Goal: Task Accomplishment & Management: Use online tool/utility

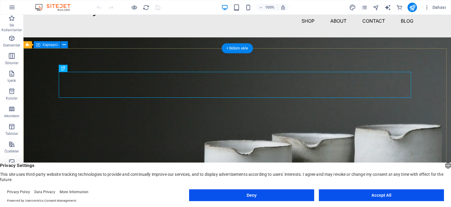
scroll to position [29, 0]
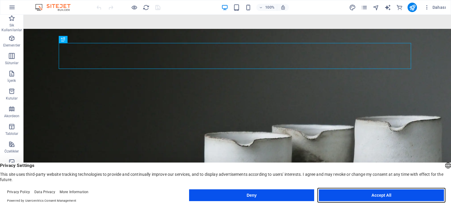
click at [360, 194] on button "Accept All" at bounding box center [381, 195] width 125 height 12
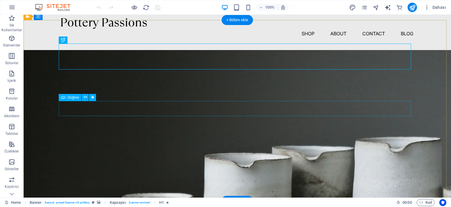
scroll to position [0, 0]
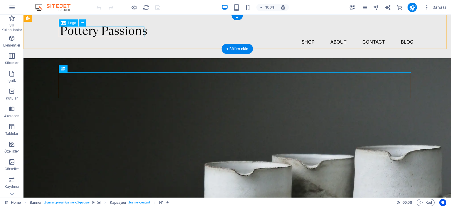
click at [143, 32] on div at bounding box center [237, 31] width 353 height 11
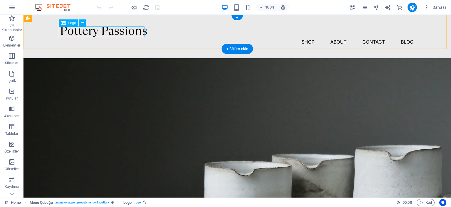
click at [82, 34] on div at bounding box center [237, 31] width 353 height 11
select select "px"
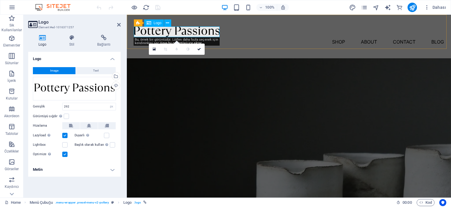
click at [188, 31] on div at bounding box center [289, 31] width 310 height 11
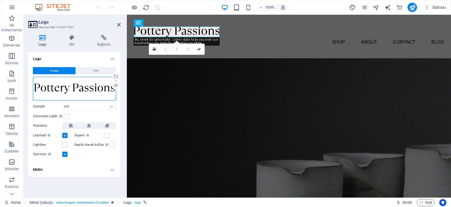
click at [95, 92] on div "Dosyaları buraya sürükleyin, dosyaları seçmek için tıklayın veya Dosyalardan ya…" at bounding box center [74, 89] width 83 height 24
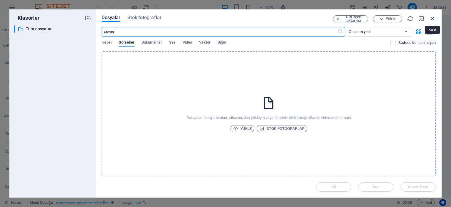
click at [431, 19] on icon "button" at bounding box center [433, 18] width 6 height 6
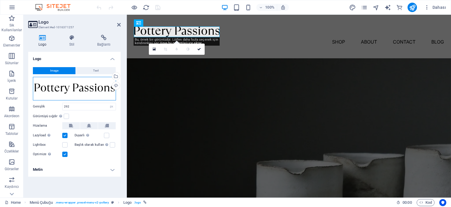
drag, startPoint x: 102, startPoint y: 89, endPoint x: 55, endPoint y: 87, distance: 46.8
click at [55, 87] on div "Dosyaları buraya sürükleyin, dosyaları seçmek için tıklayın veya Dosyalardan ya…" at bounding box center [74, 89] width 83 height 24
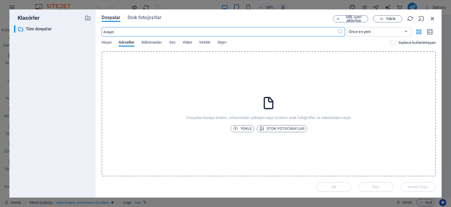
click at [433, 17] on icon "button" at bounding box center [433, 18] width 6 height 6
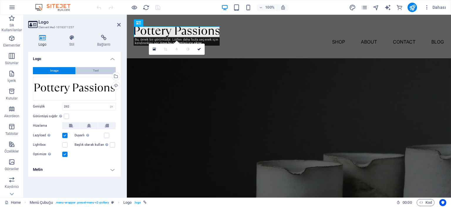
click at [99, 71] on button "Text" at bounding box center [96, 70] width 40 height 7
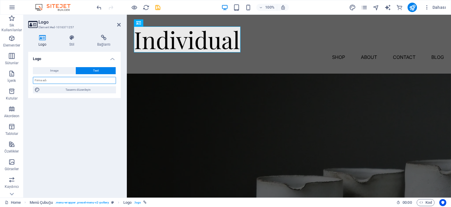
click at [77, 80] on input "text" at bounding box center [74, 80] width 83 height 7
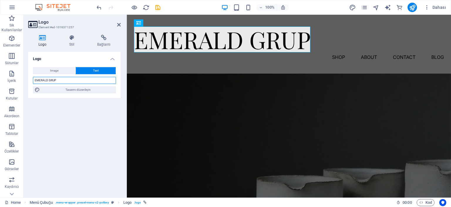
type input "EMERALD GRUP"
click at [83, 125] on div "Logo Image Text Dosyaları buraya sürükleyin, dosyaları seçmek için tıklayın vey…" at bounding box center [74, 122] width 93 height 141
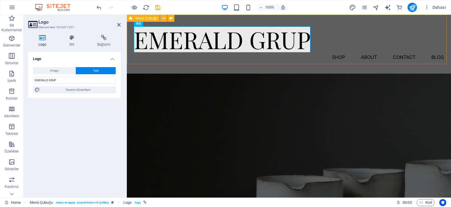
drag, startPoint x: 343, startPoint y: 56, endPoint x: 445, endPoint y: 56, distance: 102.9
click at [445, 56] on div "EMERALD GRUP Menu Shop About Contact Blog" at bounding box center [289, 44] width 324 height 59
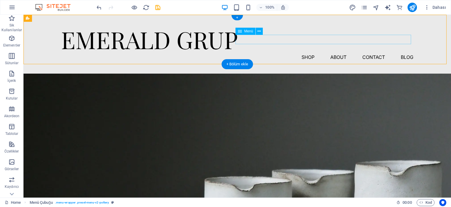
click at [308, 52] on nav "Shop About Contact Blog" at bounding box center [237, 56] width 353 height 9
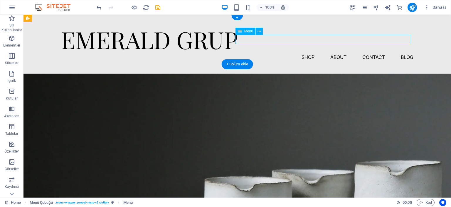
click at [304, 52] on nav "Shop About Contact Blog" at bounding box center [237, 56] width 353 height 9
select select "1"
select select
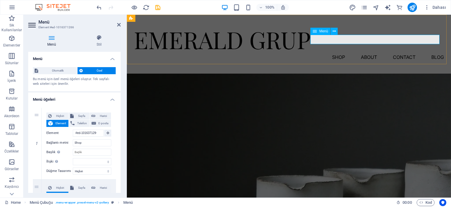
click at [331, 52] on nav "Shop About Contact Blog" at bounding box center [289, 56] width 310 height 9
drag, startPoint x: 89, startPoint y: 143, endPoint x: 66, endPoint y: 143, distance: 23.5
click at [66, 143] on div "Bağlantı metni Shop" at bounding box center [78, 142] width 65 height 7
type input "DO"
select select
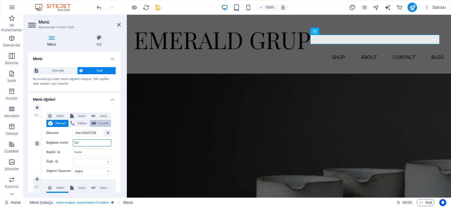
select select
type input "D"
type input "GALERİ"
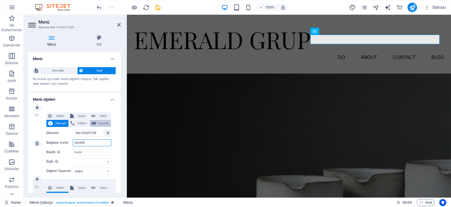
select select
type input "GALERİ"
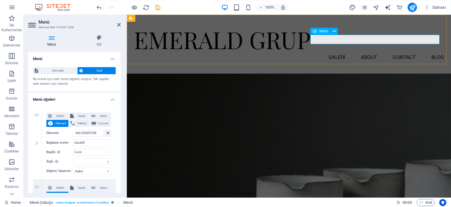
click at [368, 52] on nav "GALERİ About Contact Blog" at bounding box center [289, 56] width 310 height 9
click at [364, 52] on nav "GALERİ About Contact Blog" at bounding box center [289, 56] width 310 height 9
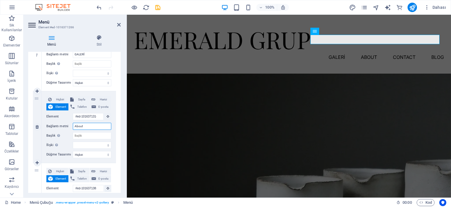
drag, startPoint x: 91, startPoint y: 125, endPoint x: 57, endPoint y: 125, distance: 34.7
click at [57, 125] on div "Bağlantı metni About" at bounding box center [78, 126] width 65 height 7
type input "HAKKIMIZD"
select select
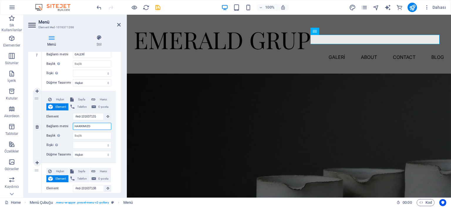
select select
type input "HAKKIMIZDA"
select select
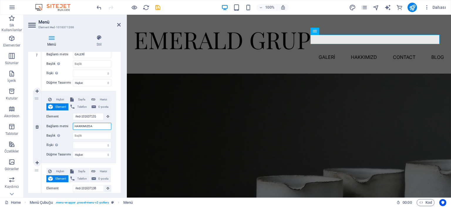
select select
type input "HAKKIMIZDA"
click at [401, 52] on nav "GALERİ HAKKIMIZDA Contact Blog" at bounding box center [289, 56] width 310 height 9
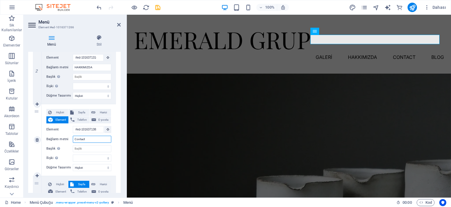
drag, startPoint x: 91, startPoint y: 138, endPoint x: 52, endPoint y: 134, distance: 39.3
click at [52, 136] on div "Bağlantı metni Contact" at bounding box center [78, 138] width 65 height 7
type input "İLETİŞİM"
select select
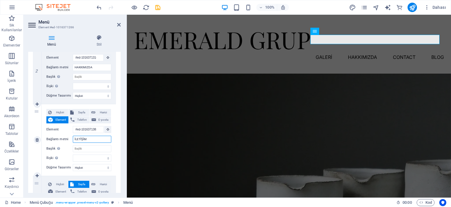
select select
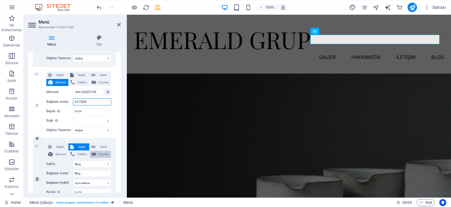
scroll to position [206, 0]
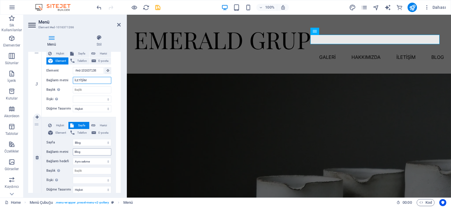
type input "İLETİŞİM"
drag, startPoint x: 96, startPoint y: 151, endPoint x: 55, endPoint y: 147, distance: 41.0
click at [55, 147] on div "Hiçbiri Sayfa Harici Element Telefon E-posta Sayfa Home Blog Subpage Legal Noti…" at bounding box center [78, 153] width 65 height 62
type input "İLETİŞİM"
select select
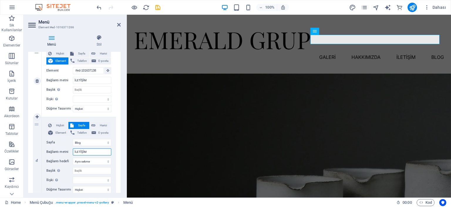
select select
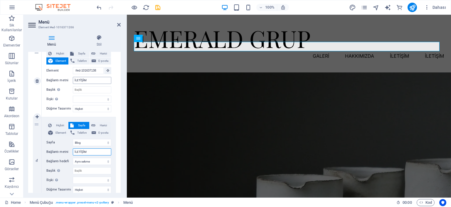
scroll to position [0, 0]
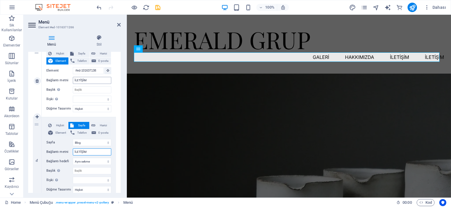
type input "İLETİŞİM"
drag, startPoint x: 93, startPoint y: 78, endPoint x: 60, endPoint y: 78, distance: 33.8
click at [60, 78] on div "Bağlantı metni İLETİŞİM" at bounding box center [78, 80] width 65 height 7
type input "PROJELER"
select select
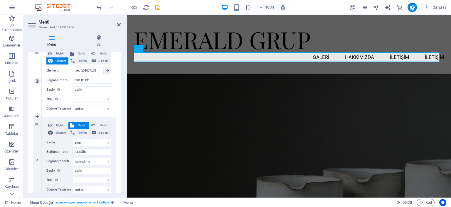
select select
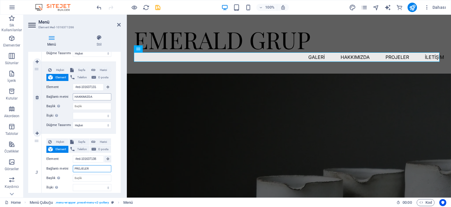
type input "PROJELER"
drag, startPoint x: 97, startPoint y: 98, endPoint x: 51, endPoint y: 91, distance: 46.3
click at [50, 91] on div "Hiçbiri Sayfa Harici Element Telefon E-posta Sayfa Home Blog Subpage Legal Noti…" at bounding box center [78, 92] width 65 height 53
type input "PROJELER"
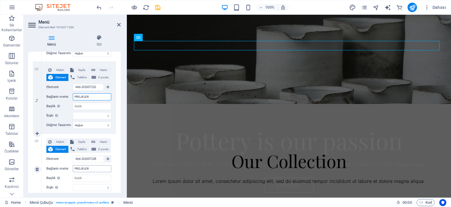
select select
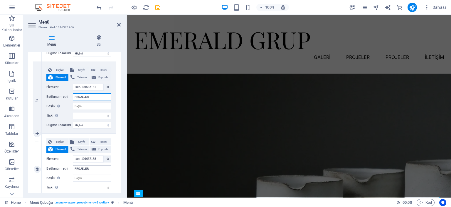
type input "PROJELER"
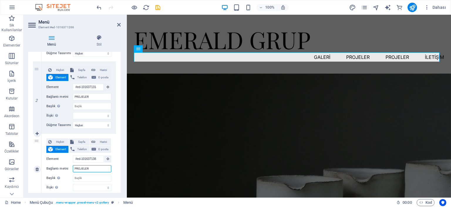
drag, startPoint x: 86, startPoint y: 166, endPoint x: 48, endPoint y: 161, distance: 38.9
click at [48, 161] on div "Hiçbiri Sayfa Harici Element Telefon E-posta Sayfa Home Blog Subpage Legal Noti…" at bounding box center [78, 164] width 65 height 53
type input "İLE"
select select
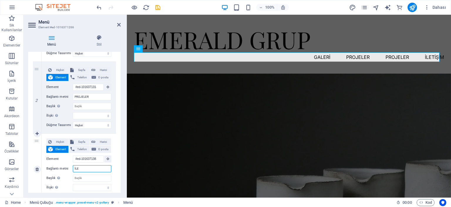
select select
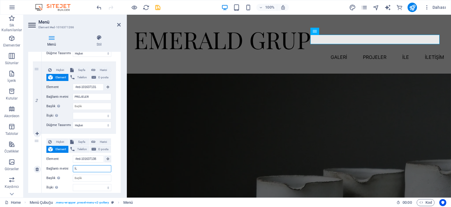
type input "İ"
select select
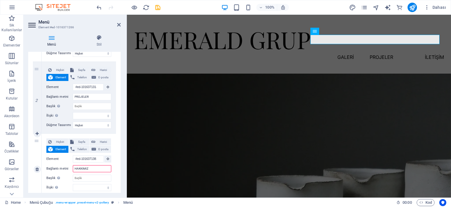
type input "HAKKIMIZD"
select select
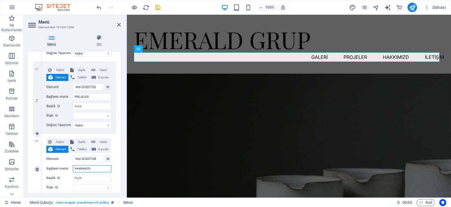
type input "HAKKIMIZDA"
select select
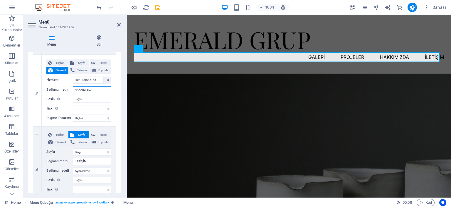
scroll to position [206, 0]
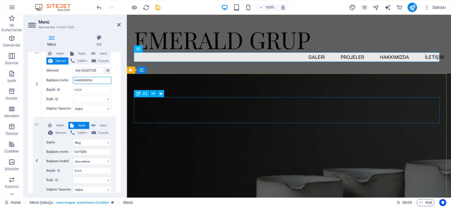
type input "HAKKIMIZDA"
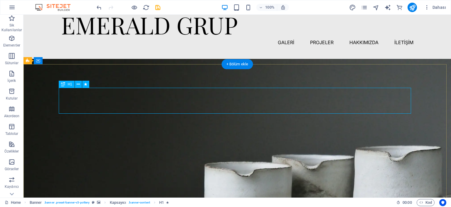
scroll to position [0, 0]
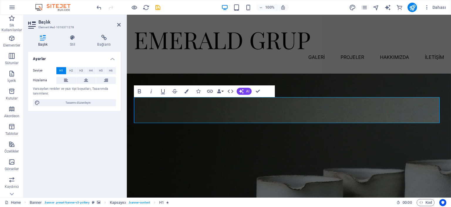
click at [41, 37] on icon at bounding box center [42, 38] width 29 height 6
drag, startPoint x: 407, startPoint y: 112, endPoint x: 154, endPoint y: 100, distance: 253.9
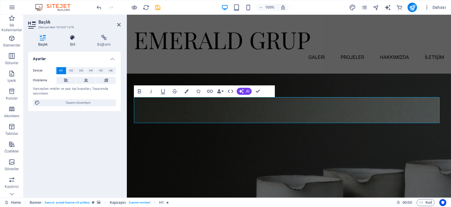
click at [71, 38] on icon at bounding box center [72, 38] width 25 height 6
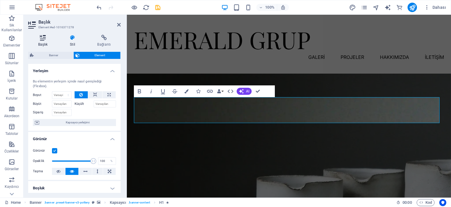
click at [41, 41] on h4 "Başlık" at bounding box center [44, 41] width 32 height 12
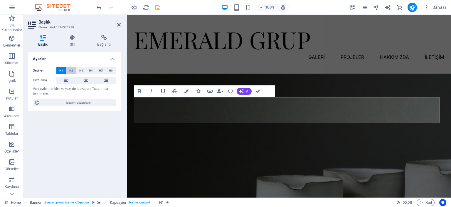
click at [71, 73] on span "H2" at bounding box center [71, 70] width 4 height 7
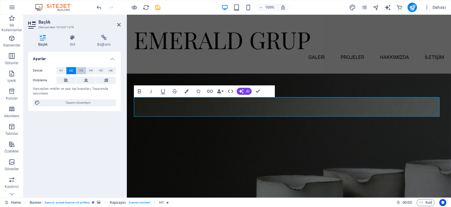
click at [80, 69] on span "H3" at bounding box center [81, 70] width 4 height 7
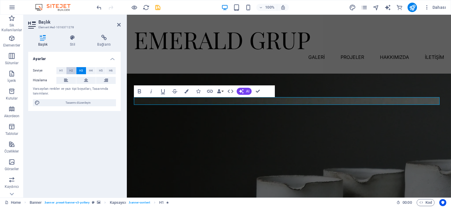
click at [69, 71] on span "H2" at bounding box center [71, 70] width 4 height 7
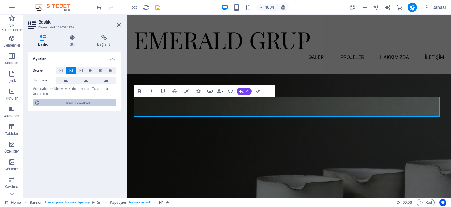
click at [63, 102] on span "Tasarımı düzenleyin" at bounding box center [78, 102] width 73 height 7
select select "px"
select select "300"
select select "px"
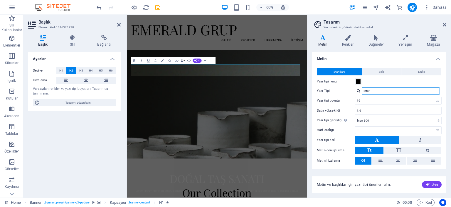
click at [374, 91] on input "Inter" at bounding box center [401, 90] width 78 height 7
click at [357, 92] on div at bounding box center [359, 91] width 4 height 4
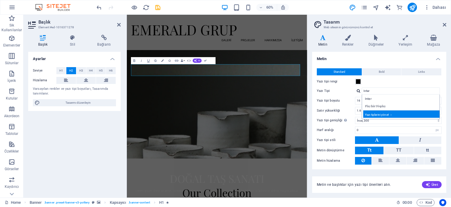
click at [376, 113] on div "Yazı tiplerini yönet →" at bounding box center [403, 113] width 78 height 7
select select "popularity"
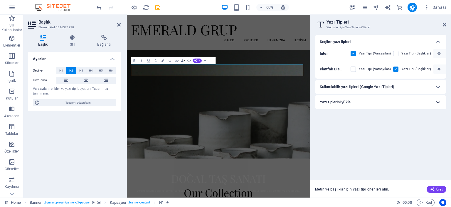
click at [438, 104] on icon at bounding box center [438, 101] width 7 height 7
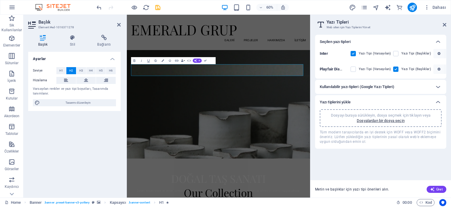
click at [388, 92] on div "Kullanılabilir yazı tipleri (Google Yazı Tipleri)" at bounding box center [380, 87] width 131 height 14
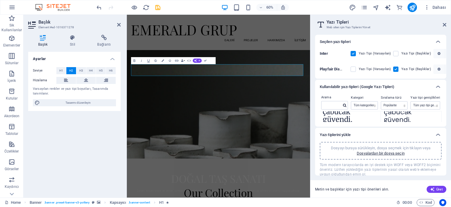
scroll to position [441, 0]
click at [438, 87] on icon at bounding box center [438, 86] width 7 height 7
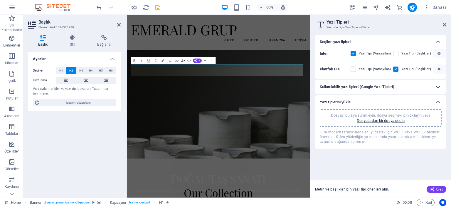
scroll to position [0, 0]
click at [438, 88] on icon at bounding box center [438, 86] width 7 height 7
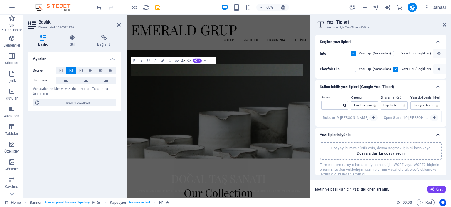
click at [438, 135] on icon at bounding box center [438, 134] width 7 height 7
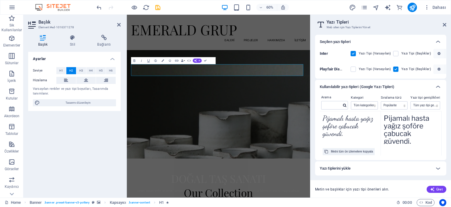
scroll to position [1205, 0]
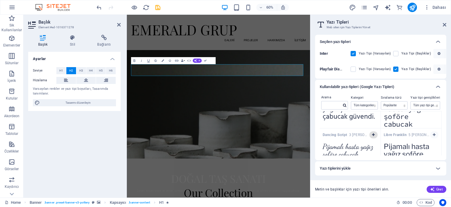
click at [375, 134] on button "button" at bounding box center [374, 134] width 8 height 7
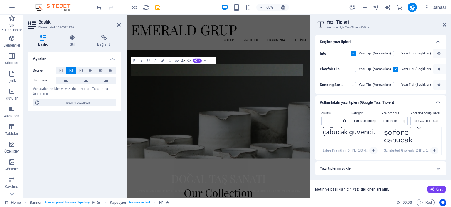
click at [353, 85] on label at bounding box center [353, 84] width 5 height 5
click at [0, 0] on Script "checkbox" at bounding box center [0, 0] width 0 height 0
click at [354, 83] on label at bounding box center [353, 84] width 5 height 5
click at [0, 0] on Script "checkbox" at bounding box center [0, 0] width 0 height 0
click at [354, 53] on label at bounding box center [353, 53] width 5 height 5
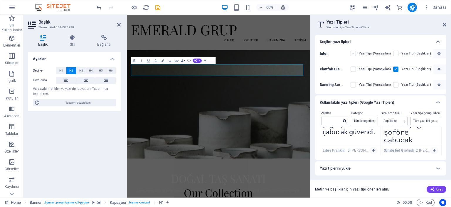
click at [0, 0] on input "checkbox" at bounding box center [0, 0] width 0 height 0
click at [354, 55] on label at bounding box center [353, 53] width 5 height 5
click at [0, 0] on input "checkbox" at bounding box center [0, 0] width 0 height 0
click at [356, 84] on label at bounding box center [353, 84] width 5 height 5
click at [0, 0] on Script "checkbox" at bounding box center [0, 0] width 0 height 0
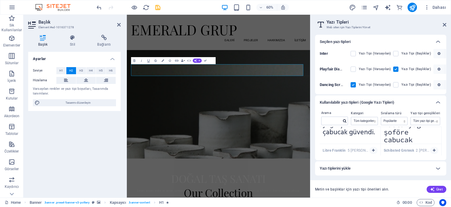
click at [354, 86] on label at bounding box center [353, 84] width 5 height 5
click at [0, 0] on Script "checkbox" at bounding box center [0, 0] width 0 height 0
click at [354, 86] on label at bounding box center [353, 84] width 5 height 5
click at [0, 0] on Script "checkbox" at bounding box center [0, 0] width 0 height 0
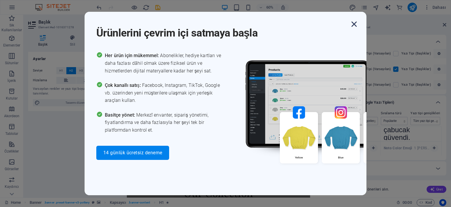
click at [351, 26] on icon "button" at bounding box center [354, 24] width 11 height 11
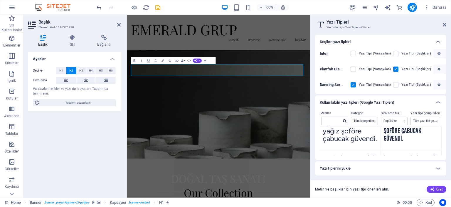
scroll to position [911, 0]
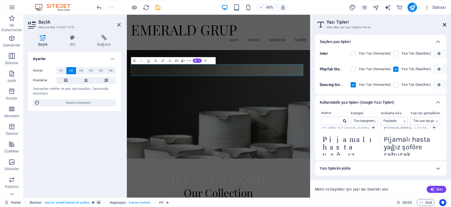
click at [445, 23] on icon at bounding box center [445, 24] width 4 height 5
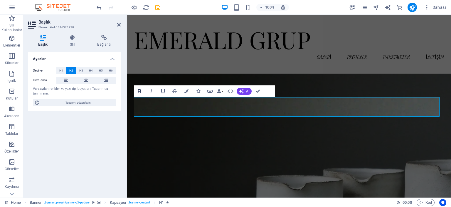
click at [141, 91] on icon "button" at bounding box center [139, 91] width 7 height 7
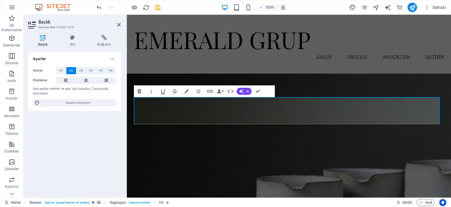
click at [141, 91] on icon "button" at bounding box center [139, 91] width 7 height 7
click at [140, 91] on icon "button" at bounding box center [139, 91] width 3 height 4
click at [153, 90] on icon "button" at bounding box center [151, 91] width 7 height 7
click at [142, 92] on icon "button" at bounding box center [139, 91] width 7 height 7
click at [162, 90] on icon "button" at bounding box center [163, 91] width 7 height 7
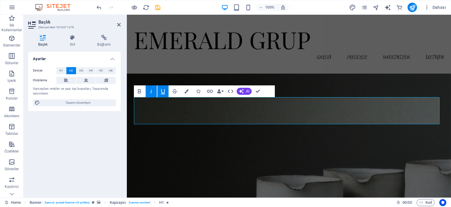
click at [163, 90] on icon "button" at bounding box center [163, 91] width 7 height 7
click at [151, 91] on icon "button" at bounding box center [151, 91] width 7 height 7
click at [185, 90] on icon "button" at bounding box center [187, 91] width 4 height 4
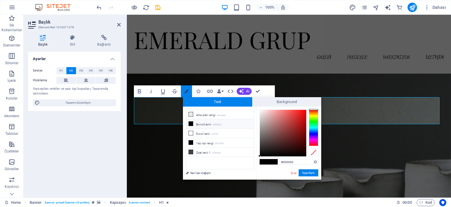
click at [185, 90] on icon "button" at bounding box center [187, 91] width 4 height 4
click at [199, 93] on icon "button" at bounding box center [198, 91] width 4 height 4
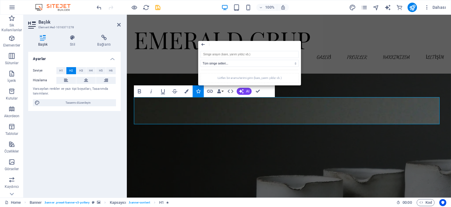
click at [202, 44] on icon "button" at bounding box center [202, 44] width 3 height 3
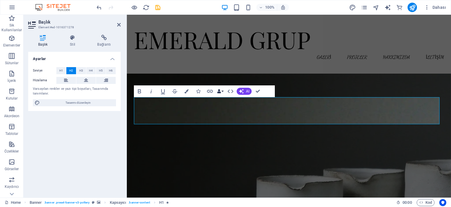
click at [223, 91] on button "Data Bindings" at bounding box center [220, 91] width 8 height 12
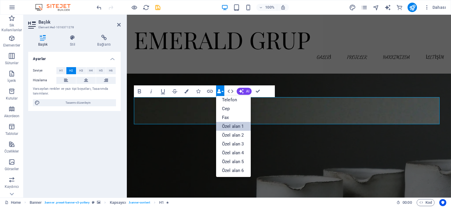
scroll to position [0, 0]
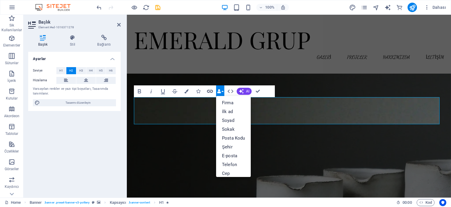
click at [207, 89] on icon "button" at bounding box center [210, 91] width 7 height 7
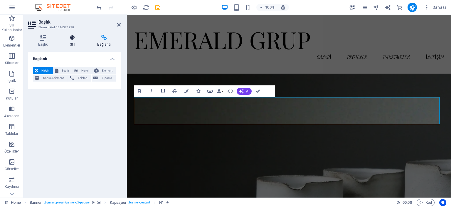
click at [69, 37] on icon at bounding box center [72, 38] width 25 height 6
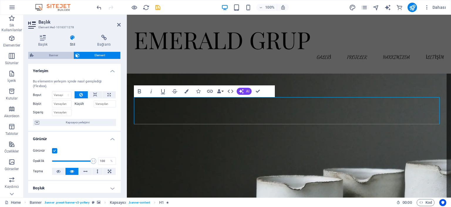
click at [48, 55] on span "Banner" at bounding box center [54, 55] width 36 height 7
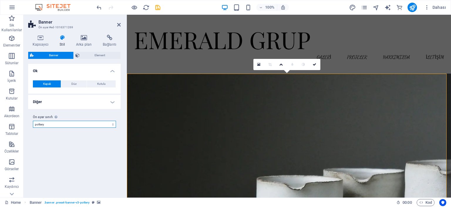
click at [110, 124] on select "pottery Ön ayar sınıfı ekle" at bounding box center [74, 123] width 83 height 7
click at [110, 71] on h4 "Ok" at bounding box center [74, 69] width 93 height 11
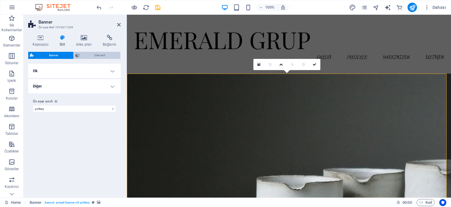
click at [94, 55] on span "Element" at bounding box center [100, 55] width 38 height 7
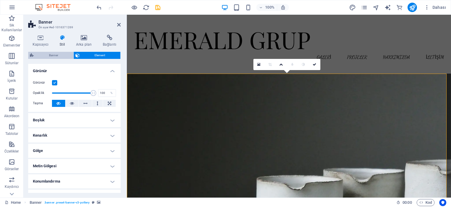
click at [53, 58] on span "Banner" at bounding box center [54, 55] width 36 height 7
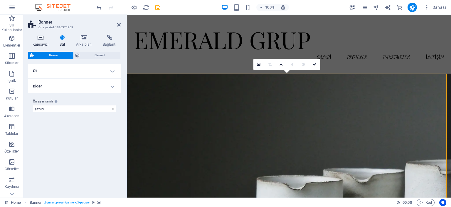
click at [40, 38] on icon at bounding box center [40, 38] width 25 height 6
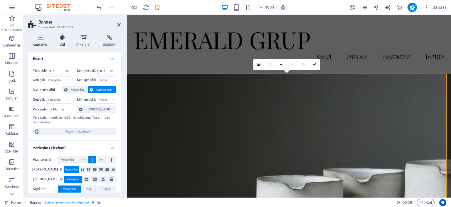
click at [65, 43] on h4 "Stil" at bounding box center [63, 41] width 16 height 12
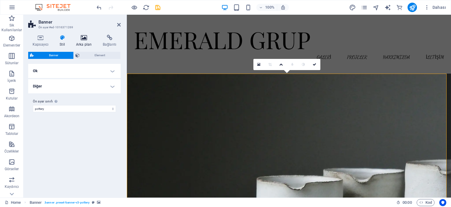
click at [85, 42] on h4 "Arka plan" at bounding box center [85, 41] width 27 height 12
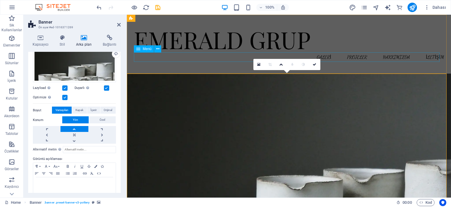
click at [329, 58] on nav "GALERİ PROJELER HAKKIMIZDA İLETİŞİM" at bounding box center [289, 56] width 310 height 9
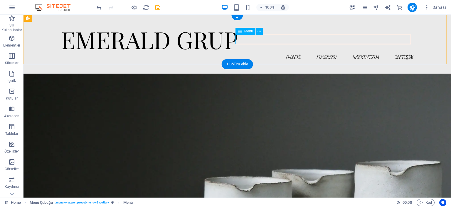
click at [292, 52] on nav "GALERİ PROJELER HAKKIMIZDA İLETİŞİM" at bounding box center [237, 56] width 353 height 9
click at [258, 52] on nav "GALERİ PROJELER HAKKIMIZDA İLETİŞİM" at bounding box center [237, 56] width 353 height 9
select select "1"
select select
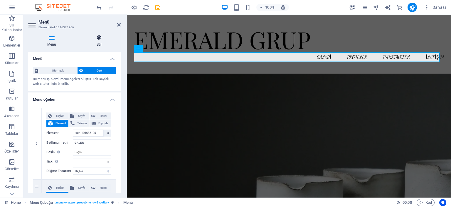
click at [100, 38] on icon at bounding box center [99, 38] width 43 height 6
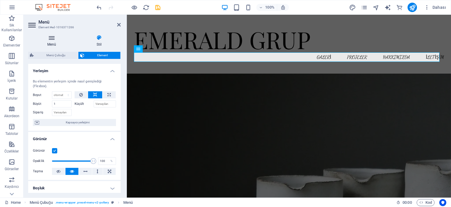
click at [51, 41] on h4 "Menü" at bounding box center [52, 41] width 49 height 12
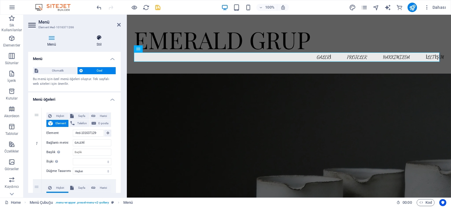
click at [100, 38] on icon at bounding box center [99, 38] width 43 height 6
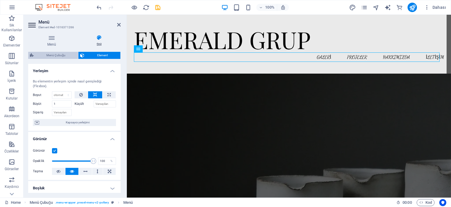
click at [62, 57] on span "Menü Çubuğu" at bounding box center [56, 55] width 41 height 7
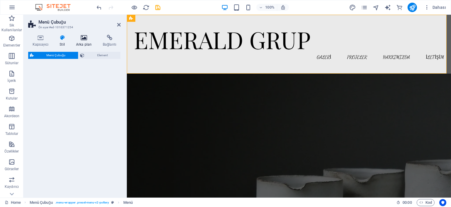
select select "rem"
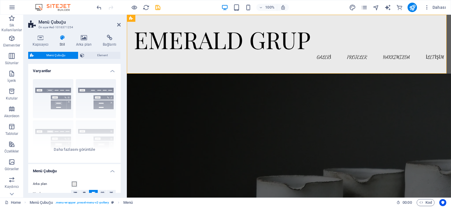
click at [61, 37] on icon at bounding box center [62, 38] width 14 height 6
click at [85, 35] on icon at bounding box center [84, 38] width 24 height 6
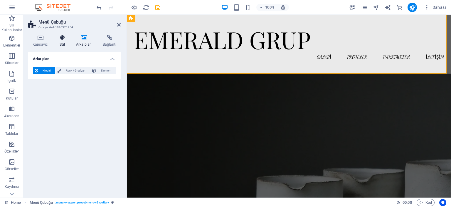
click at [56, 39] on ul "Kapsayıcı Stil Arka plan Bağlantı" at bounding box center [74, 41] width 93 height 12
click at [61, 38] on icon at bounding box center [62, 38] width 14 height 6
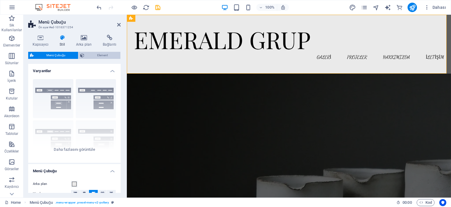
click at [101, 54] on span "Element" at bounding box center [102, 55] width 33 height 7
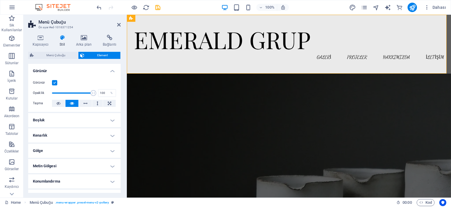
click at [110, 70] on h4 "Görünür" at bounding box center [74, 69] width 93 height 11
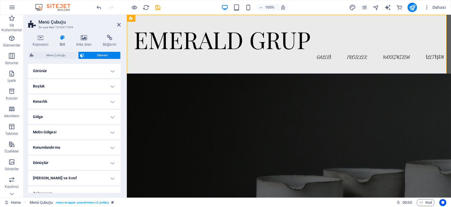
click at [110, 70] on h4 "Görünür" at bounding box center [74, 71] width 93 height 14
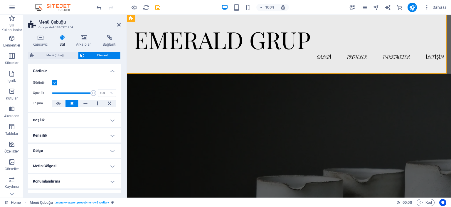
click at [108, 68] on h4 "Görünür" at bounding box center [74, 69] width 93 height 11
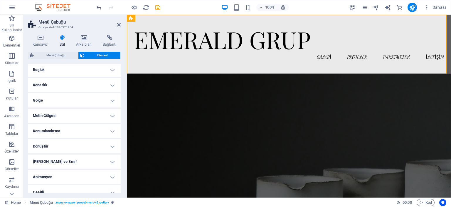
scroll to position [23, 0]
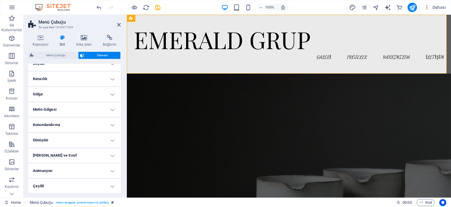
click at [111, 186] on h4 "Çeşitli" at bounding box center [74, 186] width 93 height 14
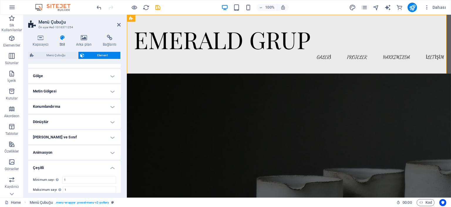
scroll to position [59, 0]
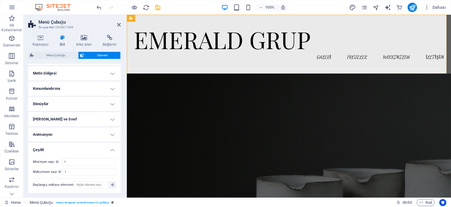
click at [112, 149] on h4 "Çeşitli" at bounding box center [74, 148] width 93 height 11
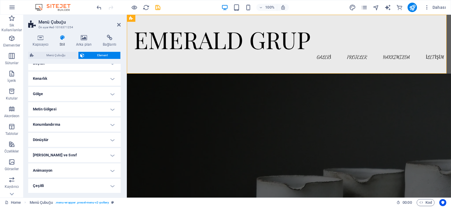
scroll to position [23, 0]
click at [61, 53] on span "Menü Çubuğu" at bounding box center [56, 55] width 41 height 7
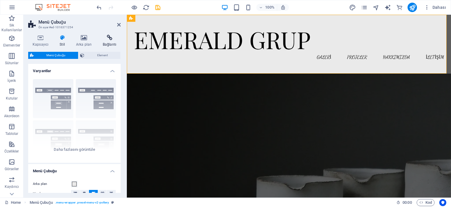
click at [108, 40] on icon at bounding box center [109, 38] width 22 height 6
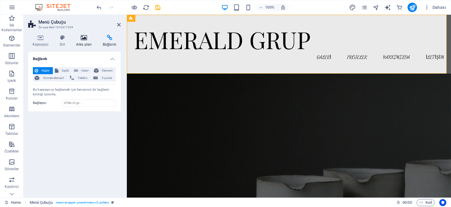
click at [86, 40] on icon at bounding box center [84, 38] width 24 height 6
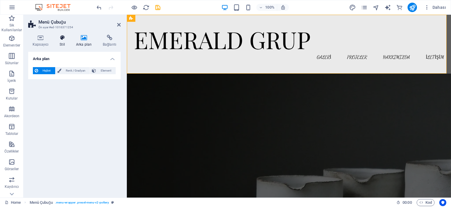
click at [65, 38] on icon at bounding box center [62, 38] width 14 height 6
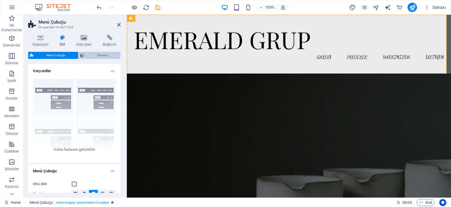
click at [95, 57] on span "Element" at bounding box center [102, 55] width 33 height 7
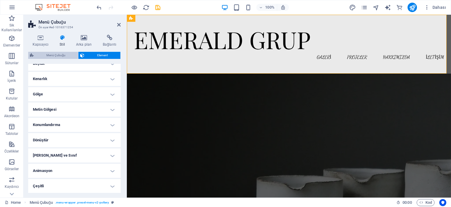
click at [65, 54] on span "Menü Çubuğu" at bounding box center [56, 55] width 41 height 7
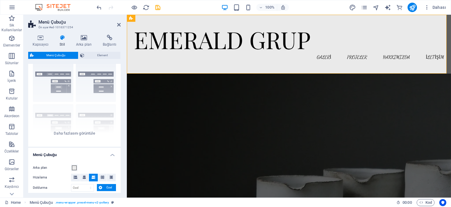
scroll to position [0, 0]
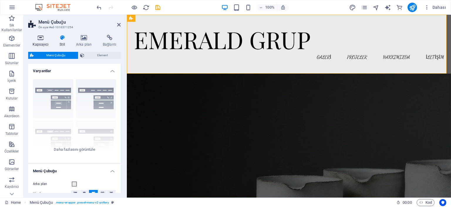
click at [40, 38] on icon at bounding box center [40, 38] width 25 height 6
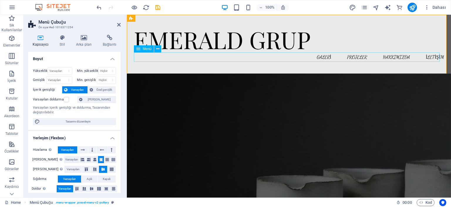
click at [314, 58] on nav "GALERİ PROJELER HAKKIMIZDA İLETİŞİM" at bounding box center [289, 56] width 310 height 9
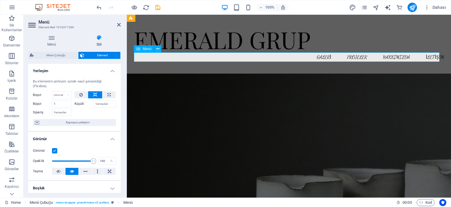
click at [314, 58] on nav "GALERİ PROJELER HAKKIMIZDA İLETİŞİM" at bounding box center [289, 56] width 310 height 9
click at [156, 58] on nav "GALERİ PROJELER HAKKIMIZDA İLETİŞİM" at bounding box center [289, 56] width 310 height 9
click at [156, 47] on icon at bounding box center [157, 49] width 3 height 6
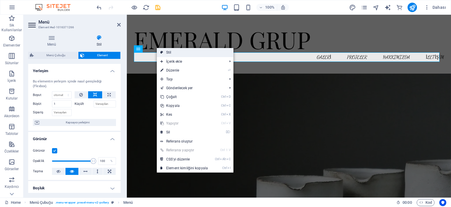
click at [172, 53] on link "Stil" at bounding box center [195, 52] width 77 height 9
select select "rem"
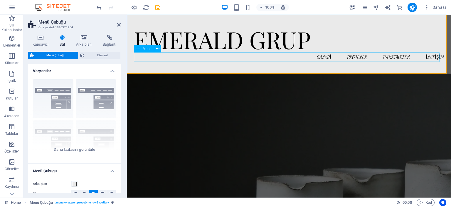
click at [171, 56] on nav "GALERİ PROJELER HAKKIMIZDA İLETİŞİM" at bounding box center [289, 56] width 310 height 9
click at [158, 56] on nav "GALERİ PROJELER HAKKIMIZDA İLETİŞİM" at bounding box center [289, 56] width 310 height 9
click at [158, 48] on icon at bounding box center [157, 49] width 3 height 6
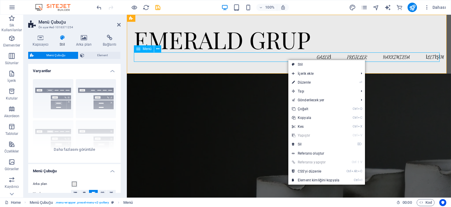
click at [269, 59] on nav "GALERİ PROJELER HAKKIMIZDA İLETİŞİM" at bounding box center [289, 56] width 310 height 9
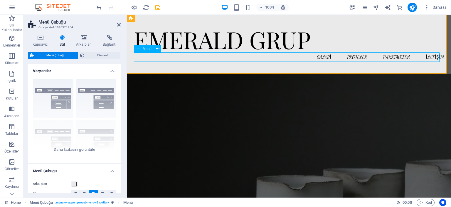
click at [141, 48] on div "Menü" at bounding box center [144, 48] width 20 height 7
click at [311, 56] on nav "GALERİ PROJELER HAKKIMIZDA İLETİŞİM" at bounding box center [289, 56] width 310 height 9
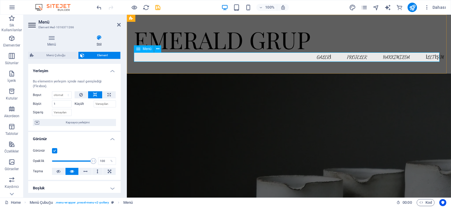
click at [321, 57] on nav "GALERİ PROJELER HAKKIMIZDA İLETİŞİM" at bounding box center [289, 56] width 310 height 9
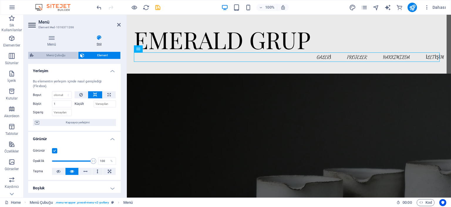
click at [60, 53] on span "Menü Çubuğu" at bounding box center [56, 55] width 41 height 7
select select "header"
select select "rem"
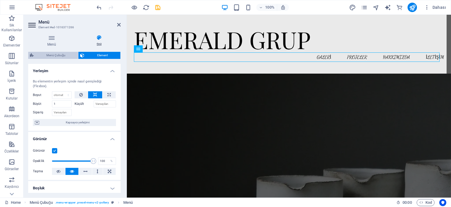
select select "rem"
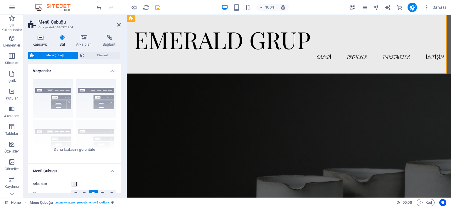
click at [45, 46] on h4 "Kapsayıcı" at bounding box center [41, 41] width 27 height 12
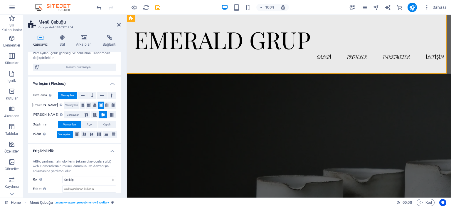
scroll to position [86, 0]
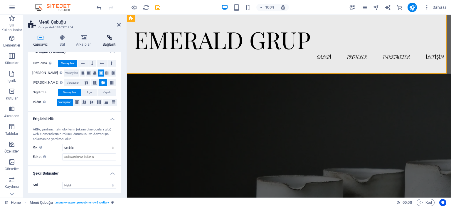
click at [111, 38] on icon at bounding box center [109, 38] width 22 height 6
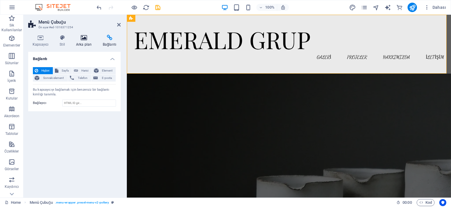
click at [83, 42] on h4 "Arka plan" at bounding box center [85, 41] width 27 height 12
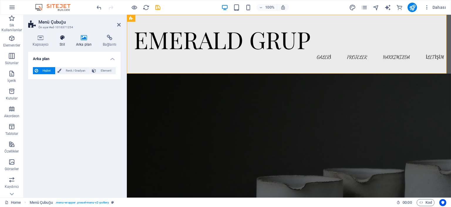
click at [63, 40] on icon at bounding box center [62, 38] width 14 height 6
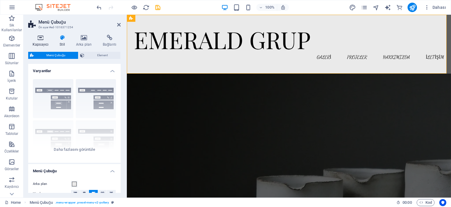
click at [41, 41] on h4 "Kapsayıcı" at bounding box center [41, 41] width 27 height 12
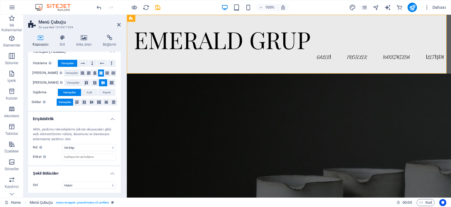
scroll to position [0, 0]
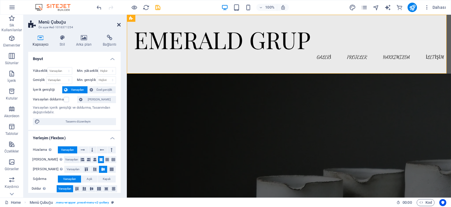
drag, startPoint x: 119, startPoint y: 24, endPoint x: 93, endPoint y: 10, distance: 29.7
click at [119, 24] on icon at bounding box center [119, 24] width 4 height 5
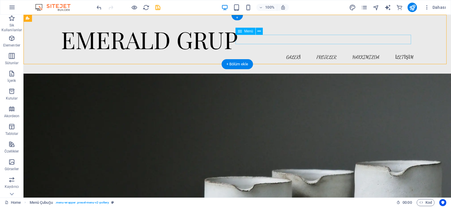
click at [298, 52] on nav "GALERİ PROJELER HAKKIMIZDA İLETİŞİM" at bounding box center [237, 56] width 353 height 9
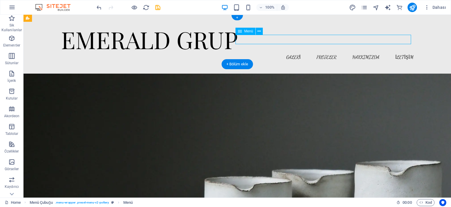
click at [298, 52] on nav "GALERİ PROJELER HAKKIMIZDA İLETİŞİM" at bounding box center [237, 56] width 353 height 9
click at [296, 52] on nav "GALERİ PROJELER HAKKIMIZDA İLETİŞİM" at bounding box center [237, 56] width 353 height 9
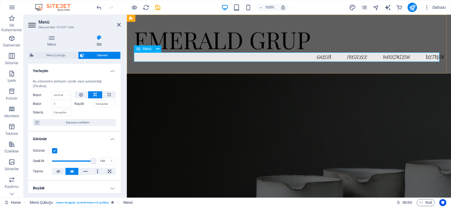
click at [319, 57] on nav "GALERİ PROJELER HAKKIMIZDA İLETİŞİM" at bounding box center [289, 56] width 310 height 9
click at [145, 48] on span "Menü" at bounding box center [147, 49] width 9 height 4
click at [157, 47] on icon at bounding box center [157, 49] width 3 height 6
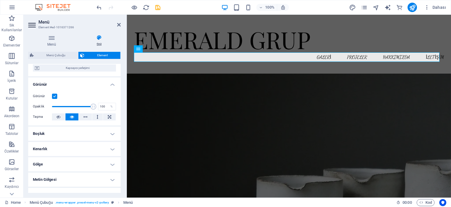
scroll to position [88, 0]
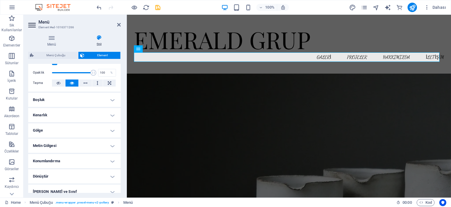
click at [111, 100] on h4 "Boşluk" at bounding box center [74, 100] width 93 height 14
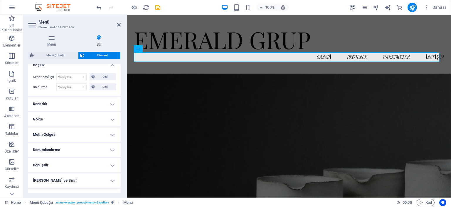
scroll to position [147, 0]
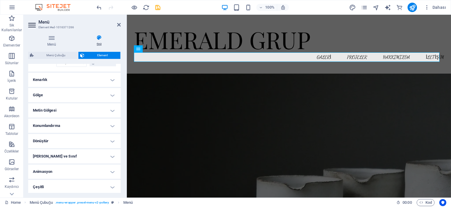
click at [112, 78] on h4 "Kenarlık" at bounding box center [74, 80] width 93 height 14
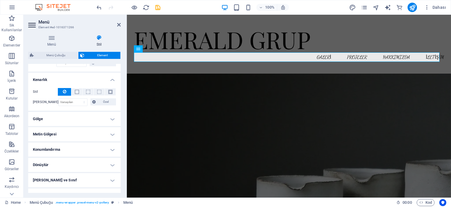
click at [112, 116] on h4 "Gölge" at bounding box center [74, 119] width 93 height 14
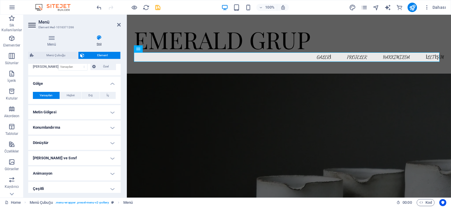
scroll to position [184, 0]
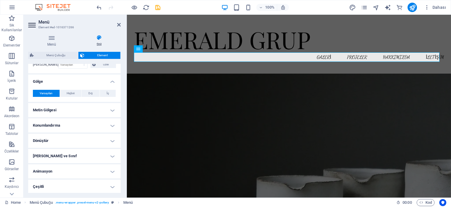
click at [110, 106] on h4 "Metin Gölgesi" at bounding box center [74, 110] width 93 height 14
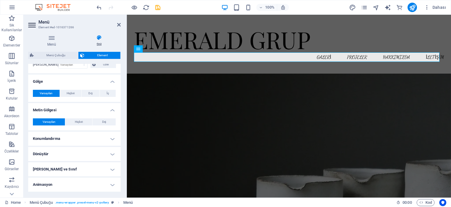
click at [109, 137] on h4 "Konumlandırma" at bounding box center [74, 138] width 93 height 14
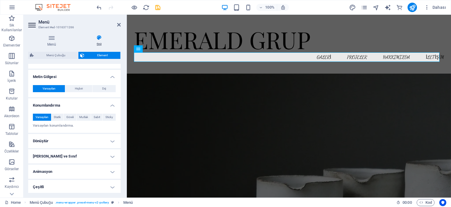
scroll to position [218, 0]
click at [110, 137] on h4 "Dönüştür" at bounding box center [74, 140] width 93 height 14
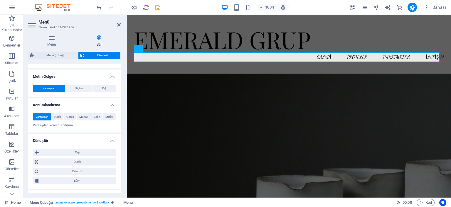
scroll to position [259, 0]
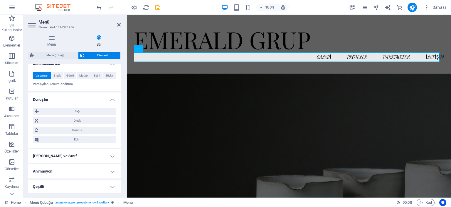
click at [110, 155] on h4 "[PERSON_NAME] ve Sınıf" at bounding box center [74, 156] width 93 height 14
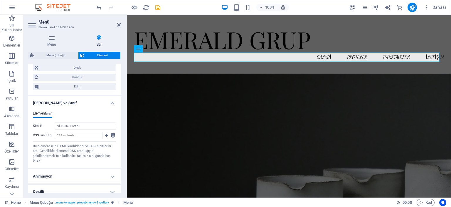
click at [110, 169] on h4 "Animasyon" at bounding box center [74, 176] width 93 height 14
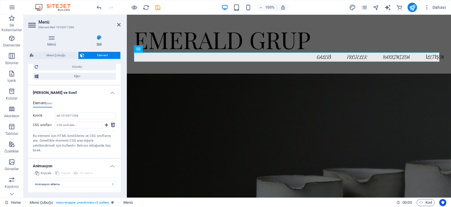
scroll to position [331, 0]
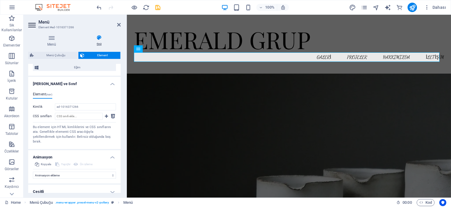
click at [111, 184] on h4 "Çeşitli" at bounding box center [74, 191] width 93 height 14
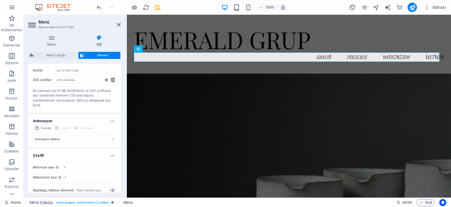
click at [110, 148] on h4 "Çeşitli" at bounding box center [74, 153] width 93 height 11
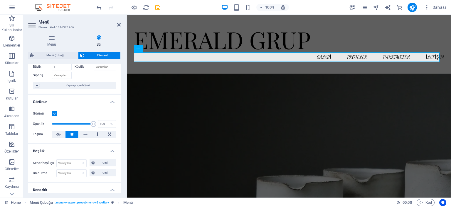
scroll to position [0, 0]
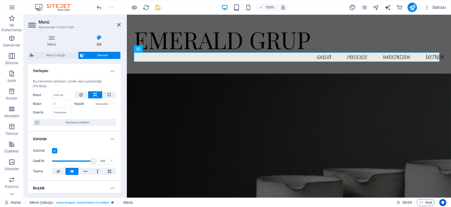
click at [109, 68] on h4 "Yerleşim" at bounding box center [74, 69] width 93 height 11
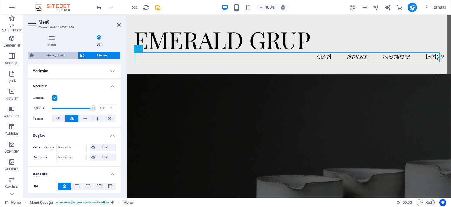
click at [63, 53] on span "Menü Çubuğu" at bounding box center [56, 55] width 41 height 7
select select "rem"
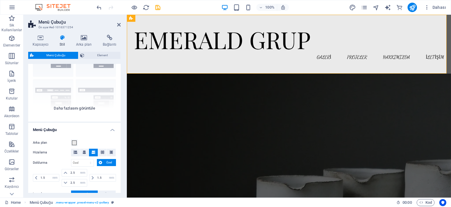
scroll to position [29, 0]
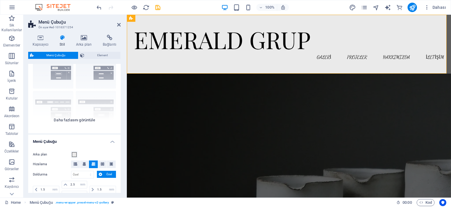
click at [81, 123] on div "Kenarlık Ortalandı Varsayılan Sabit Loki Tetikleyici Geniş XXL" at bounding box center [74, 89] width 93 height 88
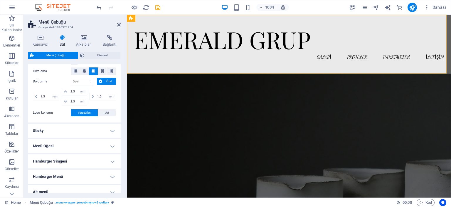
scroll to position [235, 0]
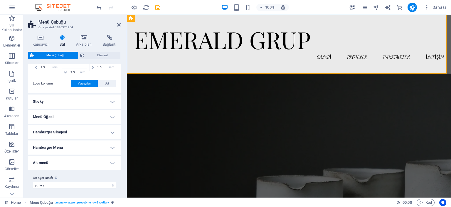
click at [111, 163] on h4 "Alt menü" at bounding box center [74, 162] width 93 height 14
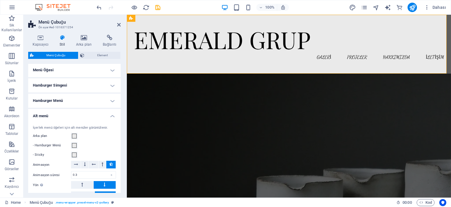
scroll to position [264, 0]
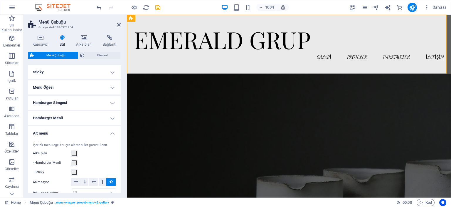
click at [106, 118] on h4 "Hamburger Menü" at bounding box center [74, 118] width 93 height 14
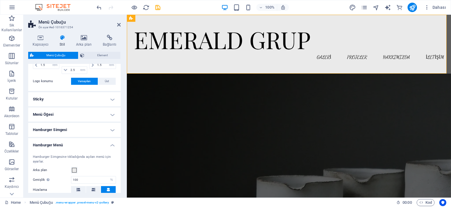
scroll to position [205, 0]
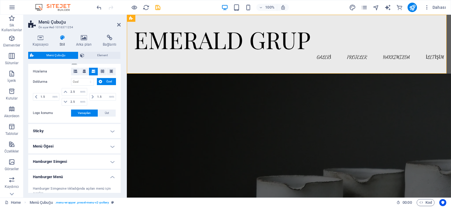
click at [107, 129] on h4 "Sticky" at bounding box center [74, 131] width 93 height 14
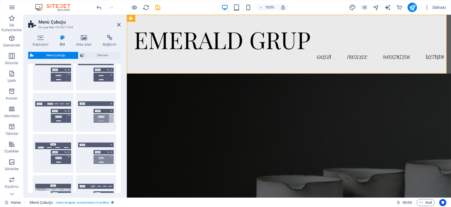
scroll to position [0, 0]
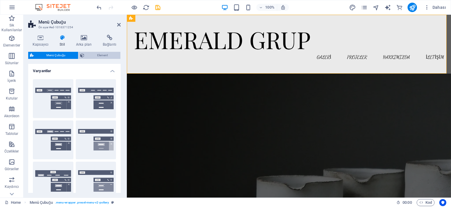
click at [83, 56] on icon at bounding box center [82, 55] width 4 height 7
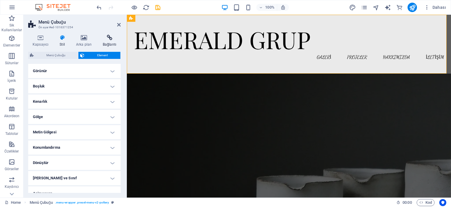
click at [107, 38] on icon at bounding box center [109, 38] width 22 height 6
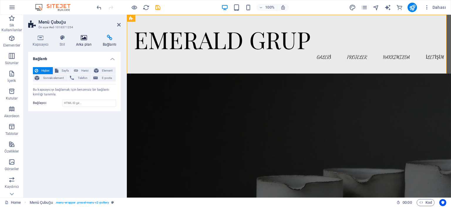
click at [83, 41] on h4 "Arka plan" at bounding box center [85, 41] width 27 height 12
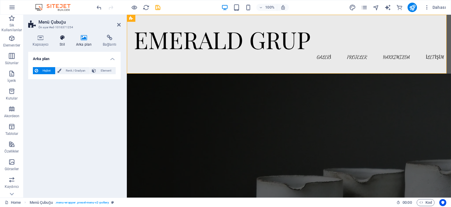
click at [62, 41] on h4 "Stil" at bounding box center [63, 41] width 16 height 12
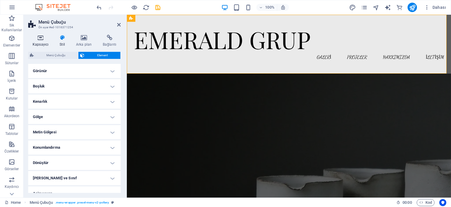
click at [39, 38] on icon at bounding box center [40, 38] width 25 height 6
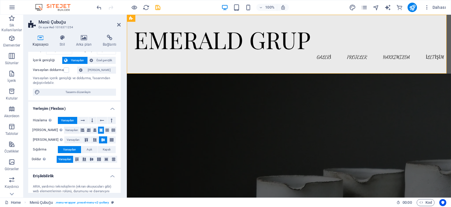
scroll to position [86, 0]
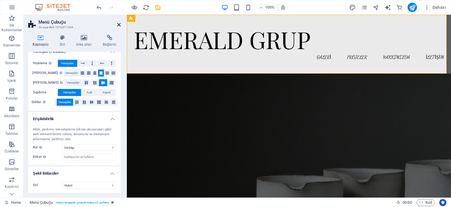
click at [120, 25] on icon at bounding box center [119, 24] width 4 height 5
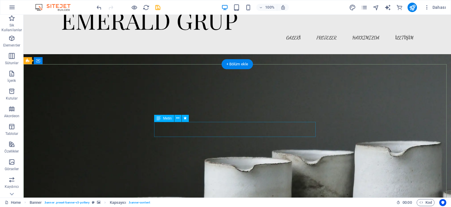
scroll to position [29, 0]
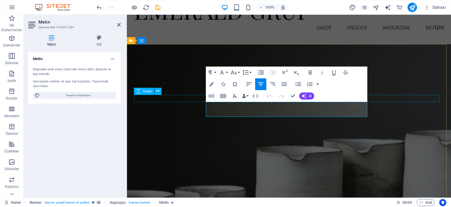
drag, startPoint x: 312, startPoint y: 114, endPoint x: 201, endPoint y: 97, distance: 112.4
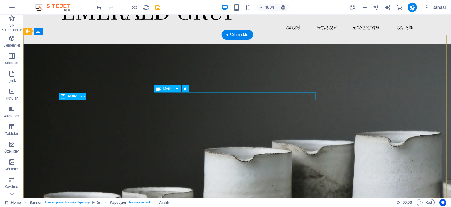
select select "px"
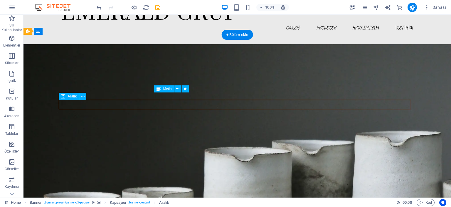
select select "px"
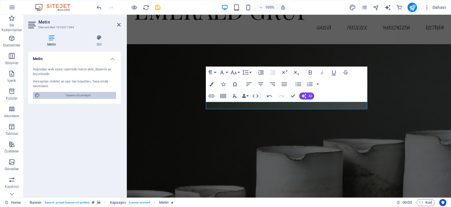
click at [103, 96] on span "Tasarımı düzenleyin" at bounding box center [78, 95] width 73 height 7
select select "px"
select select "300"
select select "px"
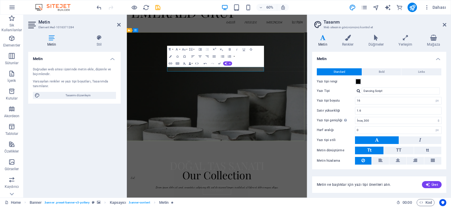
drag, startPoint x: 270, startPoint y: 105, endPoint x: 264, endPoint y: 109, distance: 7.4
click at [28, 24] on aside "Metin Element #ed-1016371284 Metin Stil Metin Doğrudan web sitesi üzerinde meti…" at bounding box center [75, 106] width 103 height 182
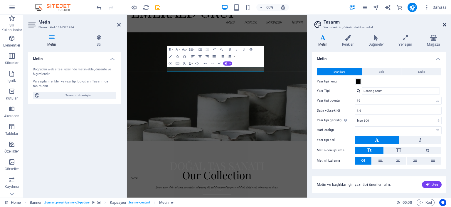
click at [444, 25] on icon at bounding box center [445, 24] width 4 height 5
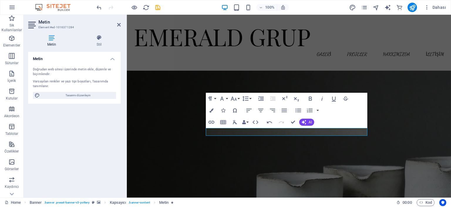
scroll to position [0, 0]
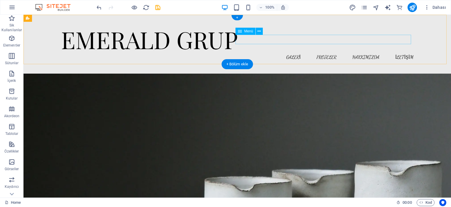
click at [292, 52] on nav "GALERİ PROJELER HAKKIMIZDA İLETİŞİM" at bounding box center [237, 56] width 353 height 9
select select "1"
select select
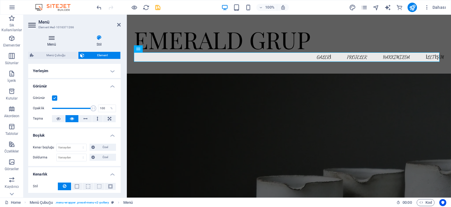
click at [53, 38] on icon at bounding box center [51, 38] width 47 height 6
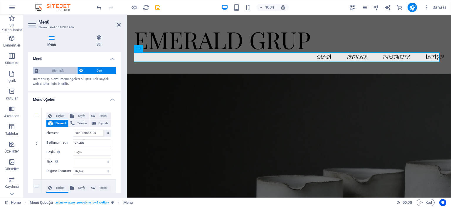
click at [56, 68] on span "Otomatik" at bounding box center [58, 70] width 36 height 7
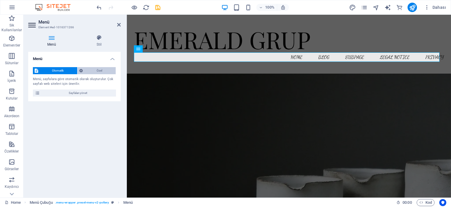
click at [95, 70] on span "Özel" at bounding box center [99, 70] width 29 height 7
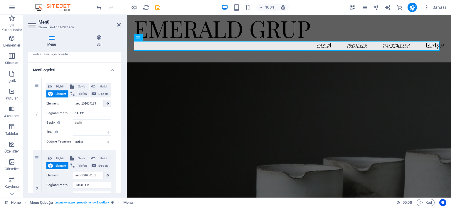
scroll to position [59, 0]
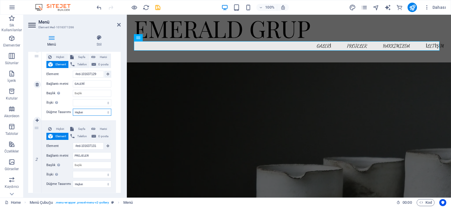
click at [105, 111] on select "Hiçbiri Varsayılan Birincil İkincil" at bounding box center [92, 111] width 38 height 7
select select "default"
click at [73, 108] on select "Hiçbiri Varsayılan Birincil İkincil" at bounding box center [92, 111] width 38 height 7
select select
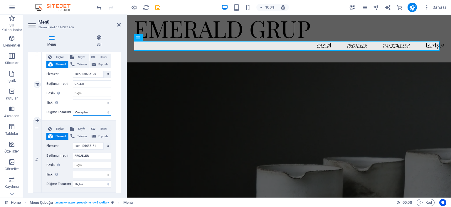
select select
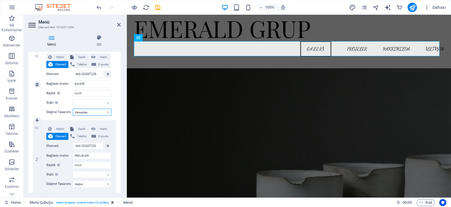
click at [102, 112] on select "Hiçbiri Varsayılan Birincil İkincil" at bounding box center [92, 111] width 38 height 7
select select
click at [73, 108] on select "Hiçbiri Varsayılan Birincil İkincil" at bounding box center [92, 111] width 38 height 7
select select
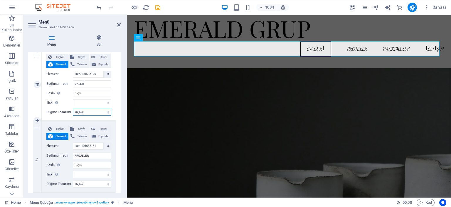
select select
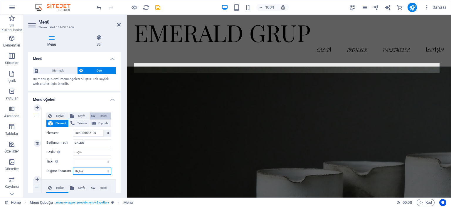
scroll to position [0, 0]
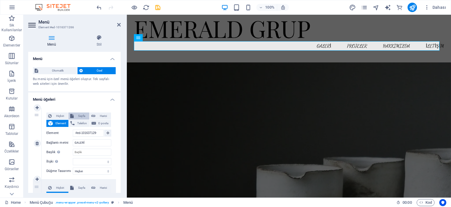
click at [78, 117] on span "Sayfa" at bounding box center [82, 115] width 12 height 7
select select
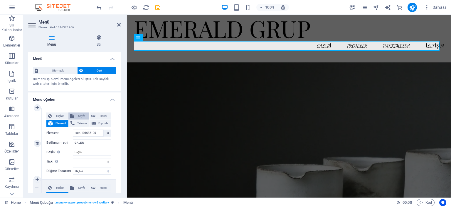
select select
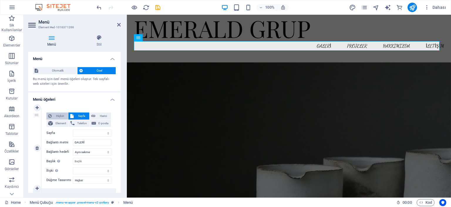
click at [58, 116] on span "Hiçbiri" at bounding box center [59, 115] width 13 height 7
select select
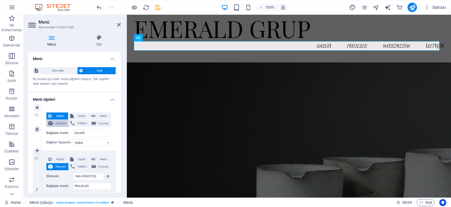
click at [62, 123] on span "Element" at bounding box center [61, 123] width 12 height 7
select select
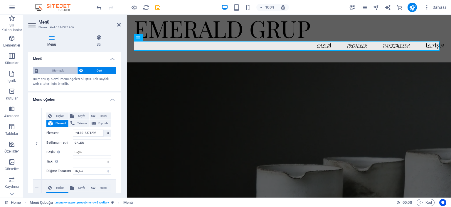
click at [68, 69] on span "Otomatik" at bounding box center [58, 70] width 36 height 7
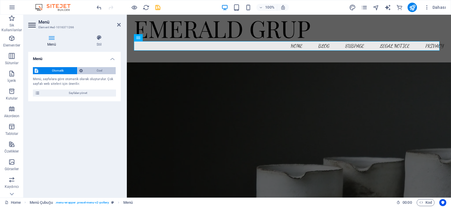
click at [89, 73] on span "Özel" at bounding box center [99, 70] width 29 height 7
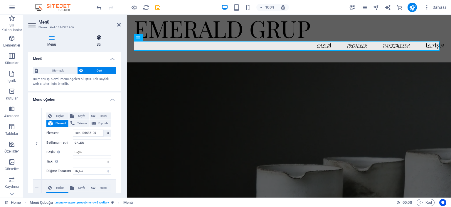
click at [99, 37] on icon at bounding box center [99, 38] width 43 height 6
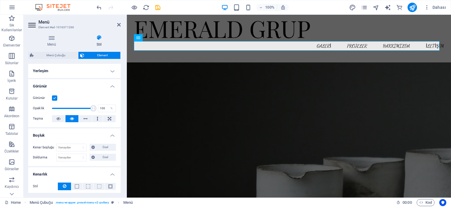
click at [109, 71] on h4 "Yerleşim" at bounding box center [74, 71] width 93 height 14
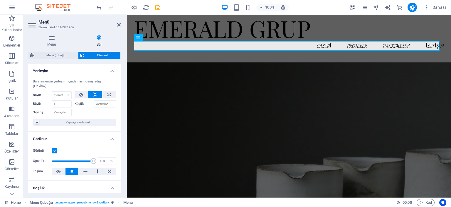
click at [109, 71] on h4 "Yerleşim" at bounding box center [74, 69] width 93 height 11
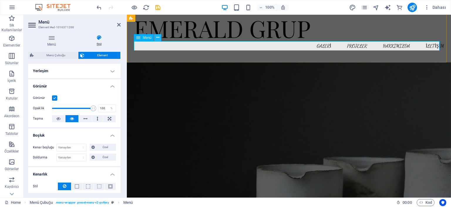
click at [157, 38] on icon at bounding box center [157, 37] width 3 height 6
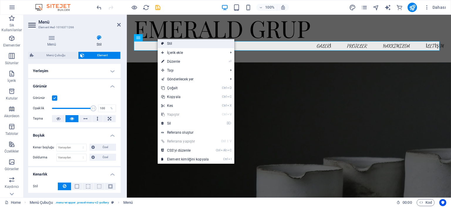
click at [168, 43] on link "Stil" at bounding box center [196, 43] width 77 height 9
select select "rem"
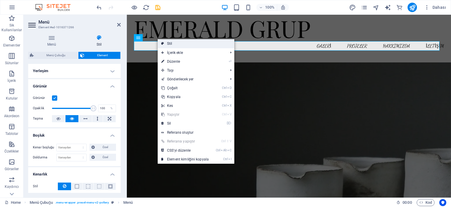
select select "sticky_menu"
select select "px"
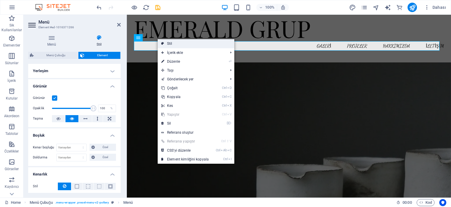
select select "%"
select select "rem"
select select "px"
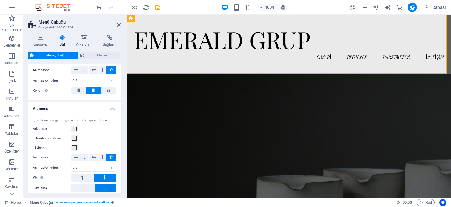
scroll to position [524, 0]
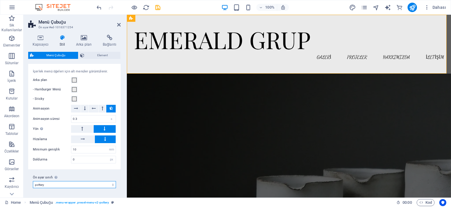
click at [108, 185] on select "pottery Ön ayar sınıfı ekle" at bounding box center [74, 184] width 83 height 7
click at [96, 174] on label "Ön ayar sınıfı Yukarıda seçilen varyant ve ayarlar, bu ön ayar sınıfını taşıyan…" at bounding box center [74, 177] width 83 height 7
click at [96, 181] on select "pottery Ön ayar sınıfı ekle" at bounding box center [74, 184] width 83 height 7
click at [121, 24] on aside "Menü Çubuğu Ön ayar #ed-1016371254 Kapsayıcı Stil Arka plan Bağlantı Boyut Yüks…" at bounding box center [75, 106] width 103 height 182
click at [119, 24] on icon at bounding box center [119, 24] width 4 height 5
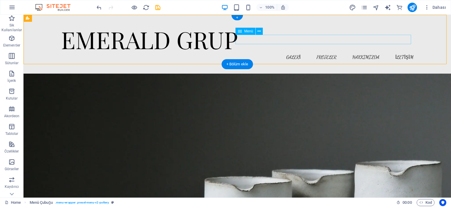
click at [293, 52] on nav "GALERİ PROJELER HAKKIMIZDA İLETİŞİM" at bounding box center [237, 56] width 353 height 9
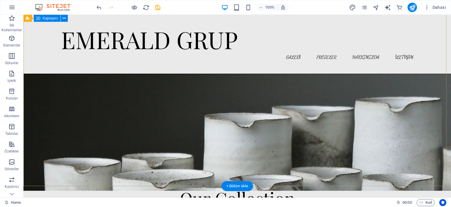
scroll to position [59, 0]
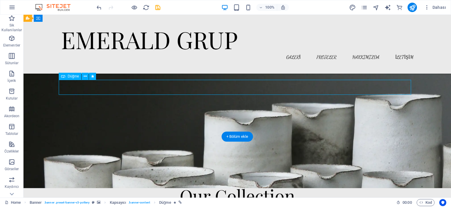
scroll to position [0, 0]
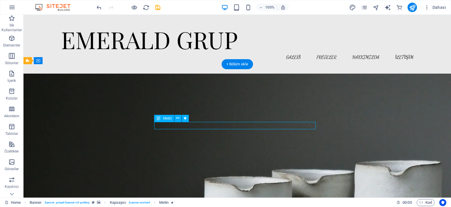
click at [159, 118] on icon at bounding box center [159, 118] width 4 height 7
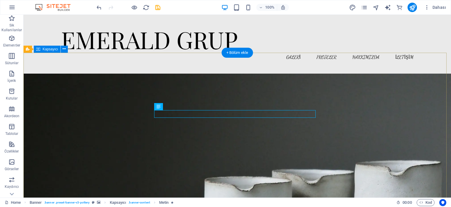
scroll to position [29, 0]
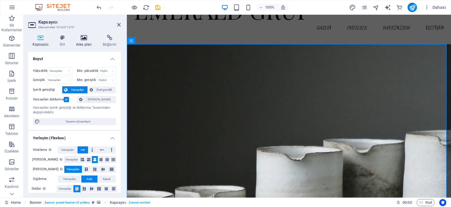
click at [83, 42] on h4 "Arka plan" at bounding box center [85, 41] width 27 height 12
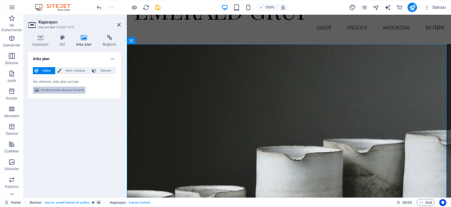
click at [80, 90] on span "Üst elementteki arka planı düzenle" at bounding box center [62, 89] width 43 height 7
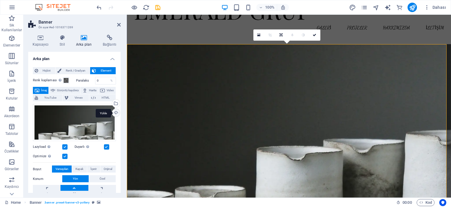
click at [115, 110] on div "Yükle" at bounding box center [115, 113] width 9 height 9
click at [113, 113] on div "Yükle" at bounding box center [115, 113] width 9 height 9
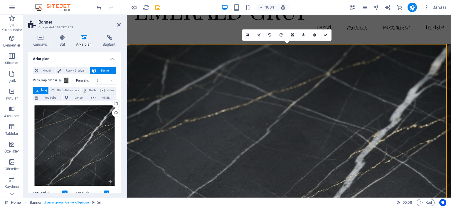
drag, startPoint x: 112, startPoint y: 183, endPoint x: 112, endPoint y: 174, distance: 9.1
click at [113, 175] on div "Dosyaları buraya sürükleyin, dosyaları seçmek için tıklayın veya Dosyalardan ya…" at bounding box center [74, 145] width 83 height 83
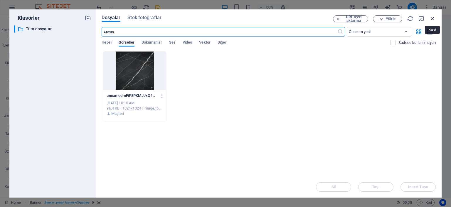
click at [435, 19] on icon "button" at bounding box center [433, 18] width 6 height 6
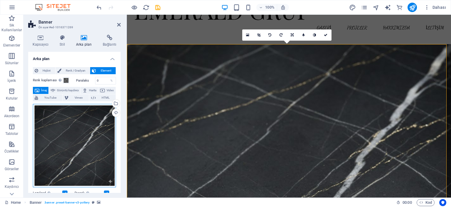
click at [74, 139] on div "Dosyaları buraya sürükleyin, dosyaları seçmek için tıklayın veya Dosyalardan ya…" at bounding box center [74, 145] width 83 height 83
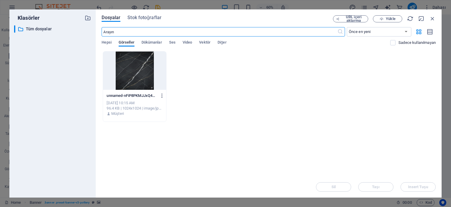
click at [164, 95] on icon "button" at bounding box center [163, 95] width 6 height 5
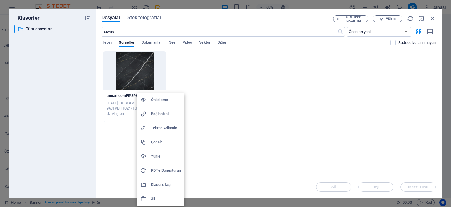
click at [228, 66] on div at bounding box center [225, 103] width 451 height 207
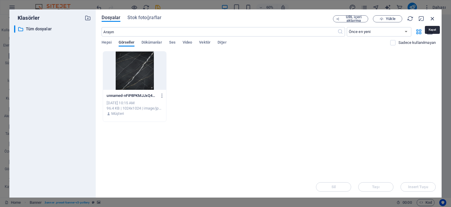
drag, startPoint x: 431, startPoint y: 19, endPoint x: 277, endPoint y: 15, distance: 154.6
click at [431, 19] on icon "button" at bounding box center [433, 18] width 6 height 6
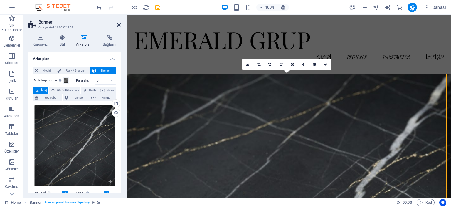
click at [118, 24] on icon at bounding box center [119, 24] width 4 height 5
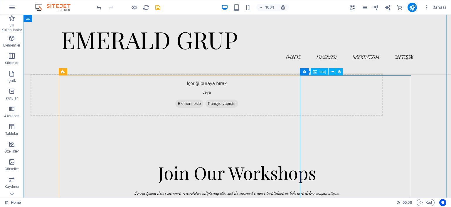
scroll to position [646, 0]
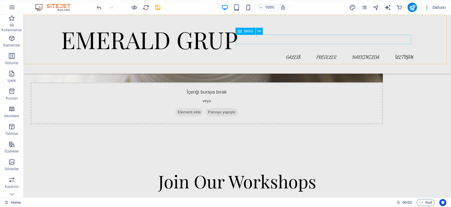
click at [289, 52] on nav "GALERİ PROJELER HAKKIMIZDA İLETİŞİM" at bounding box center [237, 56] width 353 height 9
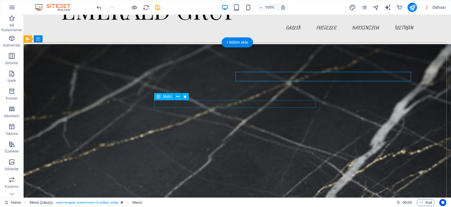
scroll to position [0, 0]
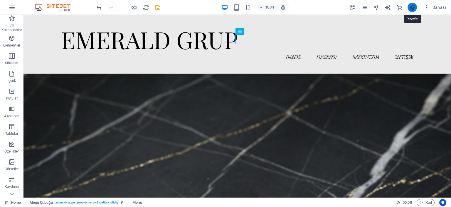
click at [415, 8] on icon "publish" at bounding box center [412, 7] width 7 height 7
checkbox input "false"
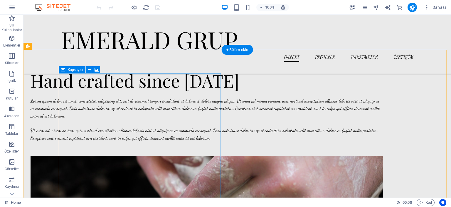
scroll to position [411, 0]
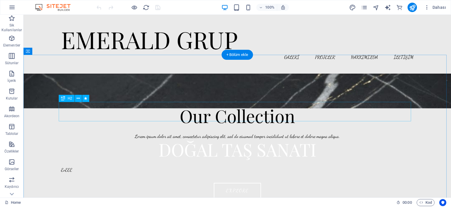
scroll to position [147, 0]
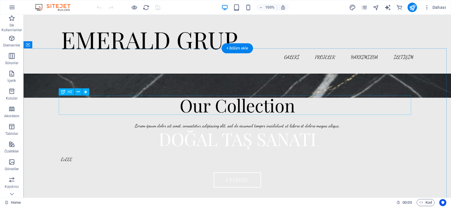
click at [287, 107] on div "Our Collection" at bounding box center [237, 104] width 353 height 19
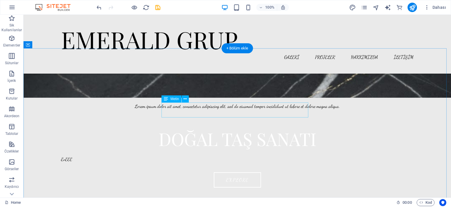
click at [260, 109] on div "Lorem ipsum dolor sit amet, consectetur adipiscing elit, sed do eiusmod tempor …" at bounding box center [237, 106] width 353 height 8
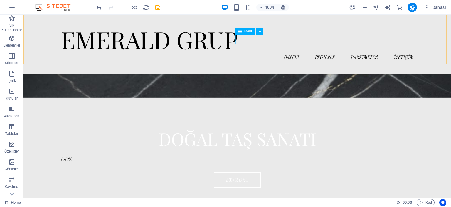
click at [291, 52] on nav "GALERİ PROJELER HAKKIMIZDA İLETİŞİM" at bounding box center [237, 56] width 353 height 9
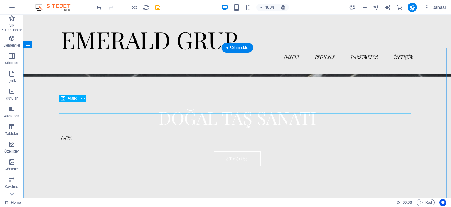
scroll to position [176, 0]
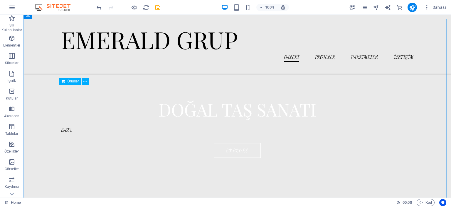
click at [73, 81] on span "Ürünler" at bounding box center [72, 81] width 11 height 4
click at [88, 97] on div at bounding box center [237, 144] width 353 height 118
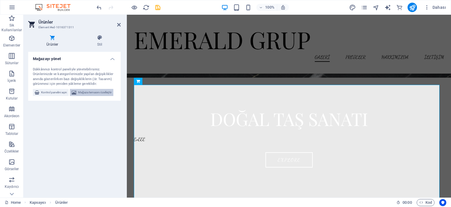
click at [100, 93] on span "Mağaza temasını özelleştir" at bounding box center [95, 92] width 34 height 7
select select "px"
select select "300"
select select "px"
select select "rem"
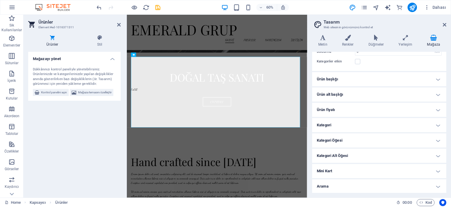
scroll to position [0, 0]
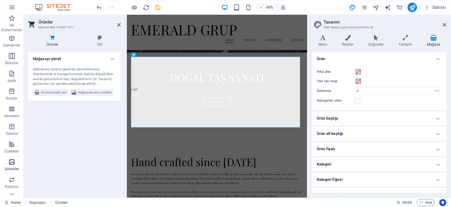
click at [8, 166] on p "Görseller" at bounding box center [12, 168] width 14 height 5
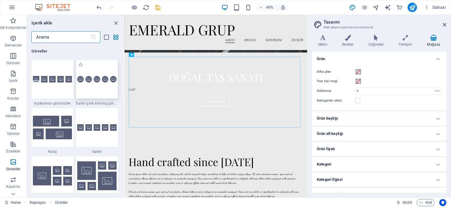
scroll to position [3009, 0]
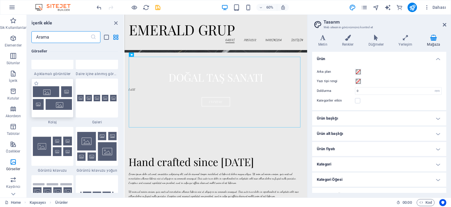
click at [56, 104] on img at bounding box center [52, 98] width 39 height 24
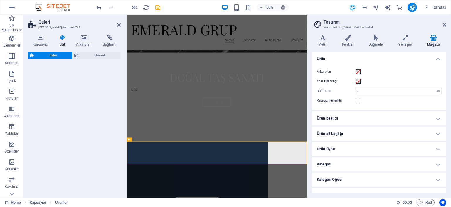
select select "rem"
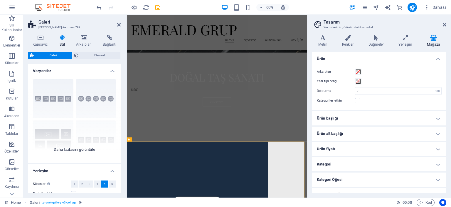
drag, startPoint x: 46, startPoint y: 97, endPoint x: 105, endPoint y: 97, distance: 59.1
click at [105, 97] on div "Galeri Ön ayar #ed-new-799 Kapsayıcı Stil Arka plan Bağlantı Boyut Yükseklik Va…" at bounding box center [166, 106] width 284 height 182
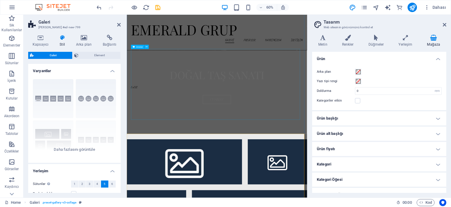
scroll to position [206, 0]
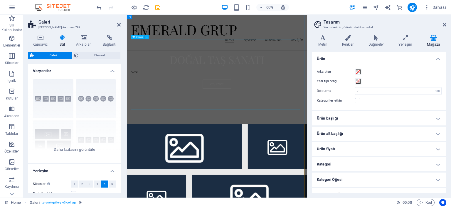
click at [224, 122] on div at bounding box center [277, 114] width 287 height 118
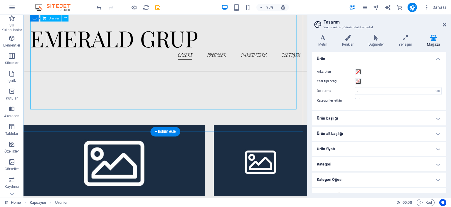
scroll to position [323, 0]
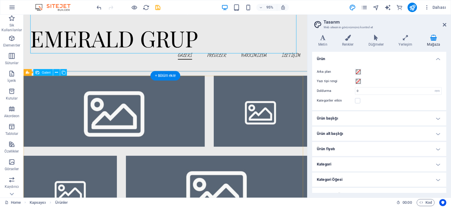
click at [121, 124] on li at bounding box center [119, 116] width 191 height 75
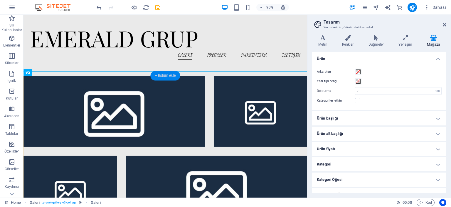
click at [168, 76] on div "+ Bölüm ekle" at bounding box center [165, 75] width 30 height 9
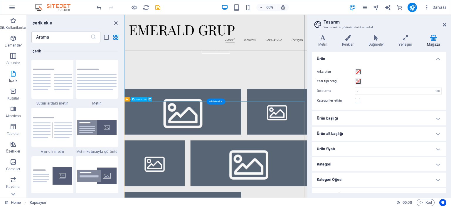
scroll to position [264, 0]
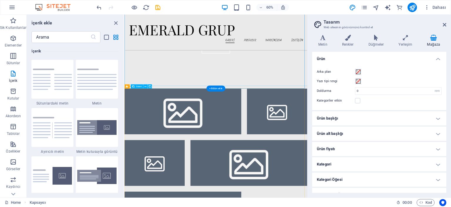
click at [215, 196] on li at bounding box center [222, 176] width 195 height 76
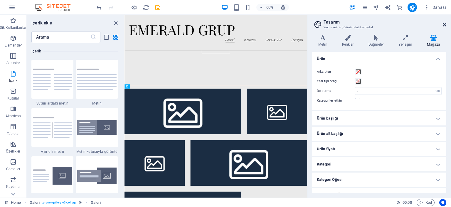
click at [445, 23] on icon at bounding box center [445, 24] width 4 height 5
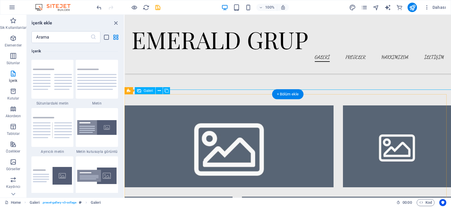
scroll to position [353, 0]
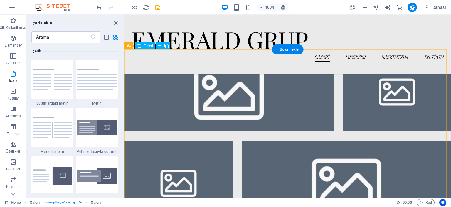
click at [181, 83] on li at bounding box center [229, 90] width 209 height 82
select select "4"
select select "px"
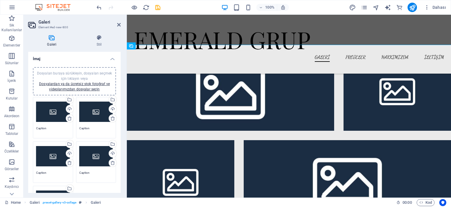
click at [52, 114] on div "Dosyaları buraya sürükleyin, dosyaları seçmek için tıklayın veya Dosyalardan ya…" at bounding box center [53, 112] width 34 height 24
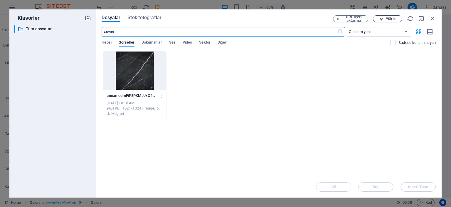
click at [380, 17] on span "Yükle" at bounding box center [388, 19] width 24 height 4
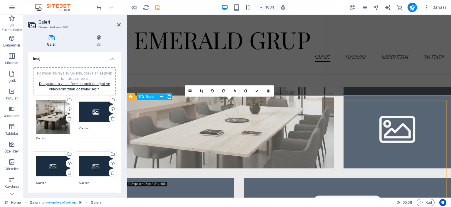
scroll to position [323, 0]
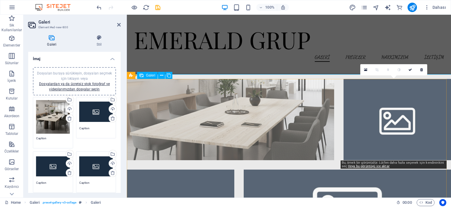
click at [391, 114] on li at bounding box center [398, 119] width 108 height 81
click at [389, 115] on li at bounding box center [398, 119] width 108 height 81
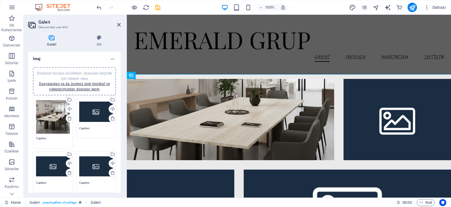
click at [91, 113] on div "Dosyaları buraya sürükleyin, dosyaları seçmek için tıklayın veya Dosyalardan ya…" at bounding box center [96, 112] width 34 height 24
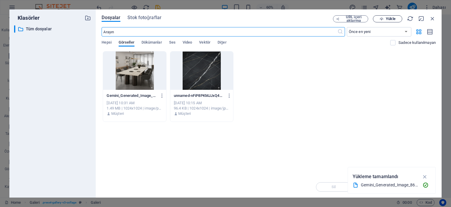
click at [391, 21] on span "Yükle" at bounding box center [390, 19] width 9 height 4
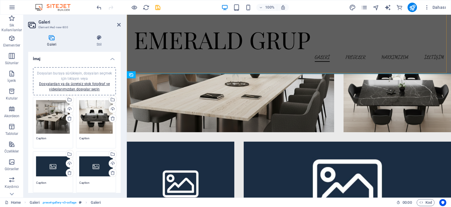
scroll to position [382, 0]
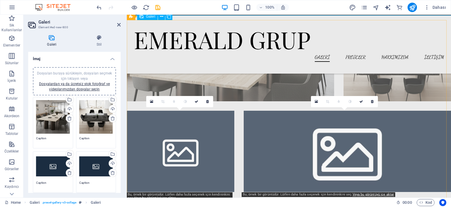
click at [186, 140] on li at bounding box center [181, 150] width 108 height 81
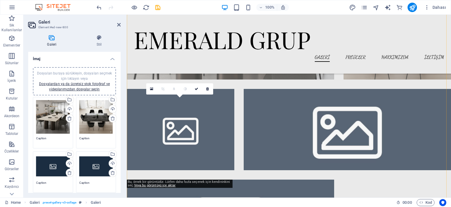
scroll to position [411, 0]
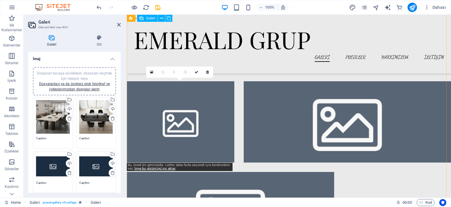
click at [187, 118] on li at bounding box center [181, 121] width 108 height 81
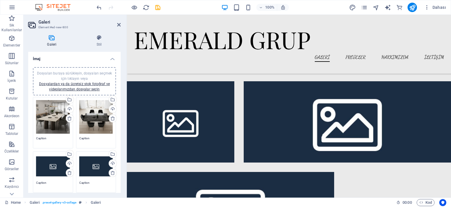
click at [48, 162] on div "Dosyaları buraya sürükleyin, dosyaları seçmek için tıklayın veya Dosyalardan ya…" at bounding box center [53, 166] width 34 height 24
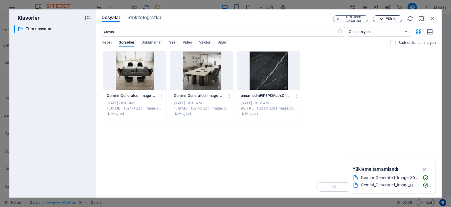
click at [388, 19] on span "Yükle" at bounding box center [390, 19] width 9 height 4
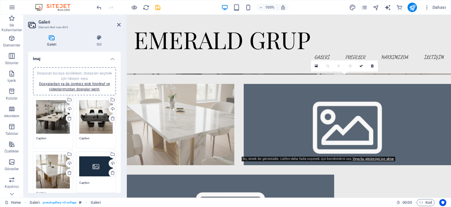
scroll to position [382, 0]
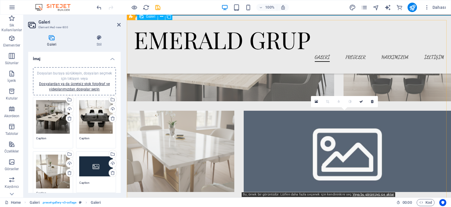
click at [334, 148] on li at bounding box center [347, 150] width 207 height 81
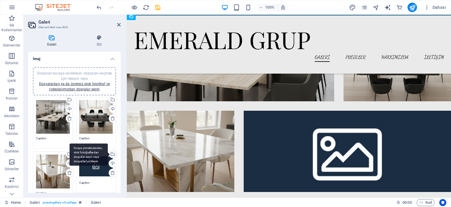
click at [97, 164] on div "Dosya yöneticisinden, stok fotoğraflardan dosyalar seçin veya dosya(lar) yükley…" at bounding box center [89, 154] width 38 height 22
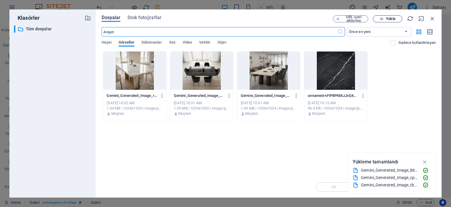
click at [391, 18] on span "Yükle" at bounding box center [390, 19] width 9 height 4
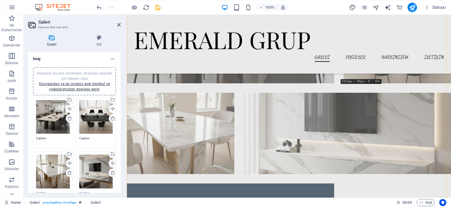
scroll to position [411, 0]
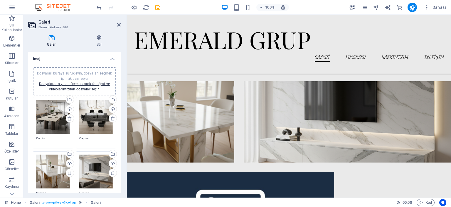
click at [89, 165] on div "Dosyaları buraya sürükleyin, dosyaları seçmek için tıklayın veya Dosyalardan ya…" at bounding box center [96, 171] width 34 height 34
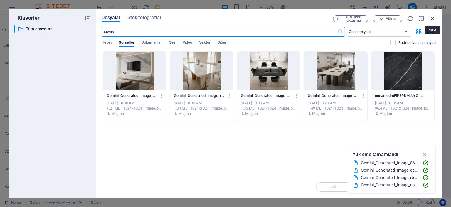
click at [432, 19] on icon "button" at bounding box center [433, 18] width 6 height 6
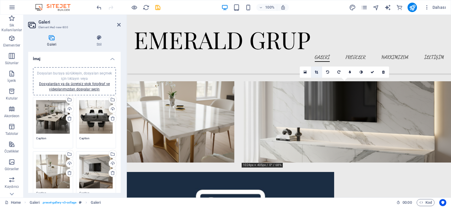
click at [316, 71] on icon at bounding box center [316, 72] width 3 height 4
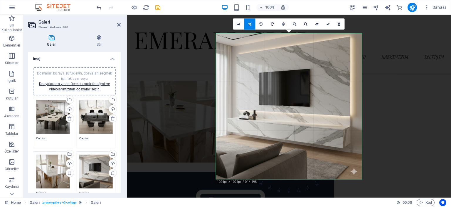
drag, startPoint x: 363, startPoint y: 181, endPoint x: 356, endPoint y: 175, distance: 9.0
click at [356, 175] on div "180 170 160 150 140 130 120 110 100 90 80 70 60 50 40 30 20 10 0 -10 -20 -30 -4…" at bounding box center [289, 106] width 146 height 146
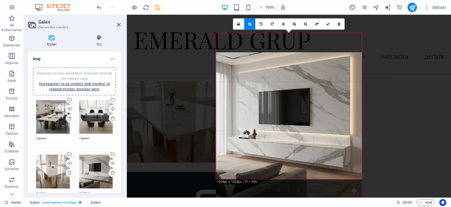
drag, startPoint x: 305, startPoint y: 65, endPoint x: 306, endPoint y: 84, distance: 19.1
click at [306, 84] on div at bounding box center [289, 125] width 146 height 146
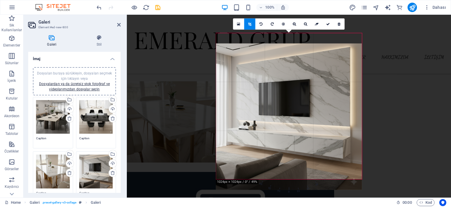
drag, startPoint x: 280, startPoint y: 178, endPoint x: 279, endPoint y: 189, distance: 10.4
click at [279, 179] on div "180 170 160 150 140 130 120 110 100 90 80 70 60 50 40 30 20 10 0 -10 -20 -30 -4…" at bounding box center [289, 106] width 146 height 146
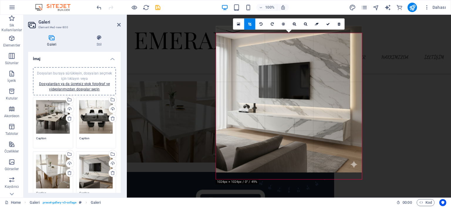
drag, startPoint x: 279, startPoint y: 178, endPoint x: 281, endPoint y: 171, distance: 7.8
click at [281, 171] on div at bounding box center [289, 99] width 146 height 146
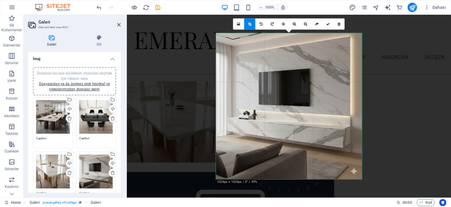
drag, startPoint x: 255, startPoint y: 54, endPoint x: 255, endPoint y: 58, distance: 4.1
click at [255, 58] on div at bounding box center [289, 106] width 146 height 146
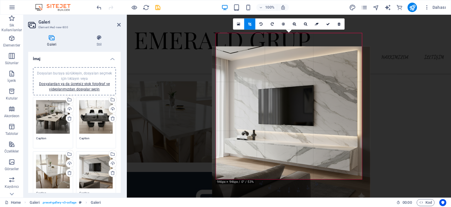
drag, startPoint x: 276, startPoint y: 77, endPoint x: 277, endPoint y: 94, distance: 16.5
click at [277, 94] on div at bounding box center [291, 125] width 158 height 158
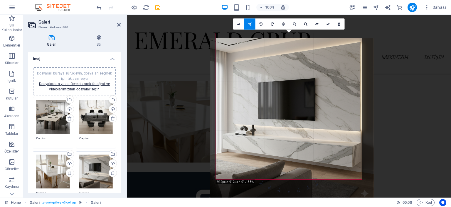
drag, startPoint x: 282, startPoint y: 86, endPoint x: 282, endPoint y: 93, distance: 7.1
click at [282, 93] on div at bounding box center [292, 120] width 164 height 164
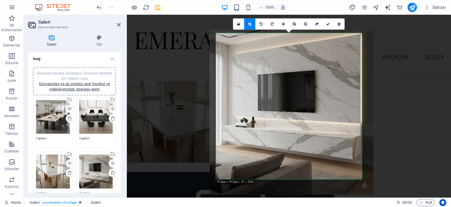
drag, startPoint x: 282, startPoint y: 93, endPoint x: 282, endPoint y: 84, distance: 8.8
click at [282, 84] on div at bounding box center [292, 112] width 164 height 164
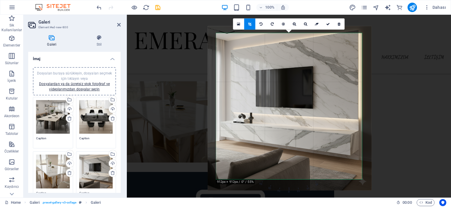
click at [282, 88] on div at bounding box center [290, 108] width 164 height 164
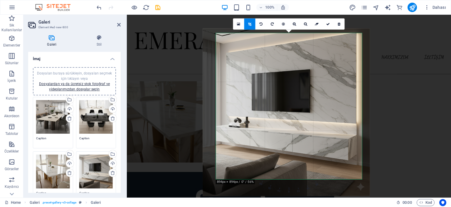
drag, startPoint x: 286, startPoint y: 88, endPoint x: 282, endPoint y: 91, distance: 5.0
click at [282, 91] on div at bounding box center [286, 111] width 167 height 167
click at [325, 24] on link at bounding box center [328, 23] width 11 height 11
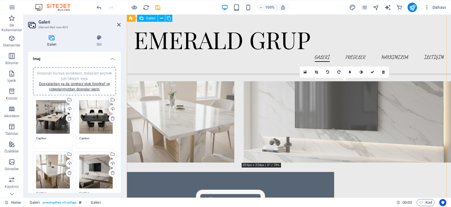
click at [311, 105] on li at bounding box center [347, 121] width 207 height 81
click at [274, 123] on li at bounding box center [347, 121] width 207 height 81
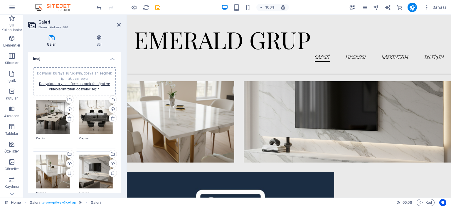
click at [99, 167] on div "Dosyaları buraya sürükleyin, dosyaları seçmek için tıklayın veya Dosyalardan ya…" at bounding box center [96, 171] width 34 height 34
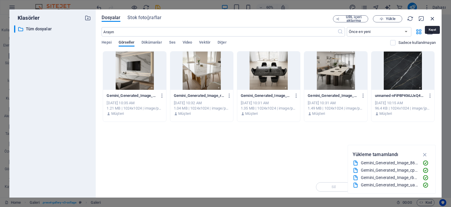
click at [433, 20] on icon "button" at bounding box center [433, 18] width 6 height 6
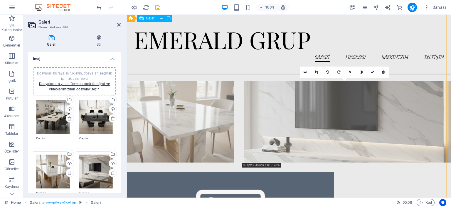
click at [343, 120] on li at bounding box center [347, 121] width 207 height 81
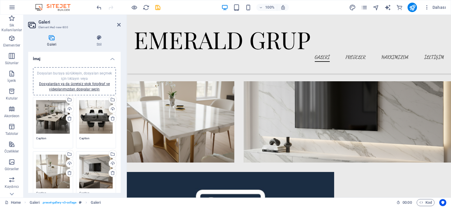
click at [92, 169] on div "Dosyaları buraya sürükleyin, dosyaları seçmek için tıklayın veya Dosyalardan ya…" at bounding box center [96, 171] width 34 height 34
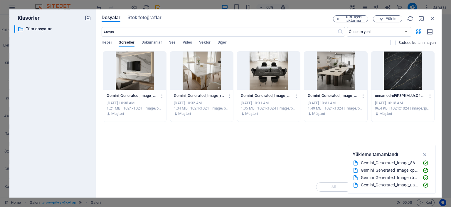
click at [133, 73] on div at bounding box center [134, 70] width 63 height 38
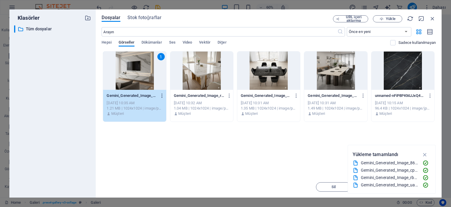
click at [162, 96] on icon "button" at bounding box center [163, 95] width 6 height 5
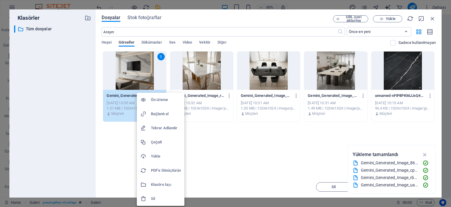
click at [161, 197] on h6 "Sil" at bounding box center [166, 198] width 30 height 7
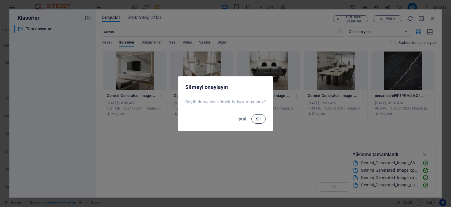
click at [257, 120] on span "Sil" at bounding box center [258, 118] width 5 height 5
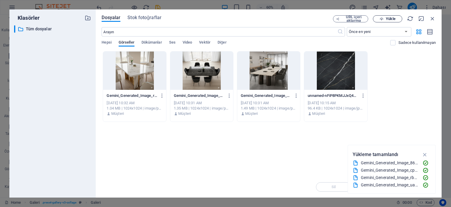
click at [384, 19] on span "Yükle" at bounding box center [388, 19] width 24 height 4
click at [388, 20] on span "Yükle" at bounding box center [390, 19] width 9 height 4
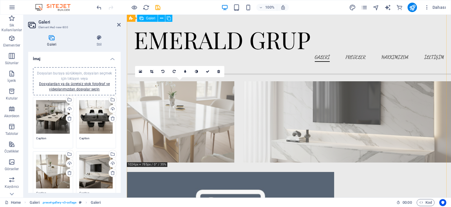
scroll to position [441, 0]
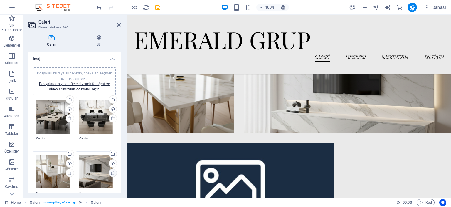
click at [110, 173] on icon at bounding box center [112, 172] width 5 height 5
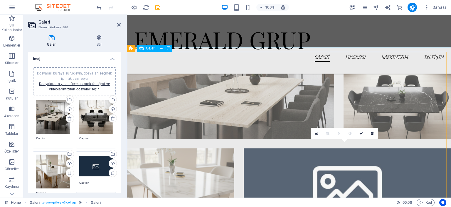
scroll to position [382, 0]
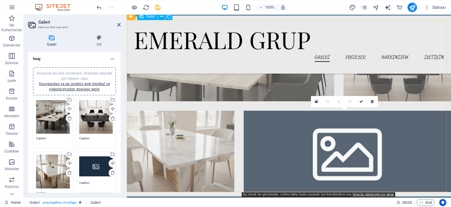
click at [346, 158] on li at bounding box center [347, 150] width 207 height 81
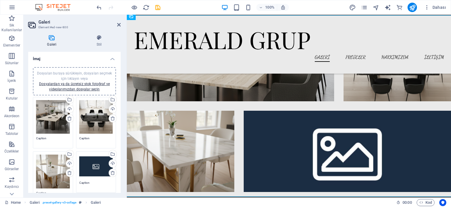
click at [91, 165] on div "Dosyaları buraya sürükleyin, dosyaları seçmek için tıklayın veya Dosyalardan ya…" at bounding box center [96, 166] width 34 height 24
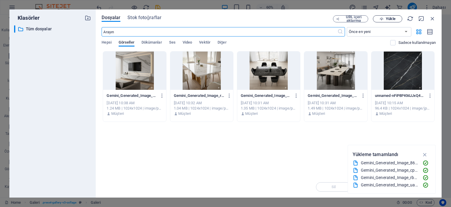
click at [391, 16] on button "Yükle" at bounding box center [387, 18] width 29 height 7
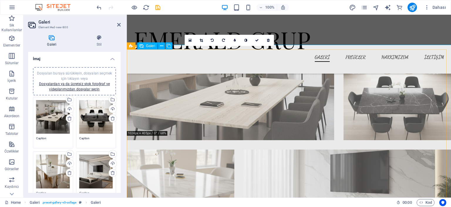
scroll to position [353, 0]
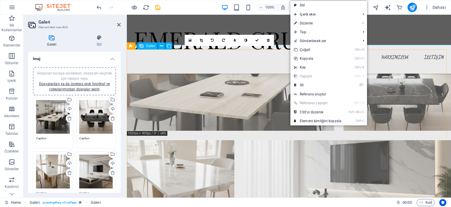
click at [242, 95] on li at bounding box center [230, 89] width 207 height 81
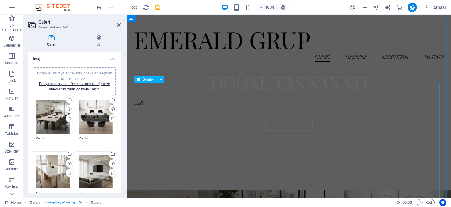
scroll to position [176, 0]
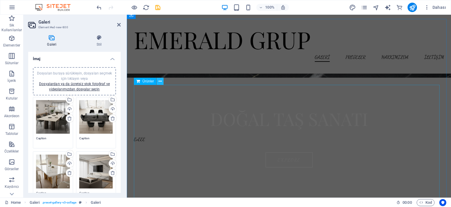
click at [162, 81] on button at bounding box center [160, 81] width 7 height 7
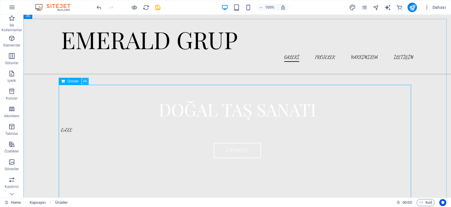
click at [85, 81] on icon at bounding box center [84, 81] width 3 height 6
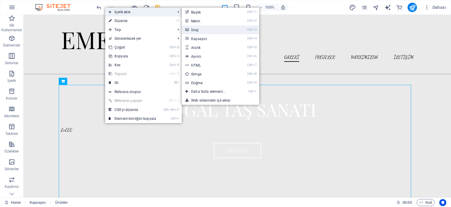
drag, startPoint x: 201, startPoint y: 29, endPoint x: 73, endPoint y: 14, distance: 128.3
click at [201, 29] on link "Ctrl 3 İmaj" at bounding box center [210, 29] width 56 height 9
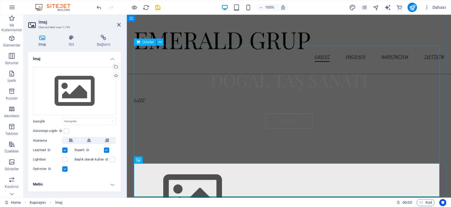
scroll to position [247, 0]
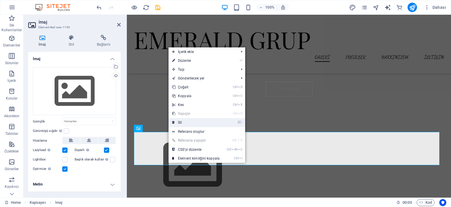
drag, startPoint x: 176, startPoint y: 121, endPoint x: 154, endPoint y: 106, distance: 26.7
click at [176, 121] on link "⌦ Sil" at bounding box center [196, 122] width 55 height 9
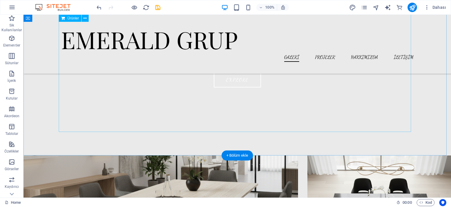
click at [123, 101] on div at bounding box center [237, 73] width 353 height 118
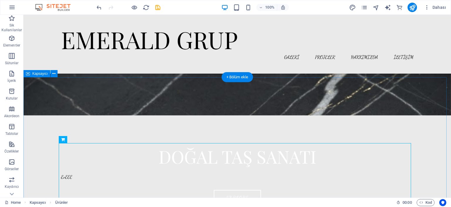
scroll to position [100, 0]
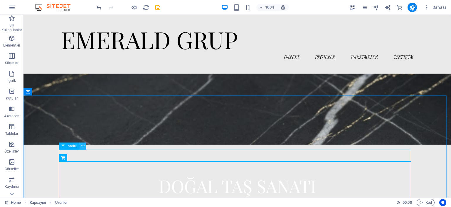
click at [82, 144] on icon at bounding box center [82, 146] width 3 height 6
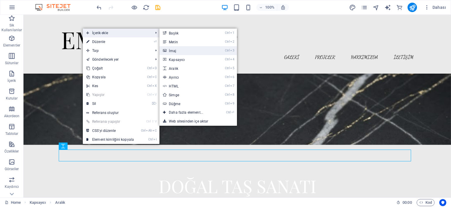
click at [180, 53] on link "Ctrl 3 İmaj" at bounding box center [188, 50] width 56 height 9
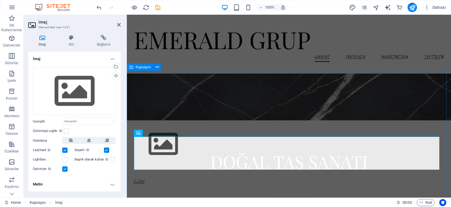
scroll to position [159, 0]
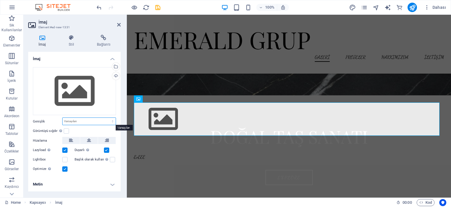
click at [112, 121] on select "Varsayılan otomatik px rem % em vh vw" at bounding box center [89, 121] width 53 height 7
select select "px"
click at [108, 118] on select "Varsayılan otomatik px rem % em vh vw" at bounding box center [89, 121] width 53 height 7
type input "200"
click at [111, 121] on select "Varsayılan otomatik px rem % em vh vw" at bounding box center [112, 121] width 8 height 7
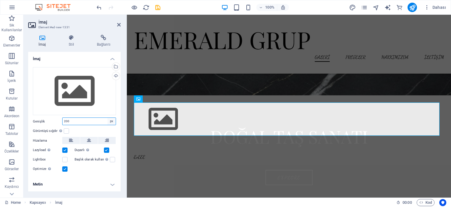
select select "default"
click at [108, 118] on select "Varsayılan otomatik px rem % em vh vw" at bounding box center [112, 121] width 8 height 7
select select "DISABLED_OPTION_VALUE"
click at [103, 89] on div "Dosyaları buraya sürükleyin, dosyaları seçmek için tıklayın veya Dosyalardan ya…" at bounding box center [74, 91] width 83 height 48
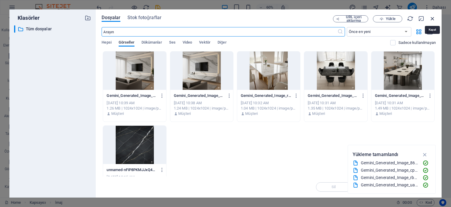
click at [434, 20] on icon "button" at bounding box center [433, 18] width 6 height 6
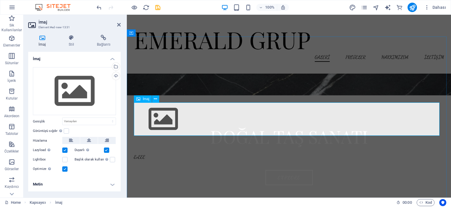
click at [434, 123] on figure at bounding box center [289, 118] width 310 height 33
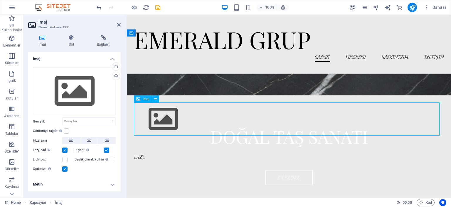
drag, startPoint x: 439, startPoint y: 122, endPoint x: 421, endPoint y: 122, distance: 18.2
click at [421, 122] on figure at bounding box center [289, 118] width 310 height 33
click at [146, 99] on span "İmaj" at bounding box center [146, 99] width 7 height 4
click at [155, 99] on icon at bounding box center [155, 99] width 3 height 6
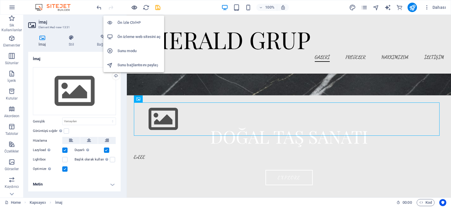
click at [135, 8] on icon "button" at bounding box center [134, 7] width 7 height 7
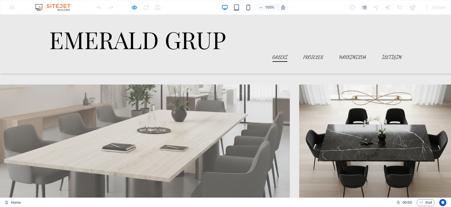
scroll to position [364, 0]
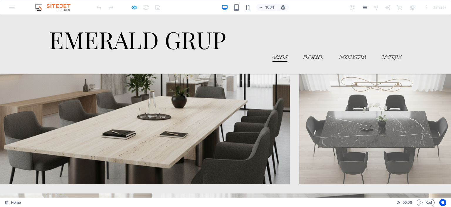
click at [172, 122] on img at bounding box center [145, 127] width 290 height 113
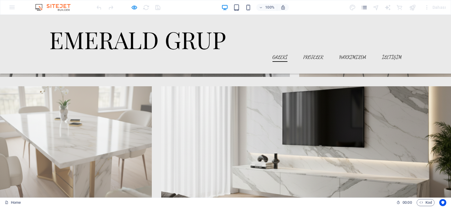
scroll to position [511, 0]
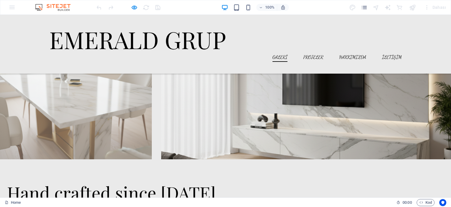
click at [293, 117] on img at bounding box center [306, 102] width 290 height 113
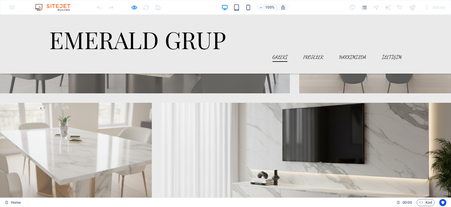
scroll to position [453, 0]
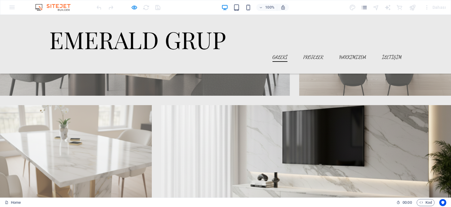
click at [247, 135] on img at bounding box center [306, 161] width 290 height 113
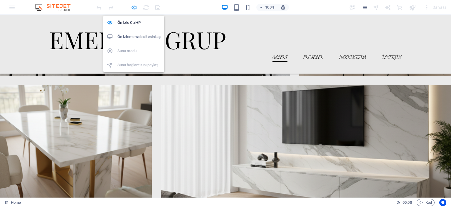
click at [137, 5] on icon "button" at bounding box center [134, 7] width 7 height 7
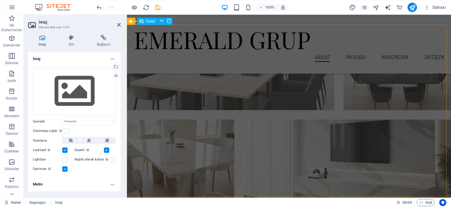
scroll to position [436, 0]
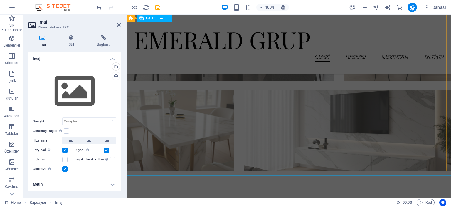
click at [368, 150] on li at bounding box center [347, 130] width 207 height 81
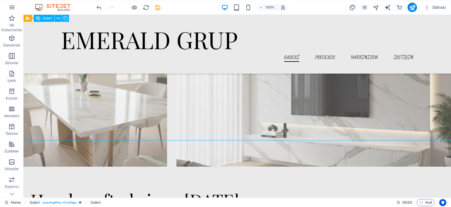
scroll to position [524, 0]
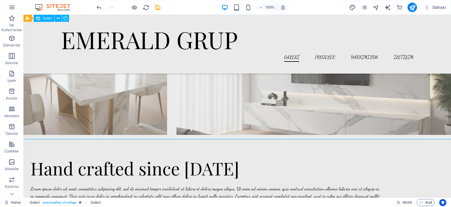
click at [300, 101] on li at bounding box center [314, 81] width 275 height 107
select select "4"
select select "px"
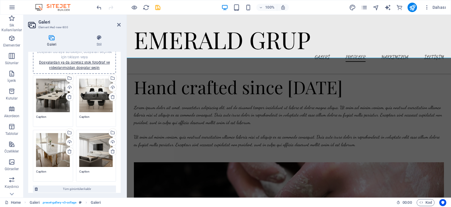
scroll to position [29, 0]
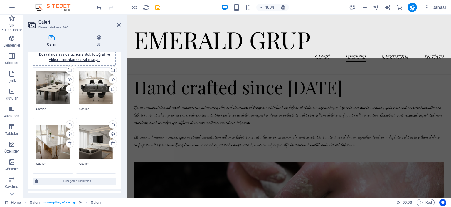
click at [96, 146] on div "Dosyaları buraya sürükleyin, dosyaları seçmek için tıklayın veya Dosyalardan ya…" at bounding box center [96, 142] width 34 height 34
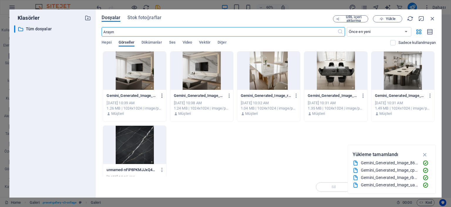
click at [162, 94] on icon "button" at bounding box center [163, 95] width 6 height 5
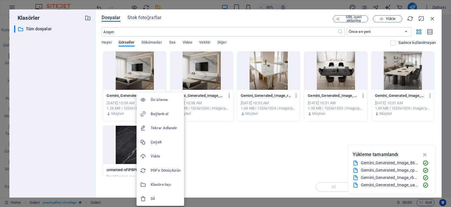
click at [152, 196] on h6 "Sil" at bounding box center [166, 198] width 30 height 7
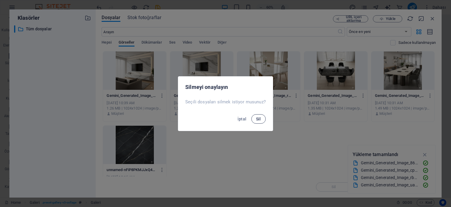
click at [258, 119] on span "Sil" at bounding box center [258, 118] width 5 height 5
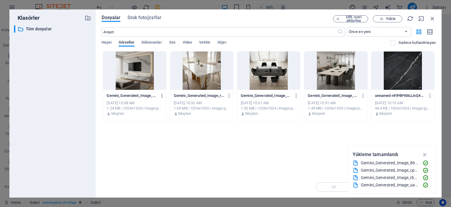
click at [161, 95] on icon "button" at bounding box center [163, 95] width 6 height 5
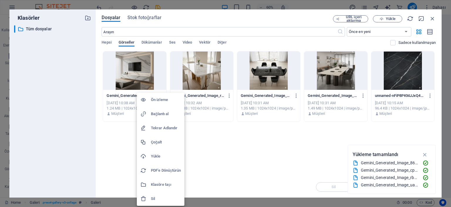
click at [153, 195] on h6 "Sil" at bounding box center [166, 198] width 30 height 7
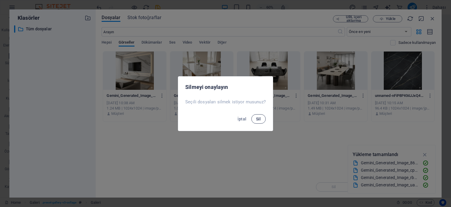
click at [256, 116] on span "Sil" at bounding box center [258, 118] width 5 height 5
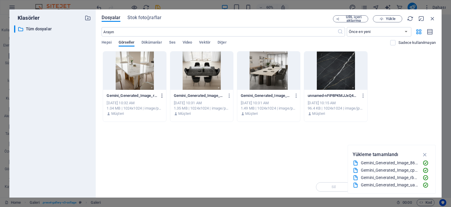
click at [163, 94] on icon "button" at bounding box center [163, 95] width 6 height 5
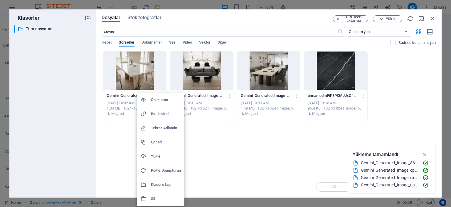
click at [161, 196] on h6 "Sil" at bounding box center [166, 198] width 30 height 7
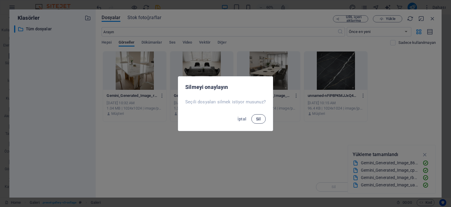
click at [261, 118] on button "Sil" at bounding box center [259, 118] width 14 height 9
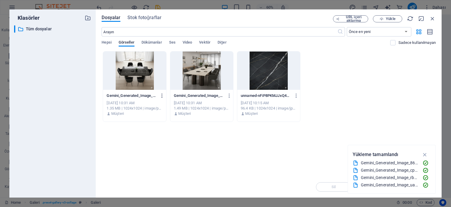
click at [162, 95] on icon "button" at bounding box center [163, 95] width 6 height 5
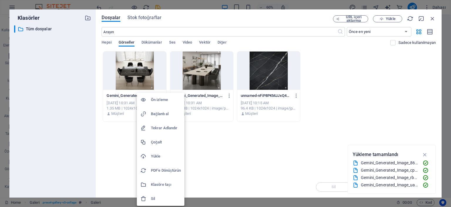
click at [167, 197] on h6 "Sil" at bounding box center [166, 198] width 30 height 7
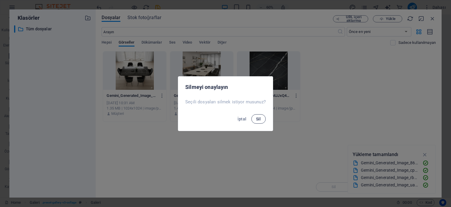
click at [259, 118] on span "Sil" at bounding box center [258, 118] width 5 height 5
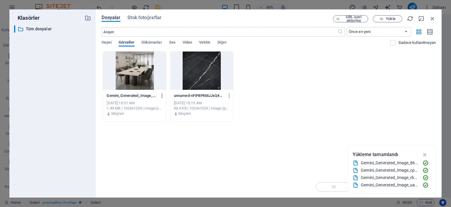
click at [163, 96] on icon "button" at bounding box center [163, 95] width 6 height 5
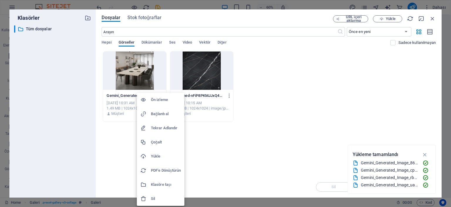
click at [167, 200] on h6 "Sil" at bounding box center [166, 198] width 30 height 7
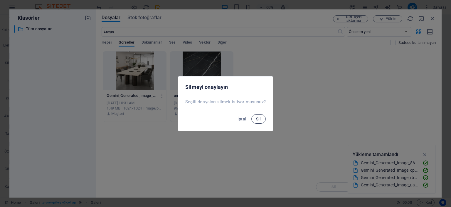
click at [254, 117] on button "Sil" at bounding box center [259, 118] width 14 height 9
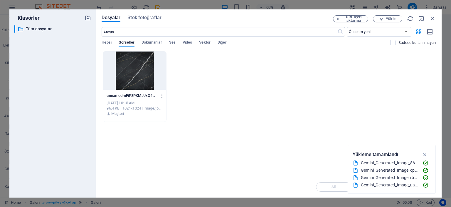
click at [162, 95] on icon "button" at bounding box center [163, 95] width 6 height 5
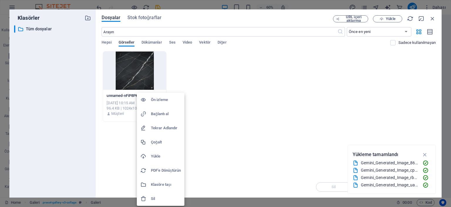
click at [217, 92] on div at bounding box center [225, 103] width 451 height 207
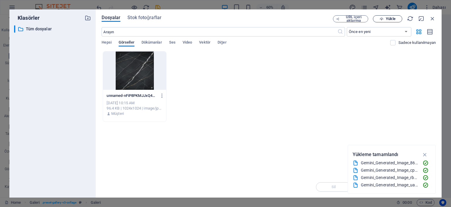
click at [396, 19] on span "Yükle" at bounding box center [388, 19] width 24 height 4
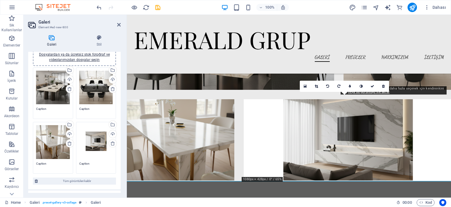
scroll to position [436, 0]
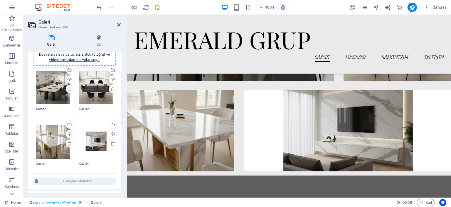
click at [46, 153] on div "Dosyaları buraya sürükleyin, dosyaları seçmek için tıklayın veya Dosyalardan ya…" at bounding box center [53, 142] width 34 height 34
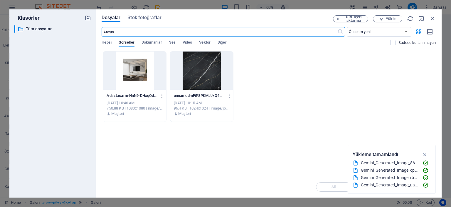
click at [161, 96] on icon "button" at bounding box center [163, 95] width 6 height 5
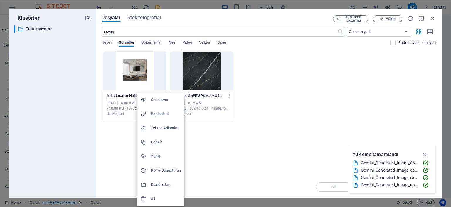
click at [149, 197] on div at bounding box center [145, 198] width 11 height 6
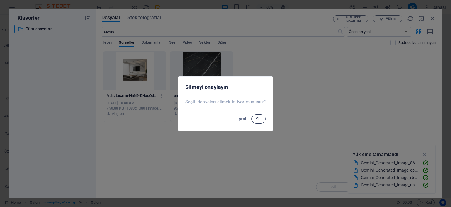
click at [262, 121] on button "Sil" at bounding box center [259, 118] width 14 height 9
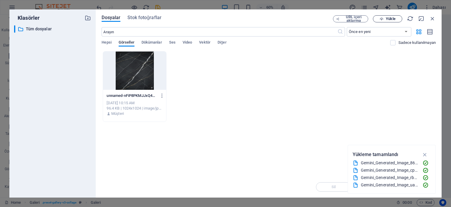
click at [398, 19] on span "Yükle" at bounding box center [388, 19] width 24 height 4
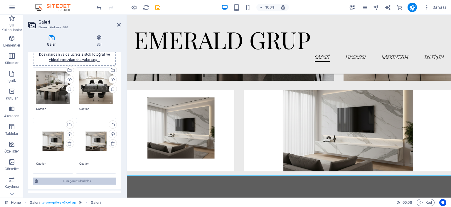
click at [77, 180] on span "Tüm görüntüleri kaldır" at bounding box center [77, 180] width 75 height 7
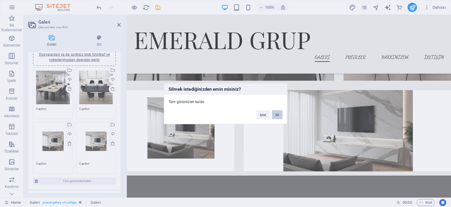
click at [276, 113] on button "Sil" at bounding box center [277, 114] width 11 height 9
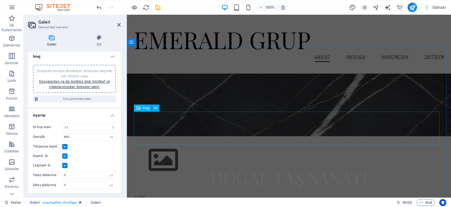
scroll to position [153, 0]
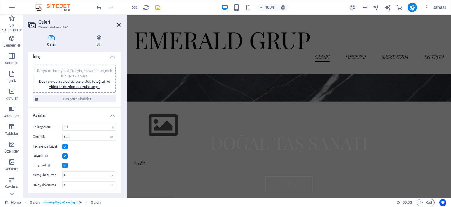
click at [120, 25] on icon at bounding box center [119, 24] width 4 height 5
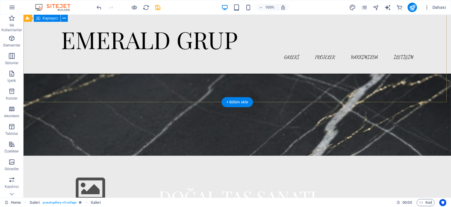
scroll to position [118, 0]
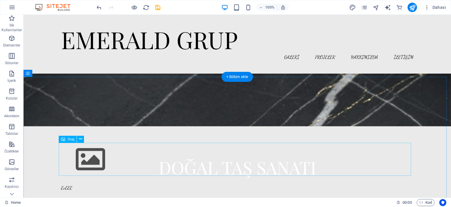
click at [100, 160] on figure at bounding box center [237, 159] width 353 height 33
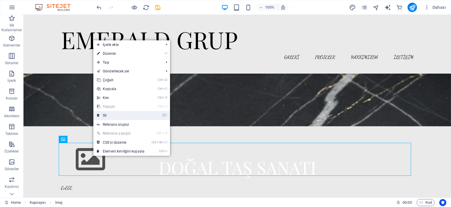
click at [114, 116] on link "⌦ Sil" at bounding box center [120, 115] width 55 height 9
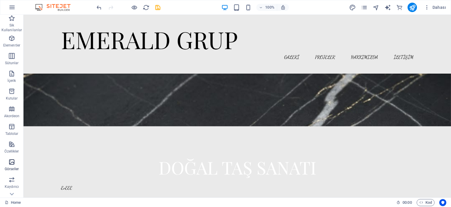
click at [11, 165] on icon "button" at bounding box center [11, 161] width 7 height 7
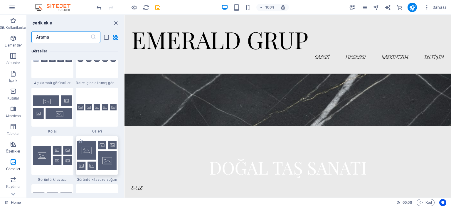
scroll to position [3009, 0]
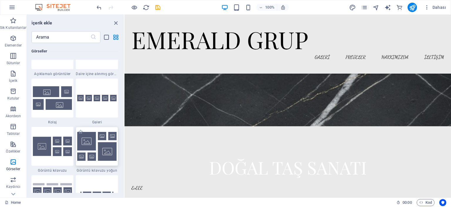
click at [104, 156] on img at bounding box center [96, 146] width 39 height 29
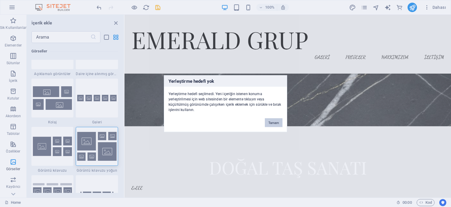
click at [274, 121] on button "Tamam" at bounding box center [274, 122] width 18 height 9
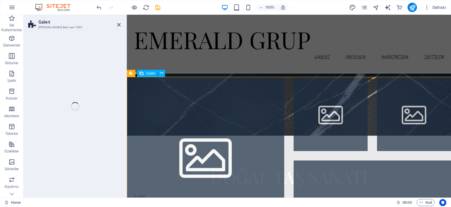
select select "rem"
select select "preset-gallery-v3-grid-dense"
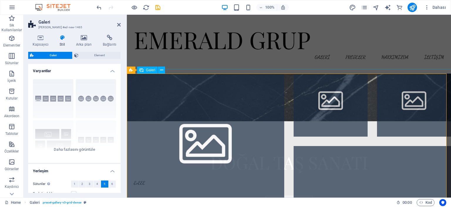
scroll to position [147, 0]
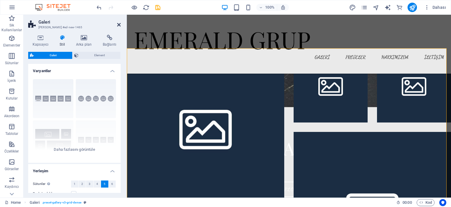
click at [119, 24] on icon at bounding box center [119, 24] width 4 height 5
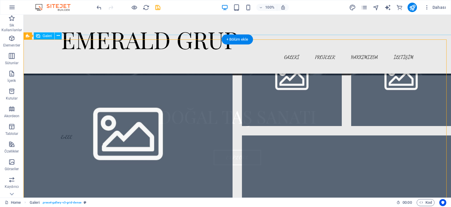
scroll to position [206, 0]
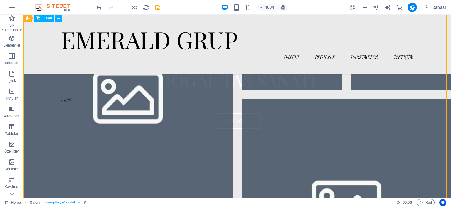
click at [135, 111] on li at bounding box center [128, 93] width 209 height 209
click at [132, 109] on li at bounding box center [128, 93] width 209 height 209
select select "4"
select select "px"
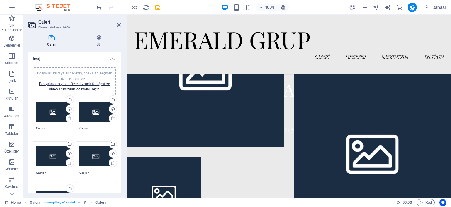
click at [47, 110] on div "Dosyaları buraya sürükleyin, dosyaları seçmek için tıklayın veya Dosyalardan ya…" at bounding box center [53, 112] width 34 height 24
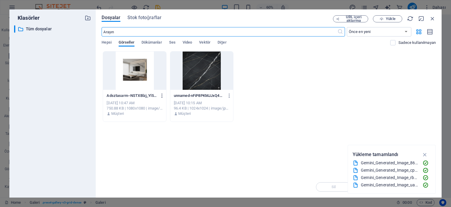
click at [162, 95] on icon "button" at bounding box center [163, 95] width 6 height 5
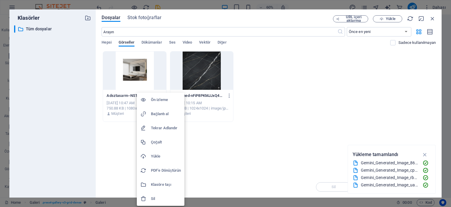
click at [155, 196] on h6 "Sil" at bounding box center [166, 198] width 30 height 7
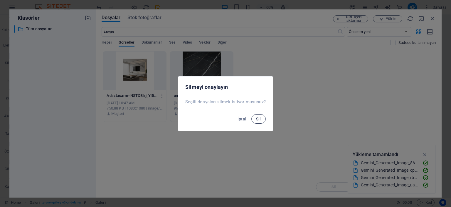
click at [260, 120] on span "Sil" at bounding box center [258, 118] width 5 height 5
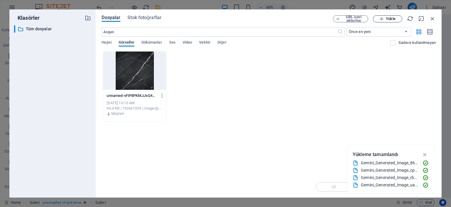
click at [393, 17] on span "Yükle" at bounding box center [390, 19] width 9 height 4
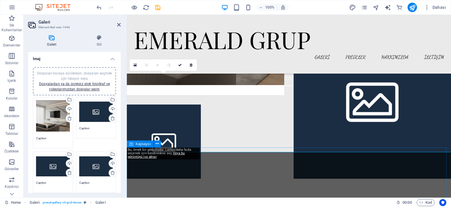
scroll to position [294, 0]
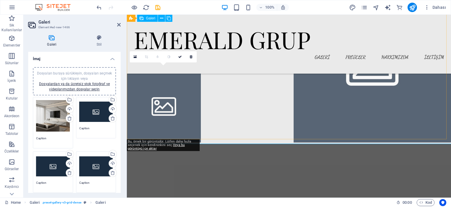
click at [189, 110] on li at bounding box center [164, 105] width 74 height 74
click at [174, 110] on li at bounding box center [164, 105] width 74 height 74
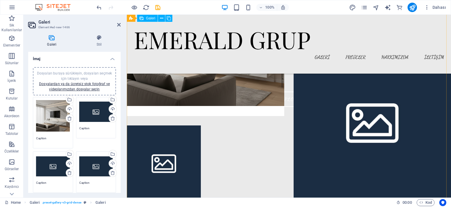
scroll to position [264, 0]
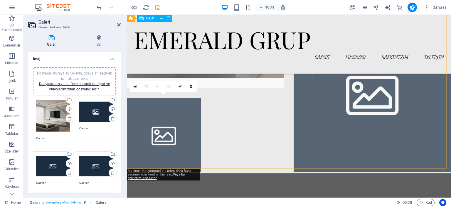
click at [174, 134] on li at bounding box center [164, 135] width 74 height 74
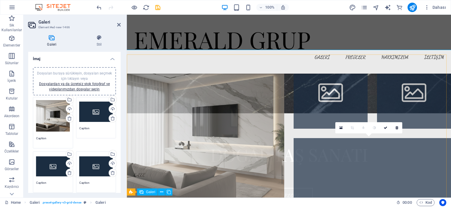
scroll to position [118, 0]
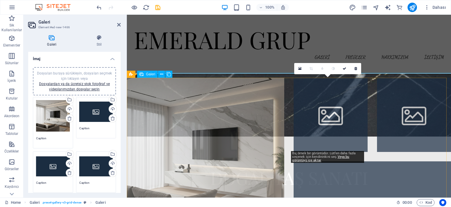
click at [328, 104] on li at bounding box center [331, 115] width 74 height 74
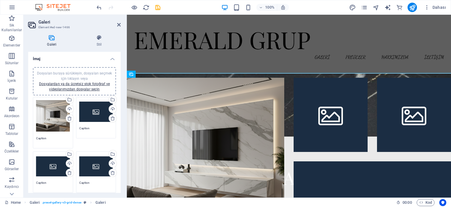
click at [87, 116] on div "Dosyaları buraya sürükleyin, dosyaları seçmek için tıklayın veya Dosyalardan ya…" at bounding box center [96, 112] width 34 height 24
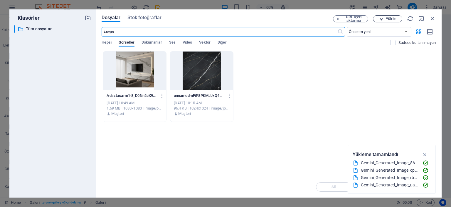
click at [392, 18] on span "Yükle" at bounding box center [390, 19] width 9 height 4
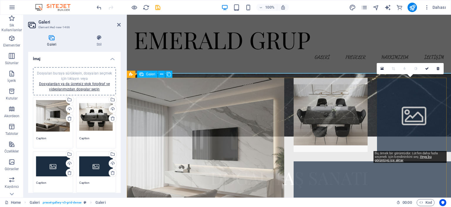
click at [417, 100] on li at bounding box center [414, 115] width 74 height 74
click at [406, 108] on li at bounding box center [414, 115] width 74 height 74
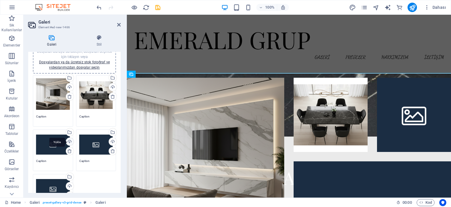
scroll to position [29, 0]
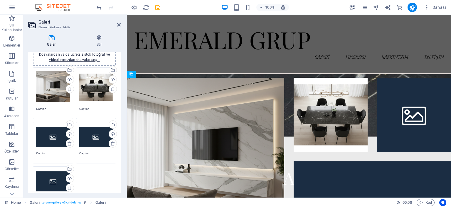
click at [53, 140] on div "Dosyaları buraya sürükleyin, dosyaları seçmek için tıklayın veya Dosyalardan ya…" at bounding box center [53, 137] width 34 height 24
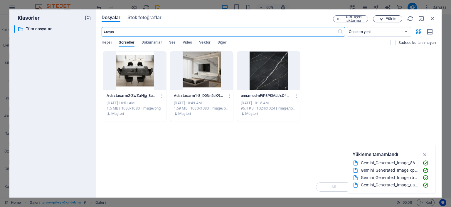
click at [391, 19] on span "Yükle" at bounding box center [390, 19] width 9 height 4
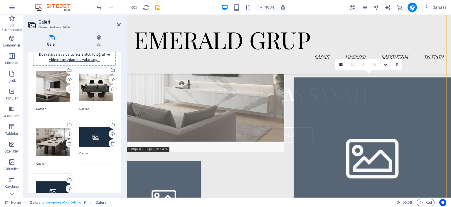
scroll to position [206, 0]
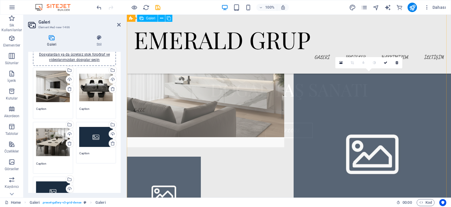
click at [373, 144] on li at bounding box center [373, 152] width 158 height 158
click at [332, 120] on li at bounding box center [373, 152] width 158 height 158
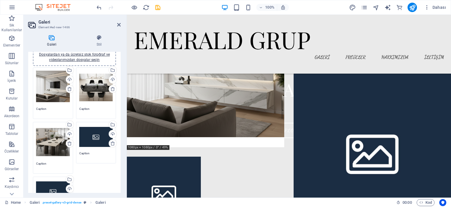
click at [86, 140] on div "Dosyaları buraya sürükleyin, dosyaları seçmek için tıklayın veya Dosyalardan ya…" at bounding box center [96, 137] width 34 height 24
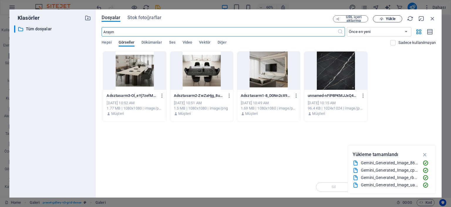
click at [389, 19] on span "Yükle" at bounding box center [390, 19] width 9 height 4
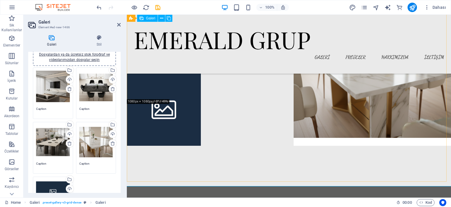
scroll to position [294, 0]
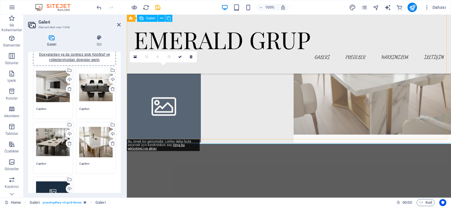
click at [170, 93] on li at bounding box center [164, 105] width 74 height 74
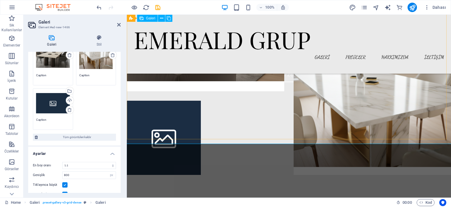
scroll to position [235, 0]
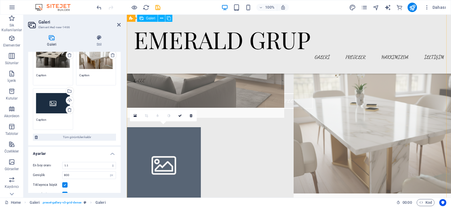
click at [163, 164] on li at bounding box center [164, 164] width 74 height 74
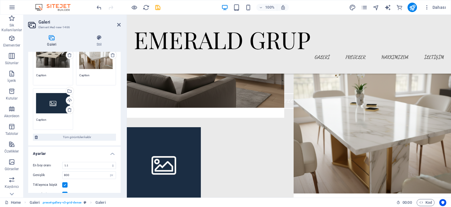
click at [48, 105] on div "Dosyaları buraya sürükleyin, dosyaları seçmek için tıklayın veya Dosyalardan ya…" at bounding box center [53, 103] width 34 height 24
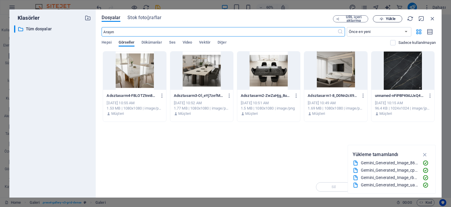
click at [383, 16] on button "Yükle" at bounding box center [387, 18] width 29 height 7
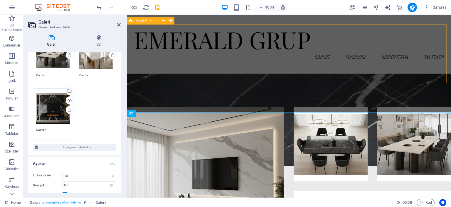
scroll to position [0, 0]
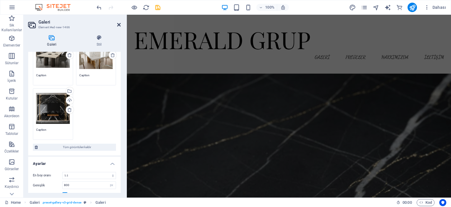
click at [118, 25] on icon at bounding box center [119, 24] width 4 height 5
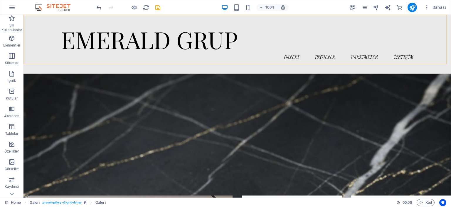
scroll to position [296, 0]
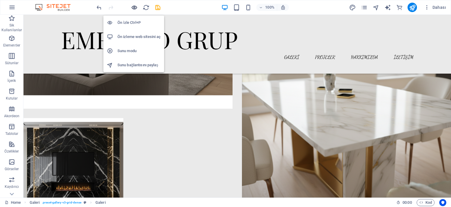
click at [135, 7] on icon "button" at bounding box center [134, 7] width 7 height 7
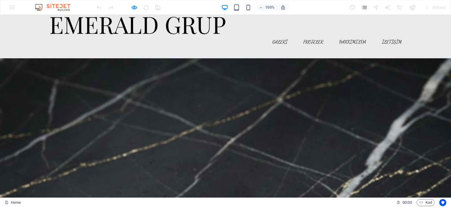
scroll to position [0, 0]
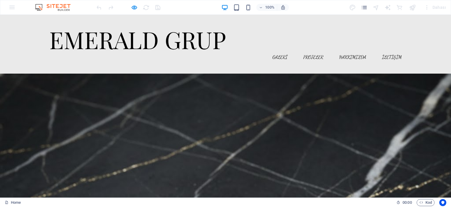
click at [280, 52] on link "GALERİ" at bounding box center [280, 56] width 15 height 9
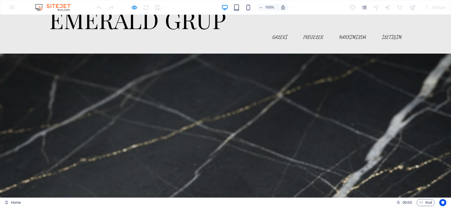
scroll to position [29, 0]
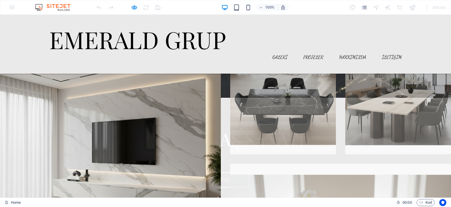
scroll to position [176, 0]
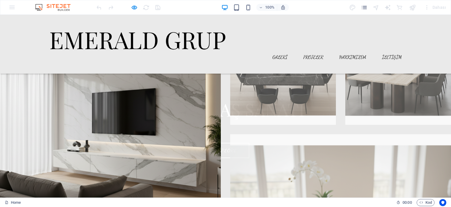
click at [177, 114] on img at bounding box center [110, 129] width 221 height 221
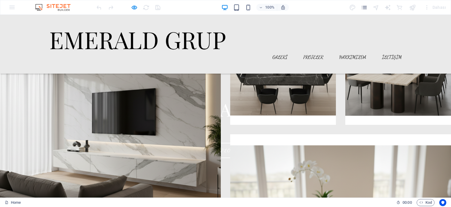
scroll to position [180, 0]
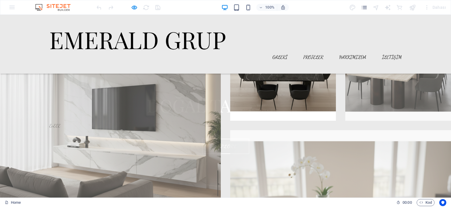
click at [288, 94] on img at bounding box center [283, 68] width 106 height 106
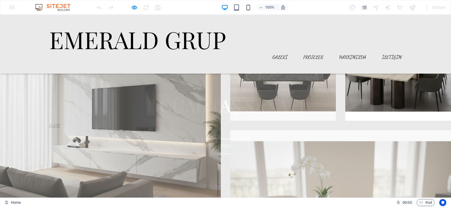
click at [367, 81] on img at bounding box center [399, 68] width 106 height 106
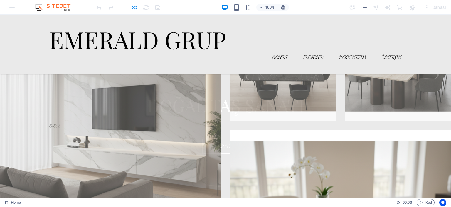
scroll to position [239, 0]
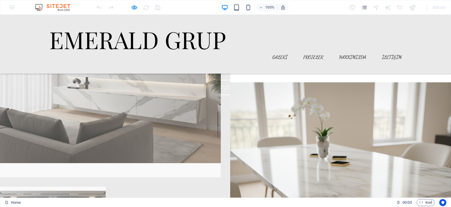
click at [328, 133] on img at bounding box center [340, 181] width 221 height 221
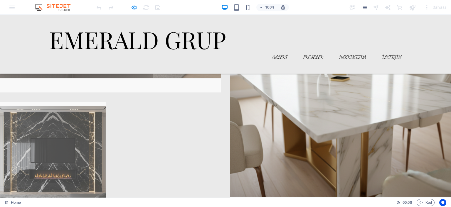
scroll to position [353, 0]
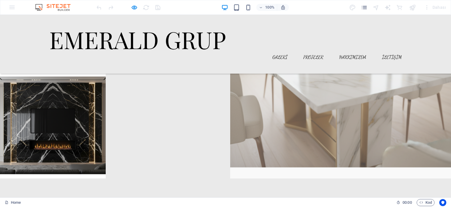
click at [75, 123] on img at bounding box center [53, 125] width 106 height 106
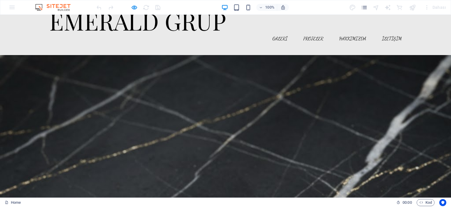
scroll to position [0, 0]
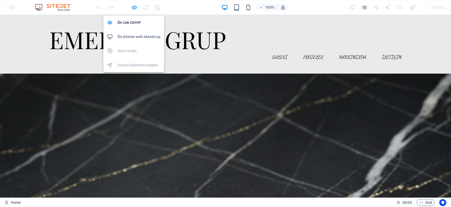
click at [135, 6] on icon "button" at bounding box center [134, 7] width 7 height 7
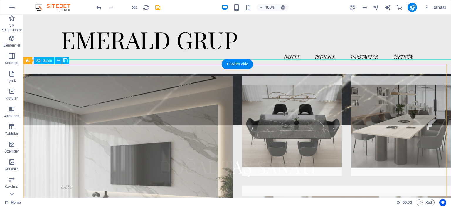
scroll to position [176, 0]
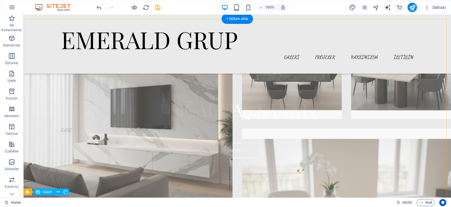
click at [130, 137] on li at bounding box center [128, 123] width 209 height 209
click at [26, 137] on li at bounding box center [128, 123] width 209 height 209
select select "4"
select select "px"
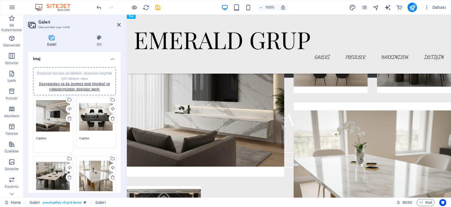
click at [57, 137] on textarea "Caption" at bounding box center [53, 142] width 34 height 13
drag, startPoint x: 50, startPoint y: 137, endPoint x: 35, endPoint y: 138, distance: 15.0
click at [35, 138] on div "Dosyaları buraya sürükleyin, dosyaları seçmek için tıklayın veya Dosyalardan ya…" at bounding box center [52, 124] width 43 height 59
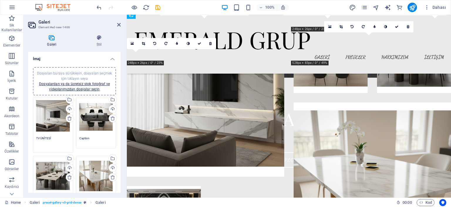
type textarea "TV ÜNİTESİ"
drag, startPoint x: 91, startPoint y: 137, endPoint x: 76, endPoint y: 138, distance: 14.7
click at [76, 138] on div "Dosyaları buraya sürükleyin, dosyaları seçmek için tıklayın veya Dosyalardan ya…" at bounding box center [96, 124] width 43 height 59
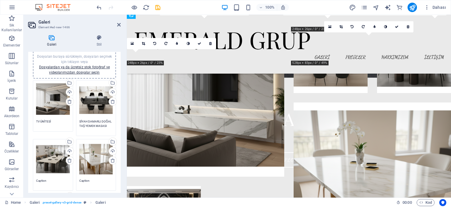
scroll to position [29, 0]
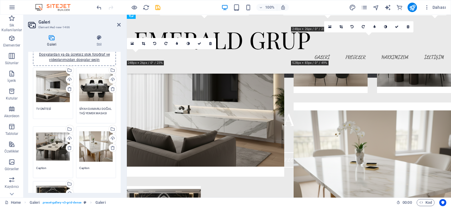
type textarea "SİYAH DAMARLI DOĞAL TAŞ YEMEK MASASI"
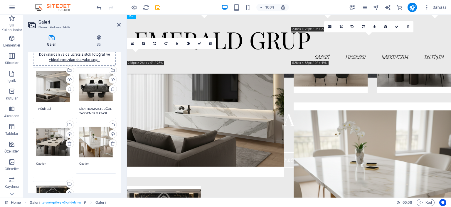
drag, startPoint x: 50, startPoint y: 167, endPoint x: 34, endPoint y: 167, distance: 15.6
click at [34, 167] on div "Dosyaları buraya sürükleyin, dosyaları seçmek için tıklayın veya Dosyalardan ya…" at bounding box center [52, 149] width 43 height 59
type textarea "TRAVERTEN TOPLANTI MASASI"
drag, startPoint x: 93, startPoint y: 163, endPoint x: 73, endPoint y: 162, distance: 19.1
click at [73, 162] on div "Dosyaları buraya sürükleyin, dosyaları seçmek için tıklayın veya Dosyalardan ya…" at bounding box center [74, 150] width 86 height 168
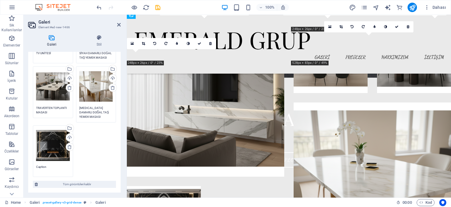
scroll to position [88, 0]
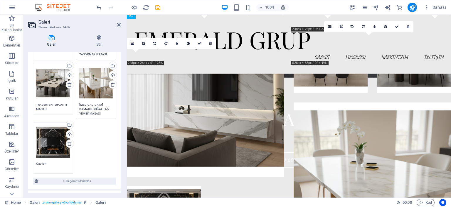
type textarea "[MEDICAL_DATA] DAMARLI DOĞAL TAŞ YEMEK MASASI"
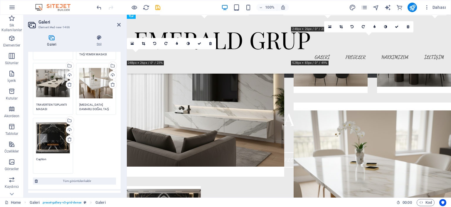
drag, startPoint x: 51, startPoint y: 161, endPoint x: 28, endPoint y: 160, distance: 22.7
click at [28, 160] on div "Dosyaları buraya sürükleyin, dosyaları seçmek için tıklayın veya Dosyalardan ya…" at bounding box center [74, 81] width 93 height 215
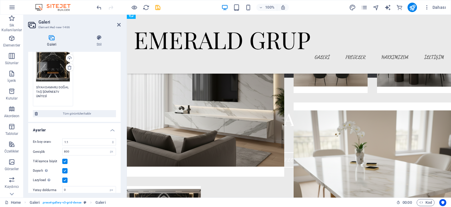
scroll to position [173, 0]
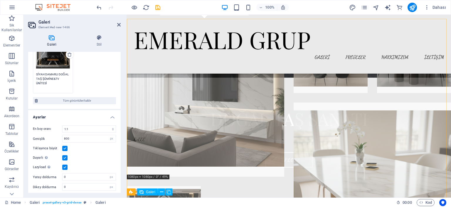
type textarea "SİYAH DAMARLI DOĞAL TAŞ ŞÖMİNE&TV ÜNİTESİ"
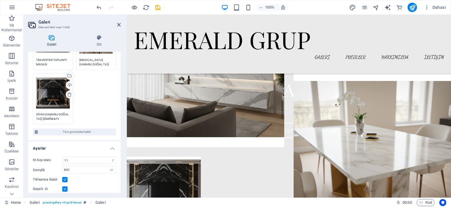
scroll to position [105, 0]
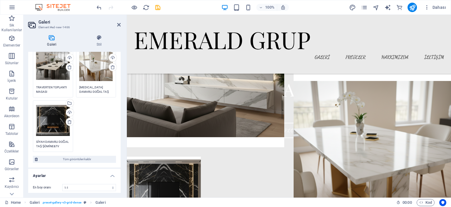
click at [105, 118] on div "Dosyaları buraya sürükleyin, dosyaları seçmek için tıklayın veya Dosyalardan ya…" at bounding box center [74, 72] width 86 height 164
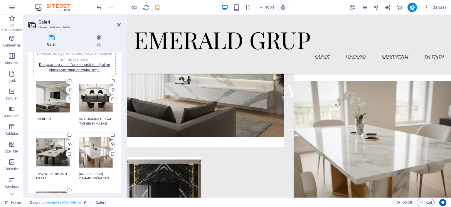
scroll to position [0, 0]
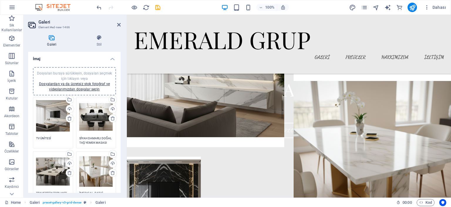
click at [110, 59] on h4 "İmaj" at bounding box center [74, 57] width 93 height 11
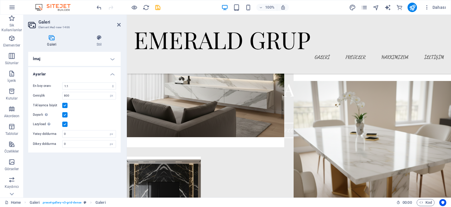
click at [111, 58] on h4 "İmaj" at bounding box center [74, 59] width 93 height 14
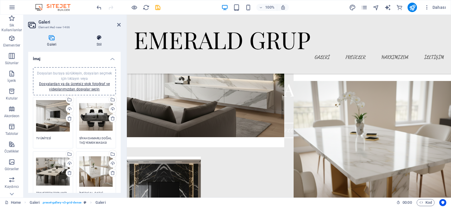
click at [100, 36] on icon at bounding box center [99, 38] width 43 height 6
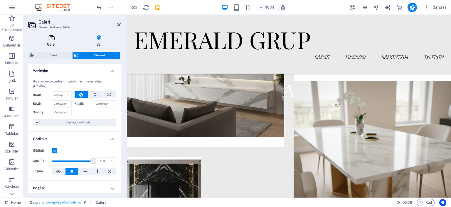
click at [51, 38] on icon at bounding box center [51, 38] width 47 height 6
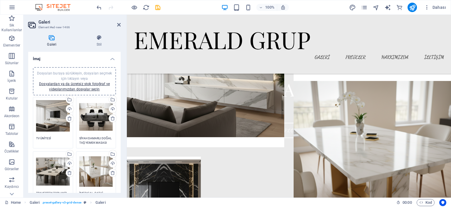
click at [117, 26] on header "Galeri Element #ed-new-1466" at bounding box center [74, 22] width 93 height 15
click at [119, 25] on icon at bounding box center [119, 24] width 4 height 5
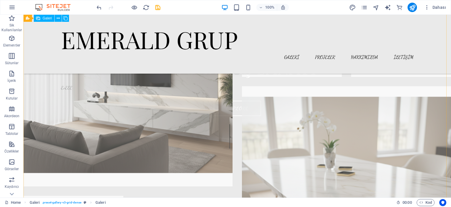
scroll to position [235, 0]
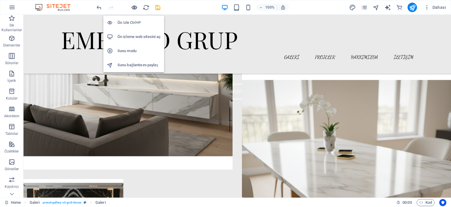
click at [133, 7] on icon "button" at bounding box center [134, 7] width 7 height 7
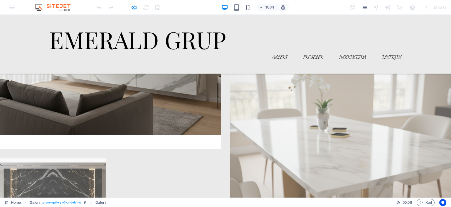
scroll to position [294, 0]
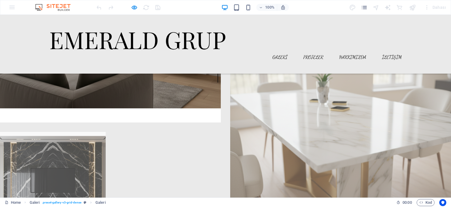
click at [148, 85] on img at bounding box center [110, 11] width 221 height 221
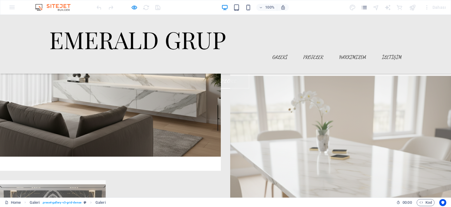
scroll to position [128, 0]
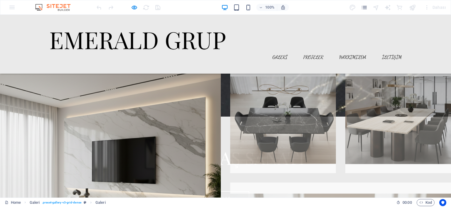
click at [107, 83] on img at bounding box center [110, 177] width 221 height 221
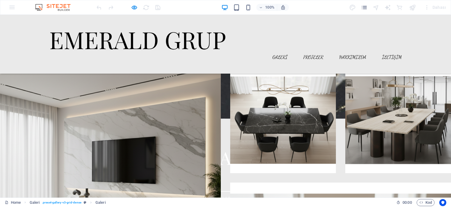
scroll to position [180, 0]
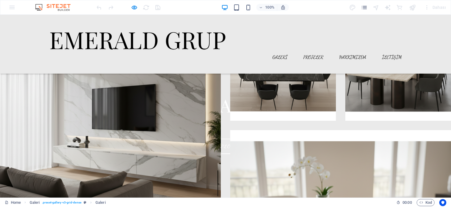
click at [130, 5] on div at bounding box center [129, 7] width 66 height 9
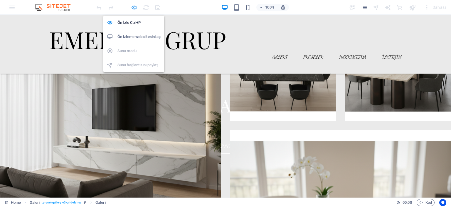
click at [135, 7] on icon "button" at bounding box center [134, 7] width 7 height 7
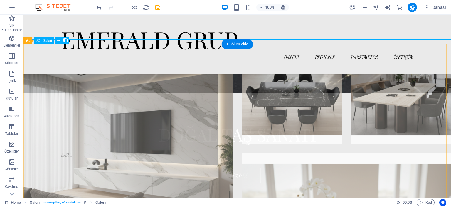
scroll to position [151, 0]
click at [87, 96] on li at bounding box center [128, 148] width 209 height 209
select select "4"
select select "px"
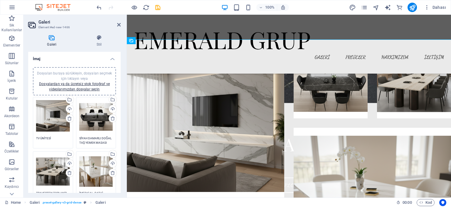
click at [54, 137] on textarea "TV ÜNİTESİ" at bounding box center [53, 140] width 34 height 9
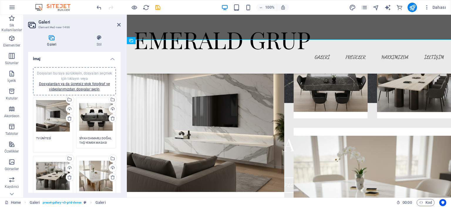
click at [54, 137] on textarea "TV ÜNİTESİ" at bounding box center [53, 142] width 34 height 13
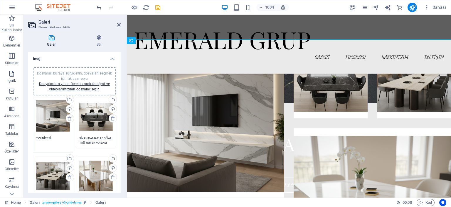
click at [13, 72] on icon "button" at bounding box center [11, 73] width 7 height 7
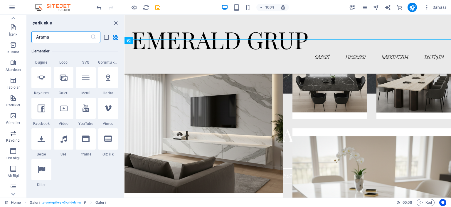
scroll to position [59, 0]
click at [11, 88] on icon "button" at bounding box center [13, 85] width 7 height 7
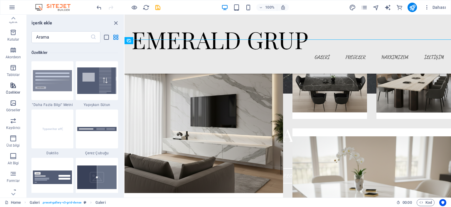
scroll to position [2291, 0]
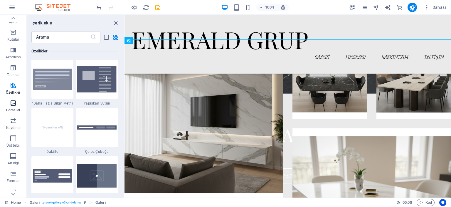
click at [15, 107] on span "Görseller" at bounding box center [13, 106] width 26 height 14
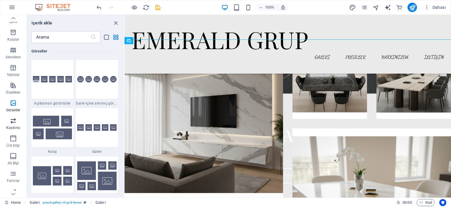
click at [13, 123] on icon "button" at bounding box center [13, 120] width 7 height 7
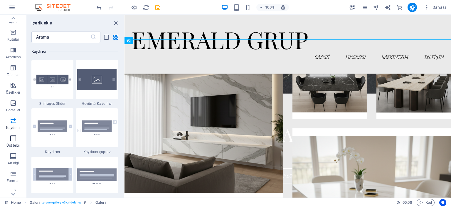
click at [12, 143] on p "Üst bilgi" at bounding box center [12, 145] width 13 height 5
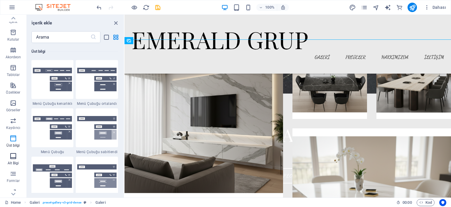
click at [13, 160] on span "Alt Bigi" at bounding box center [13, 159] width 26 height 14
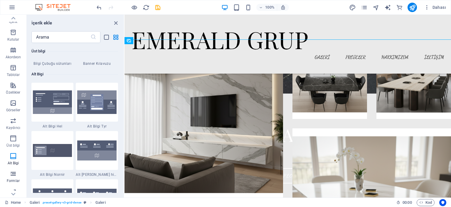
click at [12, 174] on icon "button" at bounding box center [13, 173] width 7 height 7
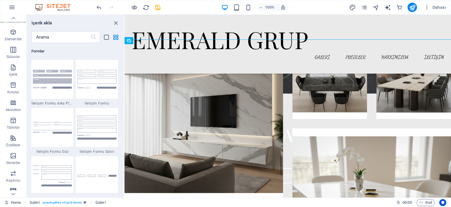
scroll to position [0, 0]
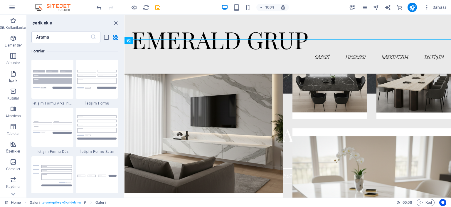
drag, startPoint x: 9, startPoint y: 75, endPoint x: 9, endPoint y: 72, distance: 3.2
click at [10, 75] on icon "button" at bounding box center [13, 73] width 7 height 7
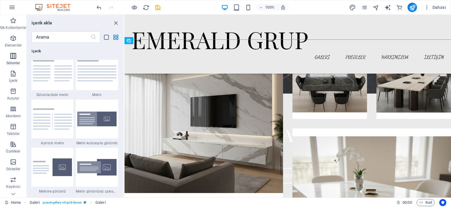
click at [12, 56] on icon "button" at bounding box center [13, 55] width 7 height 7
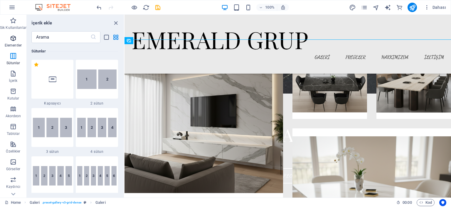
click at [16, 43] on span "Elementler" at bounding box center [13, 42] width 26 height 14
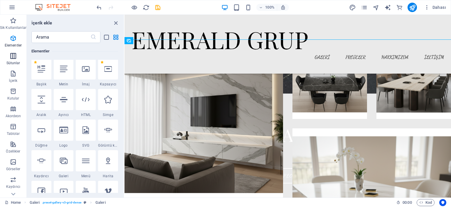
scroll to position [63, 0]
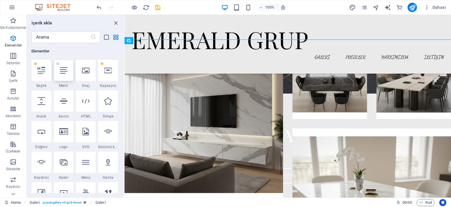
click at [64, 78] on div at bounding box center [64, 70] width 20 height 21
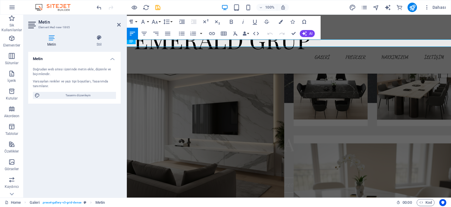
click at [52, 40] on icon at bounding box center [51, 38] width 47 height 6
click at [132, 32] on icon "button" at bounding box center [132, 34] width 5 height 4
click at [135, 21] on button "Paragraph Format" at bounding box center [132, 22] width 11 height 12
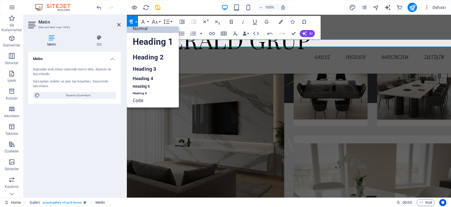
scroll to position [5, 0]
click at [135, 22] on button "Paragraph Format" at bounding box center [132, 22] width 11 height 12
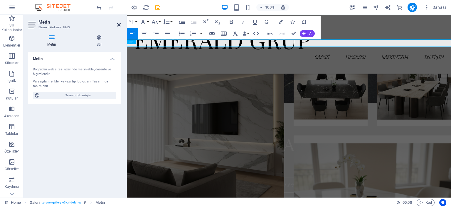
click at [118, 24] on icon at bounding box center [119, 24] width 4 height 5
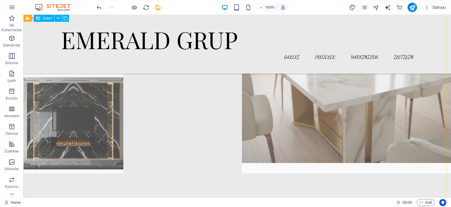
scroll to position [298, 0]
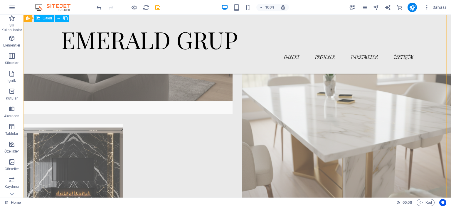
click at [93, 146] on li at bounding box center [74, 173] width 100 height 100
select select "4"
select select "px"
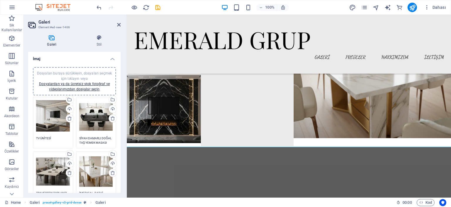
click at [55, 136] on textarea "TV ÜNİTESİ" at bounding box center [53, 140] width 34 height 9
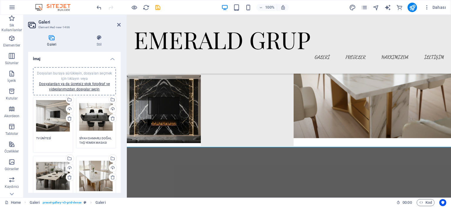
click at [52, 136] on textarea "TV ÜNİTESİ" at bounding box center [53, 142] width 34 height 13
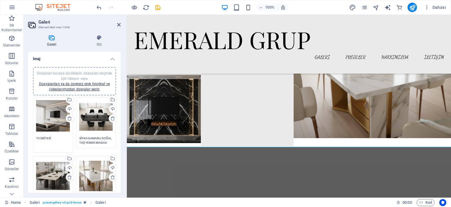
click at [52, 136] on textarea "TV ÜNİTESİ" at bounding box center [53, 142] width 34 height 13
click at [59, 138] on textarea "TV ÜNİTESİ" at bounding box center [53, 142] width 34 height 13
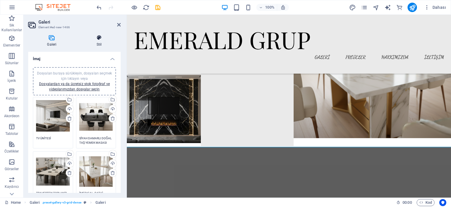
click at [100, 41] on h4 "Stil" at bounding box center [99, 41] width 43 height 12
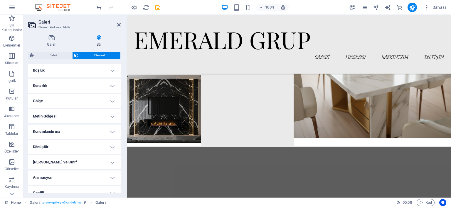
scroll to position [124, 0]
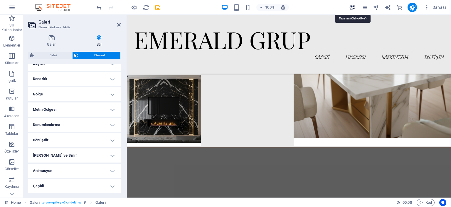
click at [353, 8] on icon "design" at bounding box center [352, 7] width 7 height 7
select select "rem"
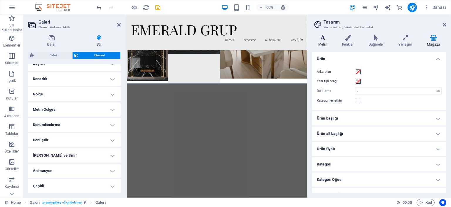
click at [324, 42] on h4 "Metin" at bounding box center [324, 41] width 24 height 12
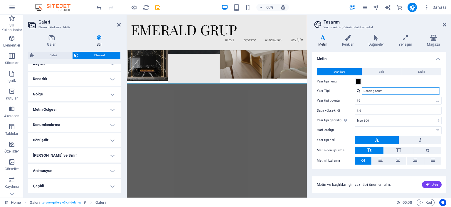
click at [387, 91] on input "Dancing Script" at bounding box center [401, 90] width 78 height 7
click at [391, 91] on input "Dancing Script" at bounding box center [401, 90] width 78 height 7
click at [387, 90] on input "Dancing Script" at bounding box center [401, 90] width 78 height 7
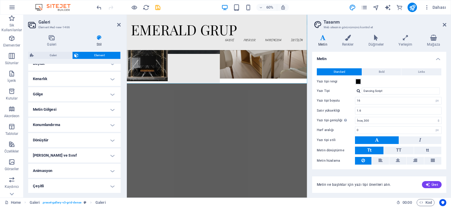
click at [363, 140] on button at bounding box center [377, 140] width 44 height 8
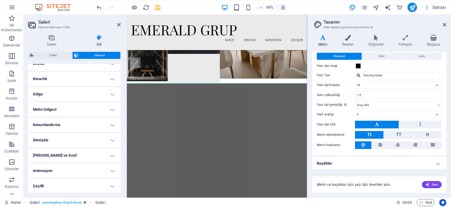
scroll to position [0, 0]
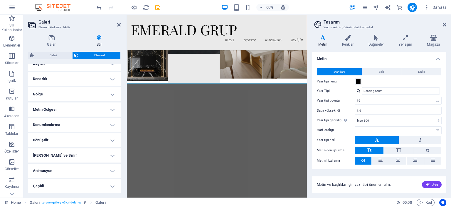
click at [357, 93] on div at bounding box center [359, 91] width 4 height 4
click at [377, 111] on div "Playfair Display" at bounding box center [403, 113] width 78 height 6
type input "Playfair Display"
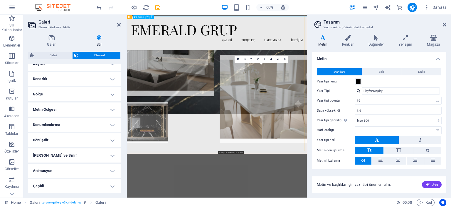
scroll to position [180, 0]
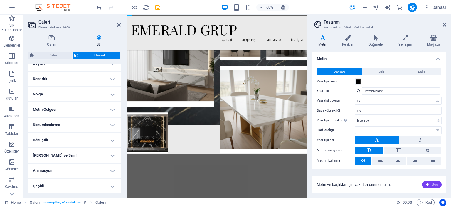
click at [386, 61] on h4 "Metin" at bounding box center [379, 57] width 134 height 11
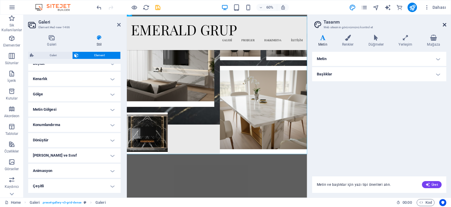
click at [444, 22] on icon at bounding box center [445, 24] width 4 height 5
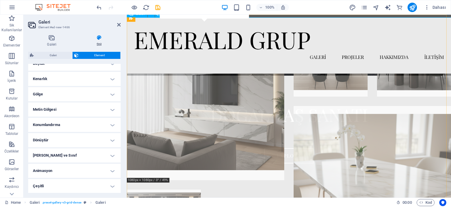
click at [220, 121] on li at bounding box center [206, 101] width 158 height 158
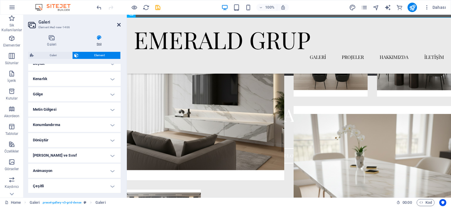
click at [119, 26] on icon at bounding box center [119, 24] width 4 height 5
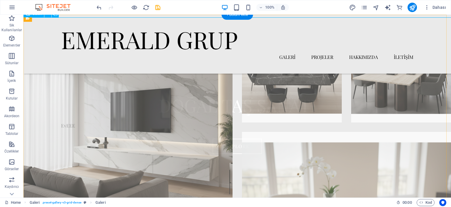
click at [133, 111] on li at bounding box center [128, 126] width 209 height 209
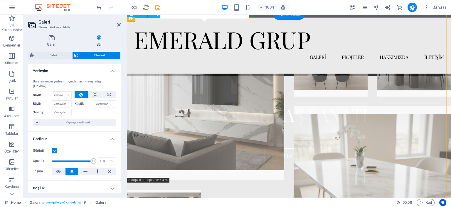
click at [155, 105] on li at bounding box center [206, 101] width 158 height 158
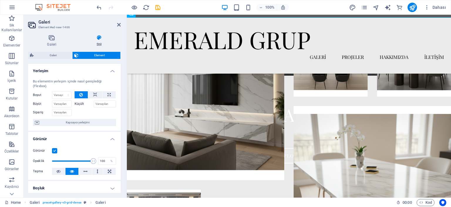
click at [55, 50] on div "Galeri Stil İmaj Dosyaları buraya sürükleyin, dosyaları seçmek için tıklayın ve…" at bounding box center [74, 114] width 93 height 158
click at [52, 54] on span "Galeri" at bounding box center [53, 55] width 35 height 7
select select "rem"
select select "preset-gallery-v3-grid-dense"
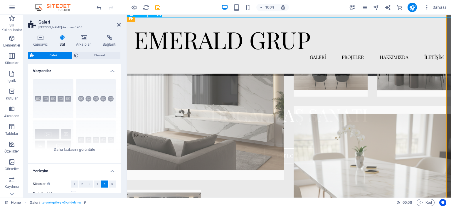
click at [164, 95] on li at bounding box center [206, 101] width 158 height 158
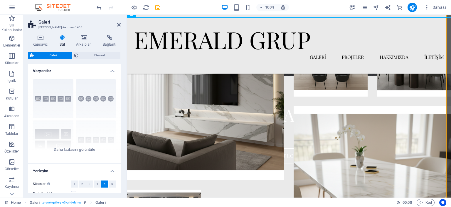
click at [132, 3] on div at bounding box center [129, 7] width 66 height 9
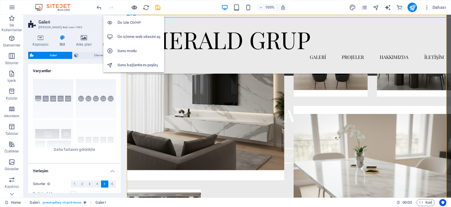
click at [133, 8] on icon "button" at bounding box center [134, 7] width 7 height 7
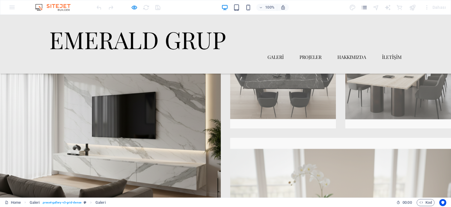
click at [148, 108] on img at bounding box center [110, 132] width 221 height 221
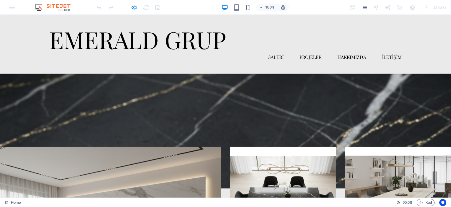
scroll to position [59, 0]
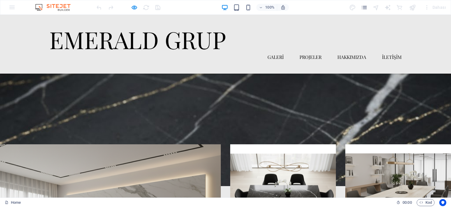
click at [129, 5] on div at bounding box center [129, 7] width 66 height 9
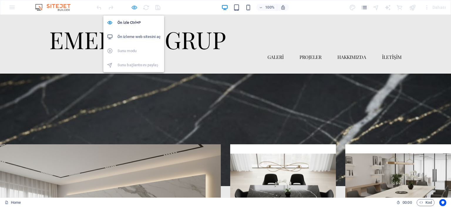
click at [134, 6] on icon "button" at bounding box center [134, 7] width 7 height 7
select select "rem"
select select "preset-gallery-v3-grid-dense"
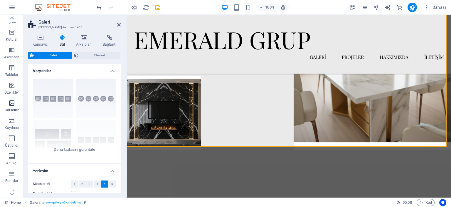
click at [12, 107] on span "Görseller" at bounding box center [12, 106] width 24 height 14
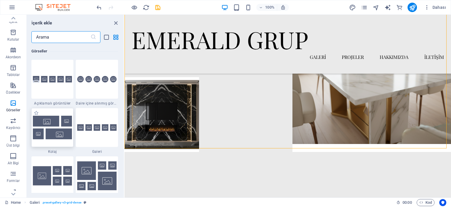
scroll to position [3009, 0]
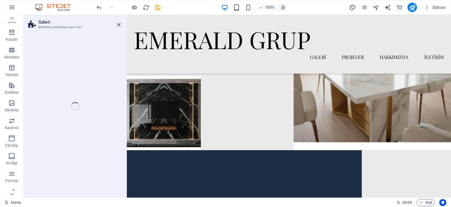
select select "rem"
select select "preset-gallery-v3-default"
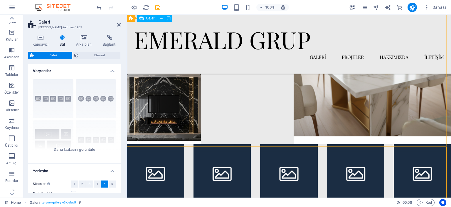
scroll to position [353, 0]
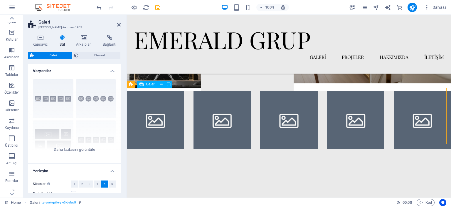
click at [161, 114] on li at bounding box center [155, 119] width 57 height 57
click at [160, 115] on li at bounding box center [155, 119] width 57 height 57
select select "4"
select select "px"
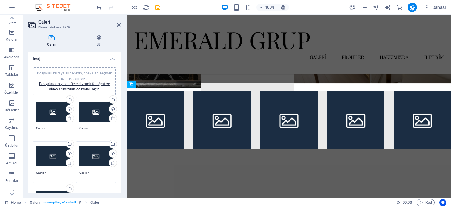
click at [53, 110] on div "Dosyaları buraya sürükleyin, dosyaları seçmek için tıklayın veya Dosyalardan ya…" at bounding box center [53, 112] width 34 height 24
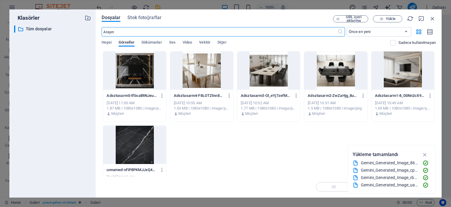
scroll to position [347, 0]
click at [431, 19] on icon "button" at bounding box center [433, 18] width 6 height 6
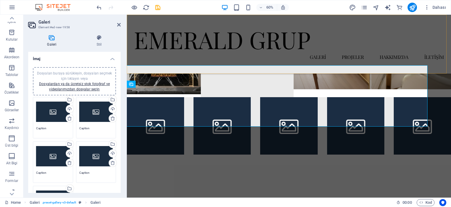
scroll to position [353, 0]
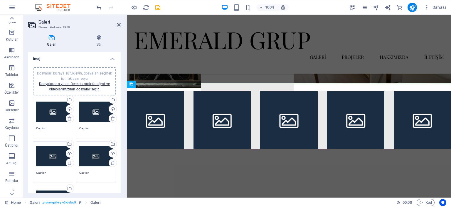
click at [48, 122] on div "Dosyaları buraya sürükleyin, dosyaları seçmek için tıklayın veya Dosyalardan ya…" at bounding box center [53, 112] width 34 height 24
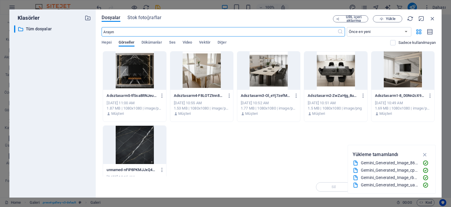
scroll to position [347, 0]
click at [388, 19] on span "Yükle" at bounding box center [390, 19] width 9 height 4
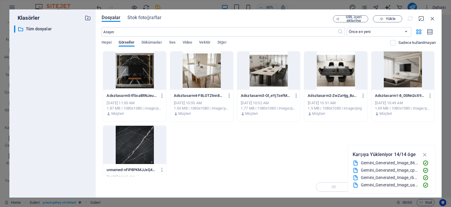
scroll to position [353, 0]
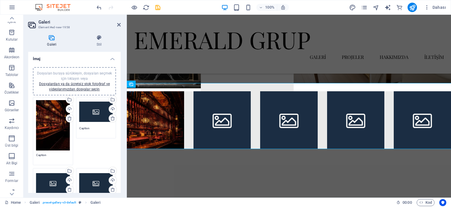
click at [94, 118] on div "Dosyaları buraya sürükleyin, dosyaları seçmek için tıklayın veya Dosyalardan ya…" at bounding box center [96, 112] width 34 height 24
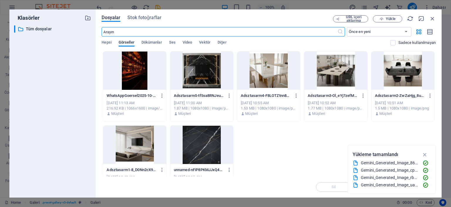
scroll to position [347, 0]
click at [390, 20] on span "Yükle" at bounding box center [390, 19] width 9 height 4
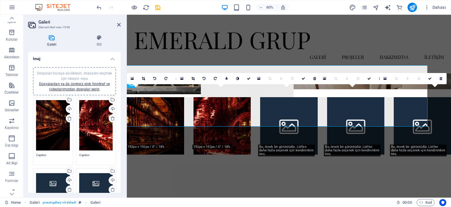
scroll to position [353, 0]
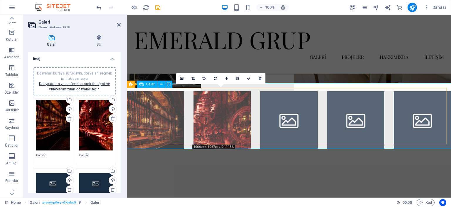
click at [212, 105] on li at bounding box center [222, 119] width 57 height 57
click at [201, 101] on li at bounding box center [222, 119] width 57 height 57
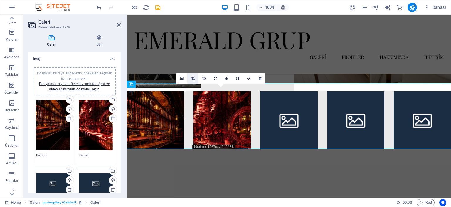
click at [193, 78] on icon at bounding box center [193, 79] width 3 height 4
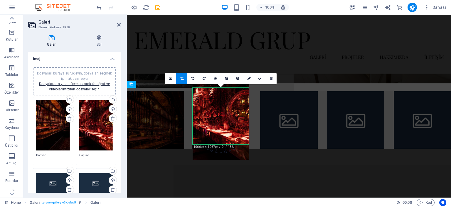
drag, startPoint x: 210, startPoint y: 114, endPoint x: 208, endPoint y: 101, distance: 12.8
click at [208, 101] on div at bounding box center [221, 117] width 56 height 85
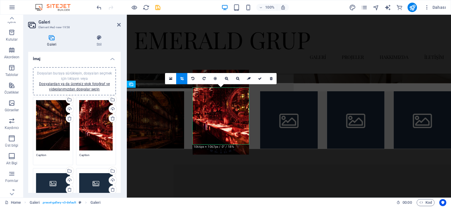
drag, startPoint x: 216, startPoint y: 112, endPoint x: 214, endPoint y: 107, distance: 5.6
click at [214, 107] on div at bounding box center [221, 112] width 56 height 85
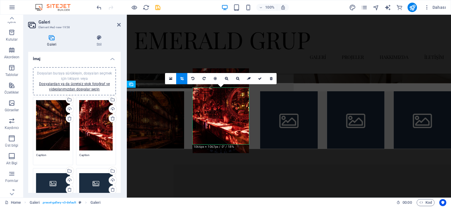
drag, startPoint x: 222, startPoint y: 115, endPoint x: 226, endPoint y: 113, distance: 4.4
click at [226, 113] on div at bounding box center [221, 110] width 56 height 85
click at [259, 79] on icon at bounding box center [260, 79] width 4 height 4
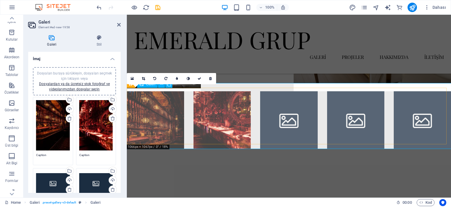
click at [161, 120] on li at bounding box center [155, 119] width 57 height 57
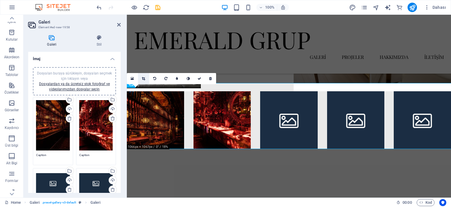
click at [143, 75] on link at bounding box center [143, 78] width 11 height 11
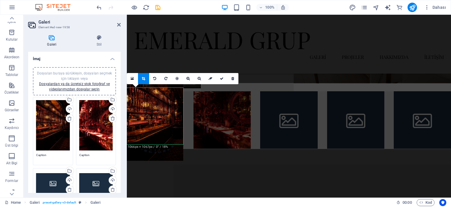
drag, startPoint x: 159, startPoint y: 122, endPoint x: 158, endPoint y: 110, distance: 11.8
click at [158, 110] on div at bounding box center [155, 118] width 56 height 85
click at [218, 78] on link at bounding box center [221, 78] width 11 height 11
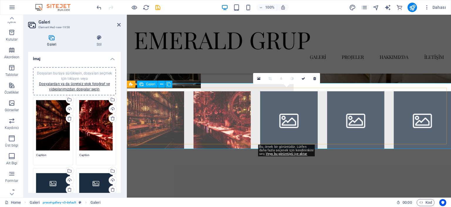
click at [294, 118] on li at bounding box center [288, 119] width 57 height 57
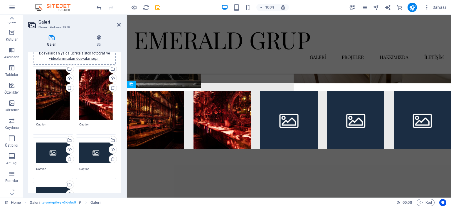
scroll to position [59, 0]
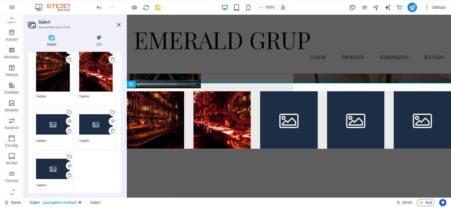
click at [51, 128] on div "Dosyaları buraya sürükleyin, dosyaları seçmek için tıklayın veya Dosyalardan ya…" at bounding box center [53, 124] width 34 height 24
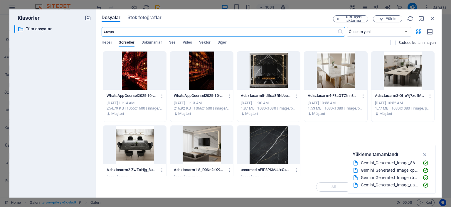
scroll to position [347, 0]
click at [434, 17] on icon "button" at bounding box center [433, 18] width 6 height 6
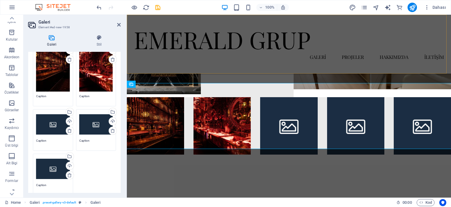
scroll to position [353, 0]
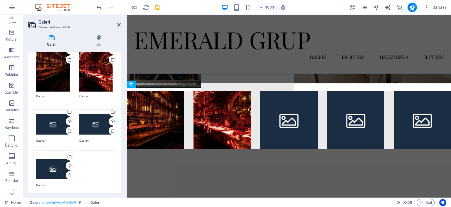
click at [53, 125] on div "Dosyaları buraya sürükleyin, dosyaları seçmek için tıklayın veya Dosyalardan ya…" at bounding box center [53, 124] width 34 height 24
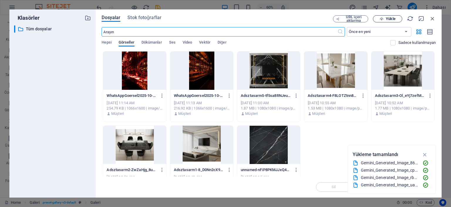
click at [393, 19] on span "Yükle" at bounding box center [390, 19] width 9 height 4
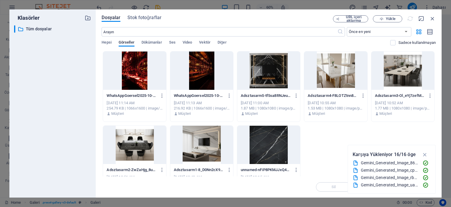
scroll to position [353, 0]
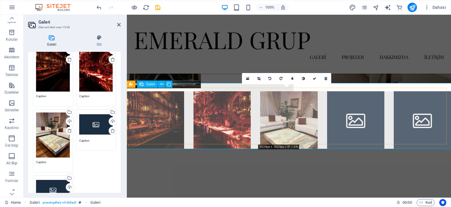
click at [292, 124] on li at bounding box center [288, 119] width 57 height 57
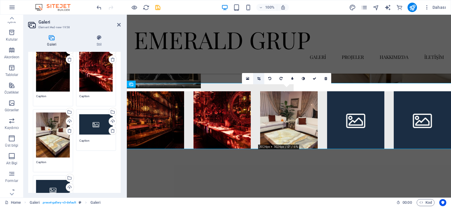
click at [257, 77] on icon at bounding box center [258, 79] width 3 height 4
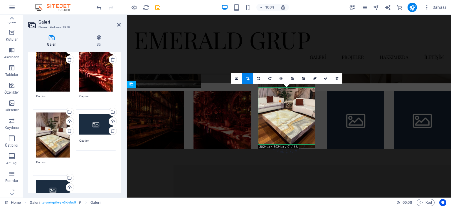
drag, startPoint x: 288, startPoint y: 123, endPoint x: 287, endPoint y: 108, distance: 15.1
click at [287, 108] on div at bounding box center [287, 110] width 56 height 75
click at [297, 115] on div at bounding box center [287, 109] width 56 height 75
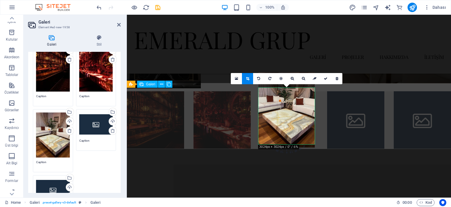
click at [366, 113] on li at bounding box center [355, 119] width 57 height 57
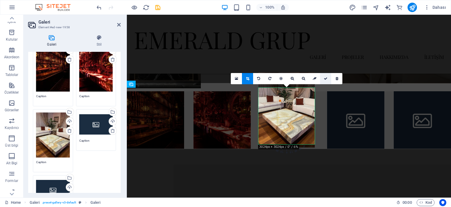
click at [324, 79] on icon at bounding box center [326, 79] width 4 height 4
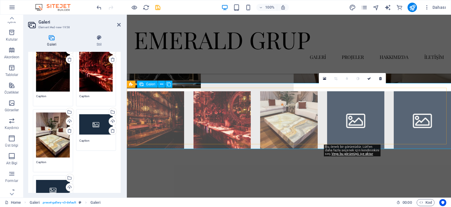
click at [348, 110] on li at bounding box center [355, 119] width 57 height 57
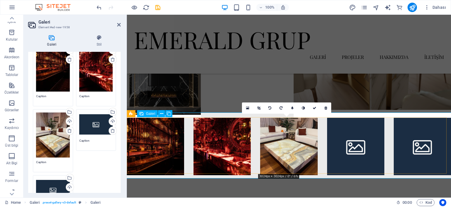
scroll to position [323, 0]
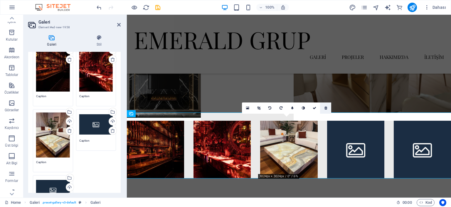
click at [327, 107] on icon at bounding box center [326, 108] width 3 height 4
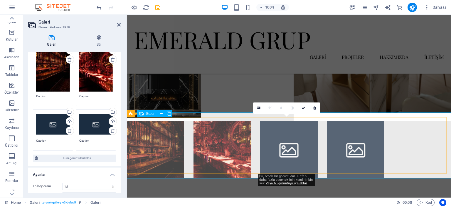
click at [270, 143] on li at bounding box center [288, 148] width 57 height 57
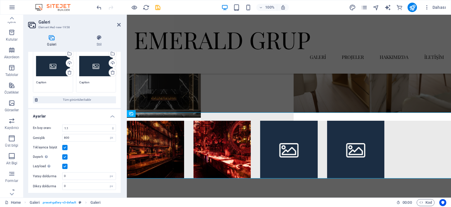
scroll to position [117, 0]
click at [60, 68] on div "Dosyaları buraya sürükleyin, dosyaları seçmek için tıklayın veya Dosyalardan ya…" at bounding box center [53, 66] width 34 height 24
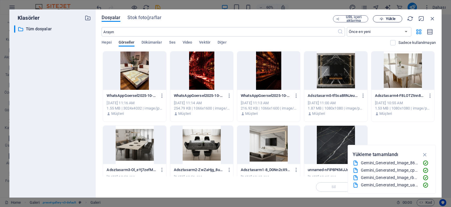
click at [392, 19] on span "Yükle" at bounding box center [390, 19] width 9 height 4
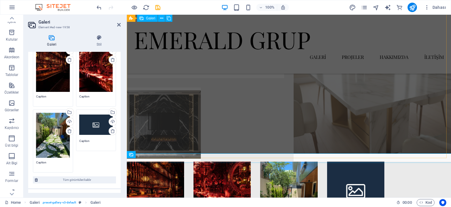
scroll to position [294, 0]
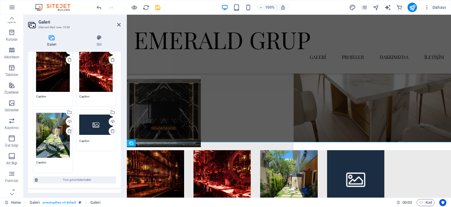
click at [68, 130] on icon at bounding box center [69, 130] width 5 height 5
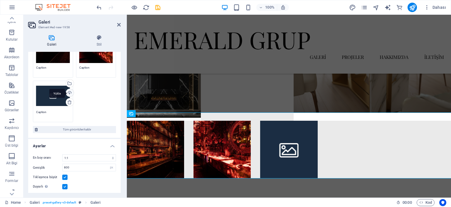
scroll to position [88, 0]
drag, startPoint x: 84, startPoint y: 98, endPoint x: 81, endPoint y: 107, distance: 9.7
click at [81, 107] on div "Dosyaları buraya sürükleyin, dosyaları seçmek için tıklayın veya Dosyalardan ya…" at bounding box center [74, 65] width 86 height 116
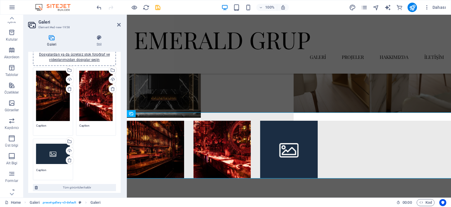
scroll to position [59, 0]
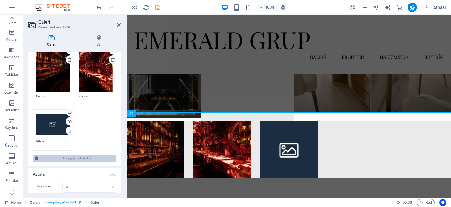
click at [51, 156] on span "Tüm görüntüleri kaldır" at bounding box center [77, 157] width 75 height 7
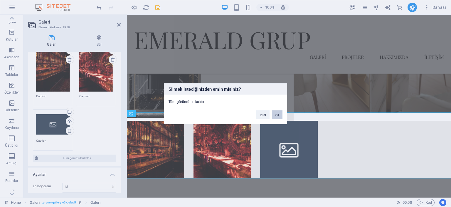
click at [279, 112] on button "Sil" at bounding box center [277, 114] width 11 height 9
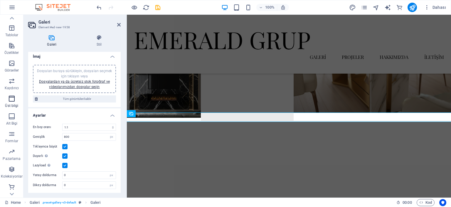
scroll to position [99, 0]
click at [12, 63] on icon "button" at bounding box center [11, 62] width 7 height 7
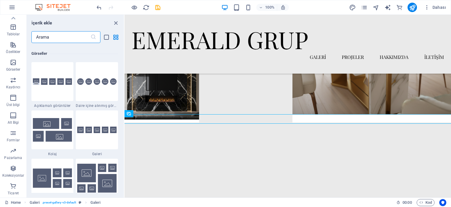
scroll to position [2980, 0]
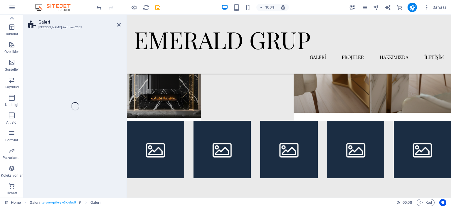
select select "rem"
select select "preset-gallery-v3-default"
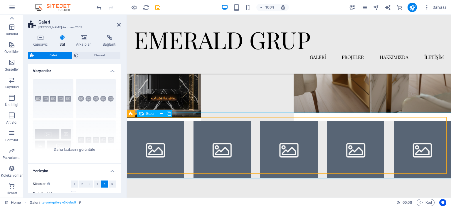
click at [177, 143] on li at bounding box center [155, 148] width 57 height 57
click at [150, 144] on li at bounding box center [155, 148] width 57 height 57
select select "4"
select select "px"
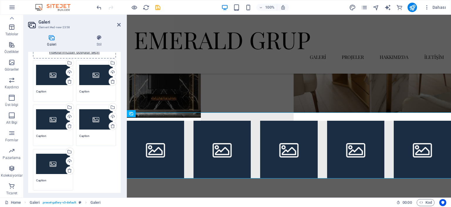
scroll to position [29, 0]
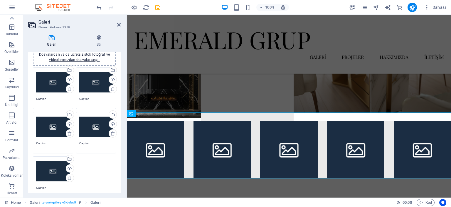
click at [51, 78] on div "Dosyaları buraya sürükleyin, dosyaları seçmek için tıklayın veya Dosyalardan ya…" at bounding box center [53, 83] width 34 height 24
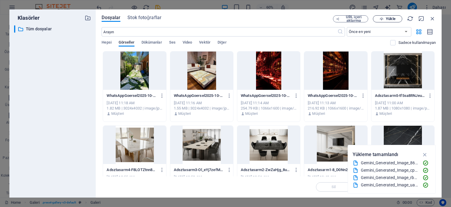
click at [393, 19] on span "Yükle" at bounding box center [390, 19] width 9 height 4
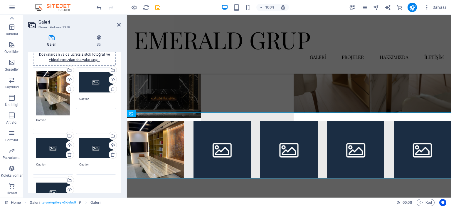
click at [60, 105] on div "Dosyaları buraya sürükleyin, dosyaları seçmek için tıklayın veya Dosyalardan ya…" at bounding box center [53, 93] width 34 height 45
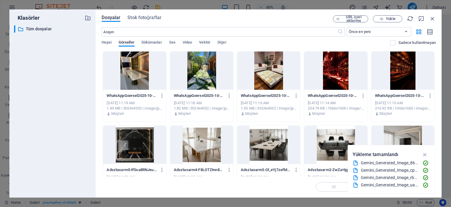
click at [335, 75] on div at bounding box center [335, 70] width 63 height 38
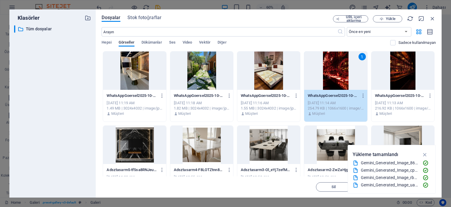
click at [347, 72] on div "1" at bounding box center [335, 70] width 63 height 38
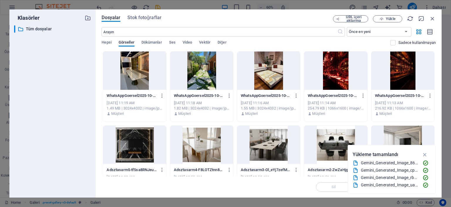
click at [347, 72] on div at bounding box center [335, 70] width 63 height 38
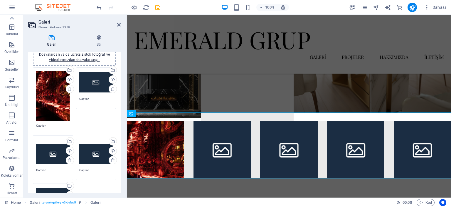
click at [89, 93] on div "Dosyaları buraya sürükleyin, dosyaları seçmek için tıklayın veya Dosyalardan ya…" at bounding box center [96, 83] width 34 height 24
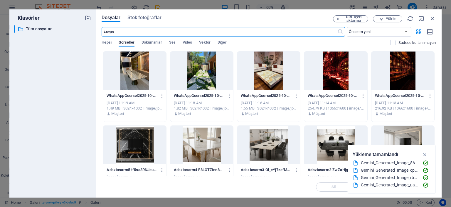
click at [401, 72] on div at bounding box center [403, 70] width 63 height 38
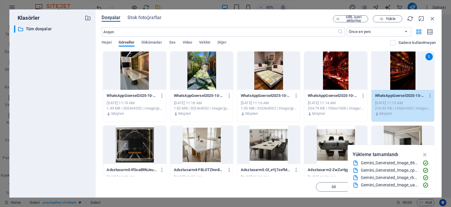
click at [401, 72] on div "1" at bounding box center [403, 70] width 63 height 38
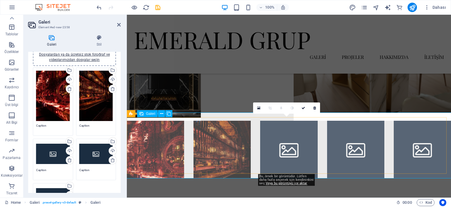
click at [279, 143] on li at bounding box center [288, 148] width 57 height 57
click at [304, 134] on li at bounding box center [288, 148] width 57 height 57
click at [276, 138] on li at bounding box center [288, 148] width 57 height 57
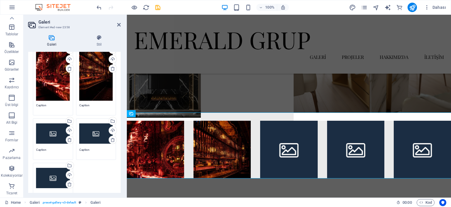
scroll to position [59, 0]
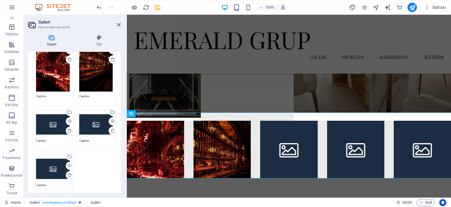
click at [53, 122] on div "Dosyaları buraya sürükleyin, dosyaları seçmek için tıklayın veya Dosyalardan ya…" at bounding box center [53, 124] width 34 height 24
click at [53, 122] on body "Individual Home Sik Kullanilanlar Elementler Sütunlar İçerik Kutular Akordeon T…" at bounding box center [225, 103] width 451 height 207
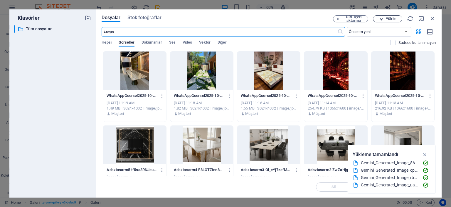
click at [395, 20] on span "Yükle" at bounding box center [390, 19] width 9 height 4
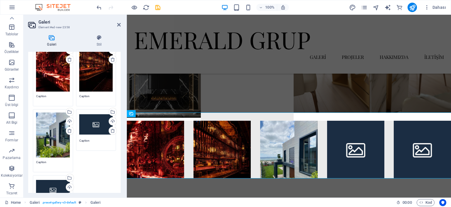
click at [92, 121] on div "Dosyaları buraya sürükleyin, dosyaları seçmek için tıklayın veya Dosyalardan ya…" at bounding box center [96, 124] width 34 height 24
click at [92, 121] on body "Individual Home Sik Kullanilanlar Elementler Sütunlar İçerik Kutular Akordeon T…" at bounding box center [225, 103] width 451 height 207
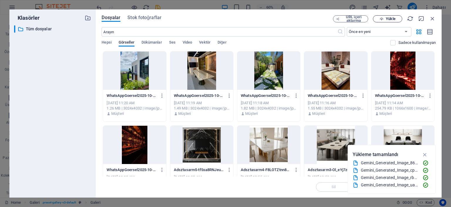
click at [387, 17] on span "Yükle" at bounding box center [390, 19] width 9 height 4
click at [435, 19] on icon "button" at bounding box center [433, 18] width 6 height 6
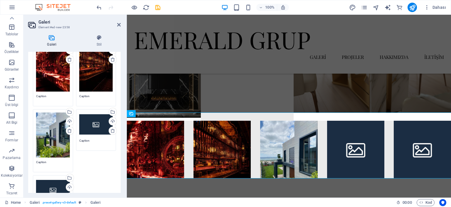
click at [40, 140] on div "Dosyaları buraya sürükleyin, dosyaları seçmek için tıklayın veya Dosyalardan ya…" at bounding box center [53, 134] width 34 height 45
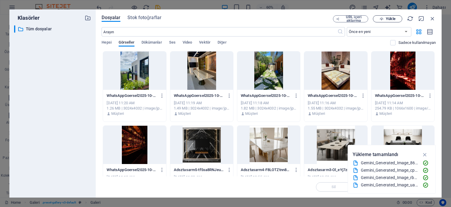
click at [389, 20] on span "Yükle" at bounding box center [390, 19] width 9 height 4
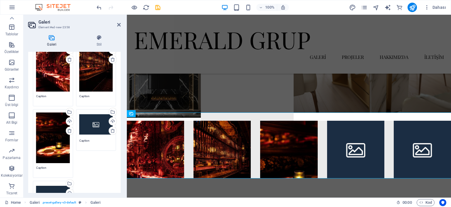
click at [92, 129] on div "Dosyaları buraya sürükleyin, dosyaları seçmek için tıklayın veya Dosyalardan ya…" at bounding box center [96, 124] width 34 height 24
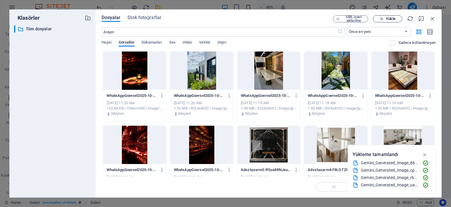
click at [387, 17] on span "Yükle" at bounding box center [390, 19] width 9 height 4
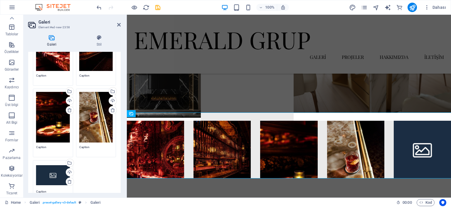
scroll to position [88, 0]
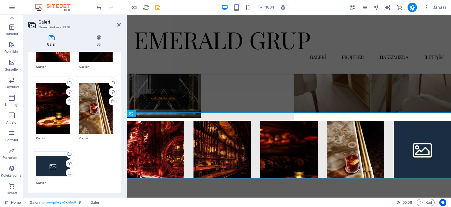
click at [52, 164] on div "Dosyaları buraya sürükleyin, dosyaları seçmek için tıklayın veya Dosyalardan ya…" at bounding box center [53, 166] width 34 height 24
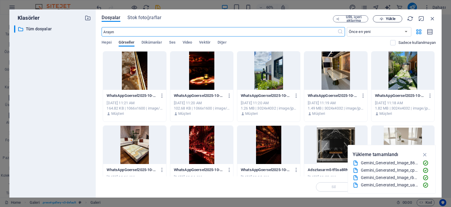
click at [381, 20] on icon "button" at bounding box center [382, 19] width 4 height 4
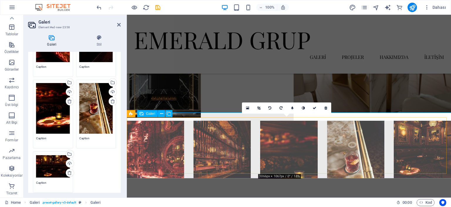
click at [286, 145] on li at bounding box center [288, 148] width 57 height 57
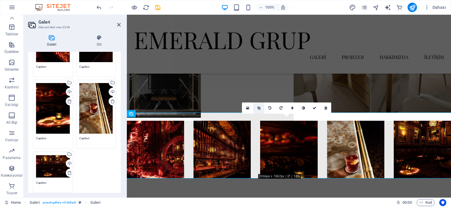
click at [260, 108] on icon at bounding box center [258, 108] width 3 height 4
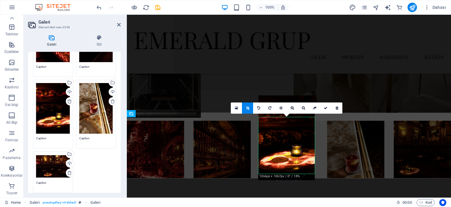
drag, startPoint x: 289, startPoint y: 156, endPoint x: 282, endPoint y: 131, distance: 26.4
click at [288, 134] on div at bounding box center [287, 137] width 56 height 85
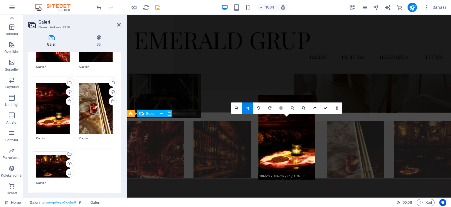
click at [231, 145] on li at bounding box center [222, 148] width 57 height 57
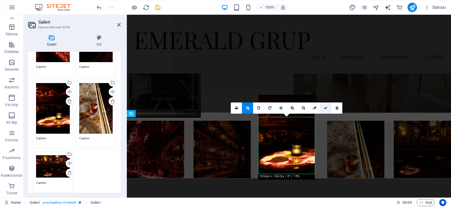
click at [326, 109] on icon at bounding box center [326, 108] width 4 height 4
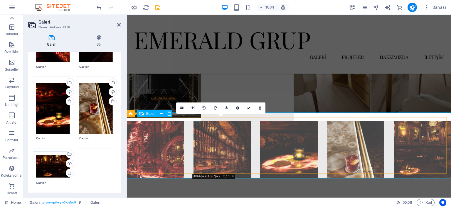
click at [224, 143] on li at bounding box center [222, 148] width 57 height 57
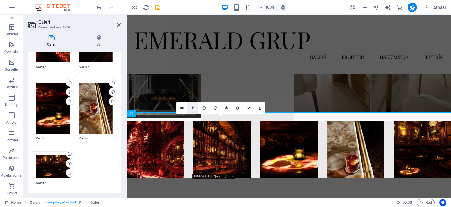
click at [195, 108] on icon at bounding box center [193, 108] width 3 height 4
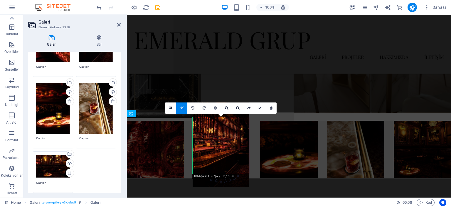
drag, startPoint x: 220, startPoint y: 156, endPoint x: 221, endPoint y: 141, distance: 15.3
click at [221, 141] on div at bounding box center [221, 144] width 56 height 85
click at [260, 108] on icon at bounding box center [260, 108] width 4 height 4
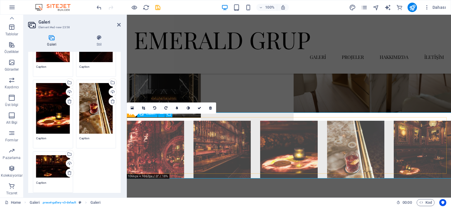
click at [143, 136] on li at bounding box center [155, 148] width 57 height 57
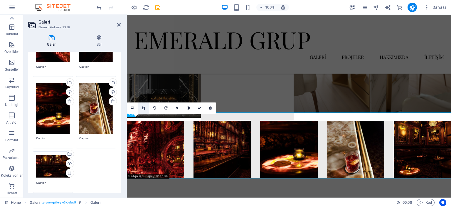
click at [143, 108] on icon at bounding box center [143, 108] width 3 height 4
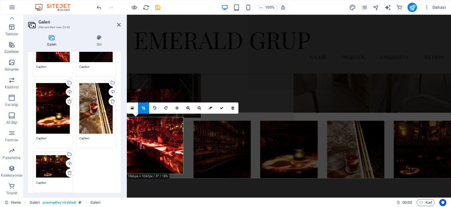
drag, startPoint x: 154, startPoint y: 154, endPoint x: 154, endPoint y: 126, distance: 27.9
click at [154, 126] on div at bounding box center [155, 131] width 56 height 85
click at [221, 105] on link at bounding box center [221, 107] width 11 height 11
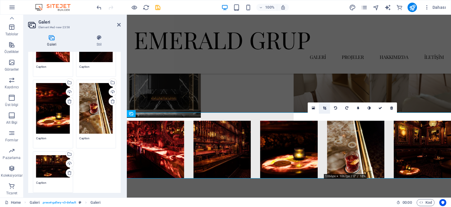
click at [326, 109] on link at bounding box center [324, 107] width 11 height 11
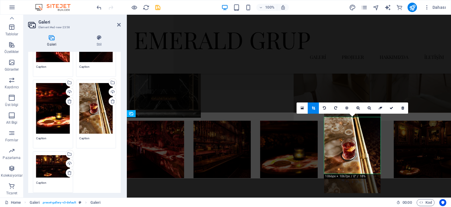
drag, startPoint x: 355, startPoint y: 141, endPoint x: 356, endPoint y: 132, distance: 8.8
click at [356, 132] on div at bounding box center [352, 150] width 56 height 85
click at [391, 108] on icon at bounding box center [392, 108] width 4 height 4
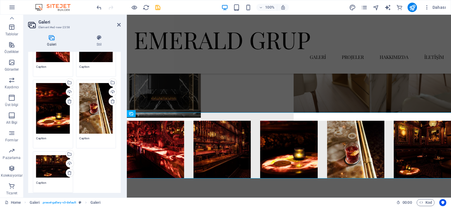
click at [117, 24] on h2 "Galeri" at bounding box center [79, 21] width 82 height 5
click at [118, 25] on icon at bounding box center [119, 24] width 4 height 5
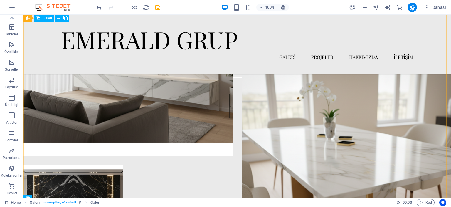
scroll to position [206, 0]
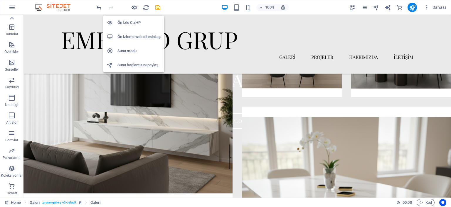
click at [133, 5] on icon "button" at bounding box center [134, 7] width 7 height 7
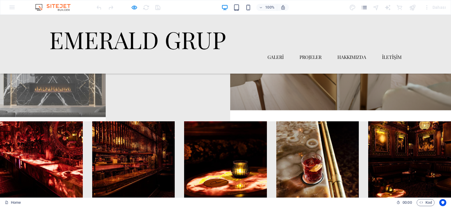
scroll to position [382, 0]
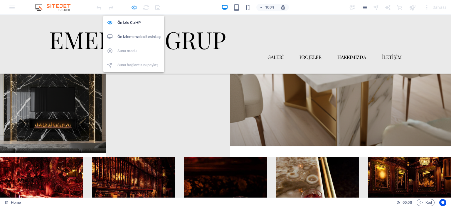
click at [133, 7] on icon "button" at bounding box center [134, 7] width 7 height 7
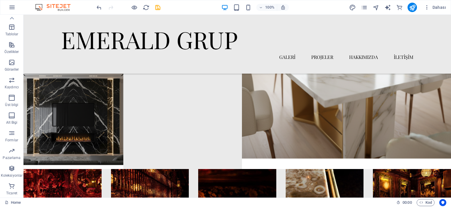
scroll to position [0, 0]
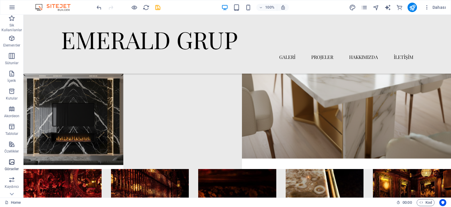
click at [11, 163] on icon "button" at bounding box center [11, 161] width 7 height 7
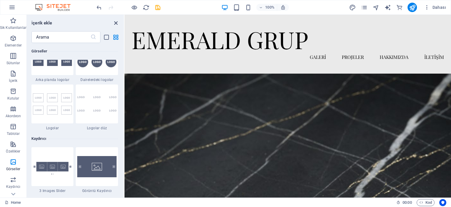
click at [116, 24] on icon "close panel" at bounding box center [116, 23] width 7 height 7
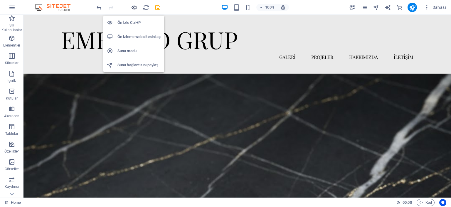
click at [135, 6] on icon "button" at bounding box center [134, 7] width 7 height 7
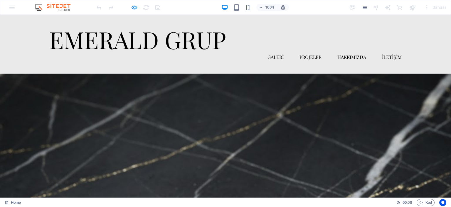
click at [271, 52] on link "GALERİ" at bounding box center [276, 56] width 16 height 9
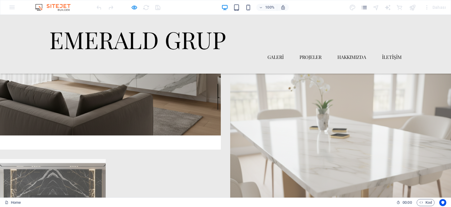
scroll to position [264, 0]
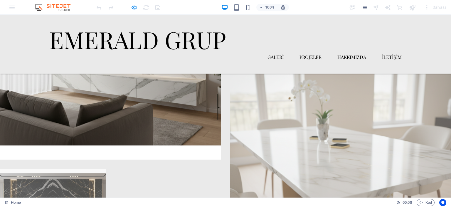
click at [73, 91] on img at bounding box center [110, 48] width 221 height 221
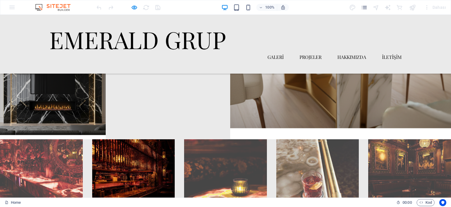
scroll to position [400, 0]
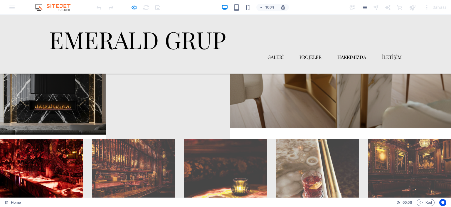
click at [52, 164] on img at bounding box center [41, 180] width 83 height 83
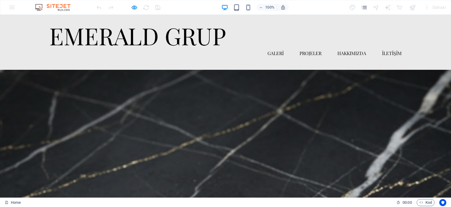
scroll to position [0, 0]
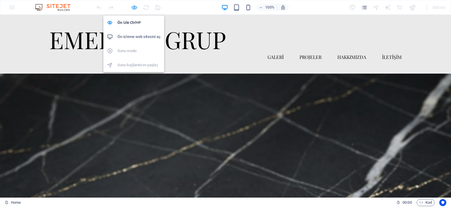
click at [136, 8] on icon "button" at bounding box center [134, 7] width 7 height 7
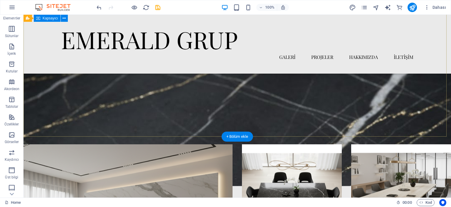
scroll to position [59, 0]
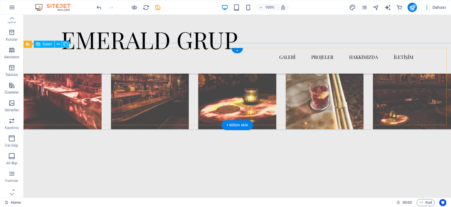
click at [65, 98] on li at bounding box center [63, 90] width 78 height 78
select select "4"
select select "px"
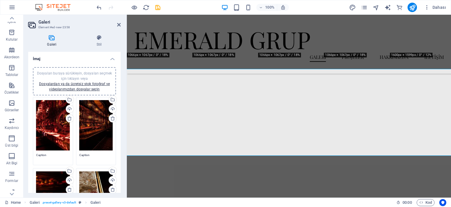
scroll to position [444, 0]
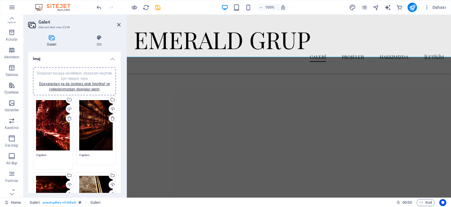
drag, startPoint x: 52, startPoint y: 157, endPoint x: 25, endPoint y: 156, distance: 27.0
click at [25, 156] on div "Galeri Stil İmaj Dosyaları buraya sürükleyin, dosyaları seçmek için tıklayın ve…" at bounding box center [75, 113] width 102 height 167
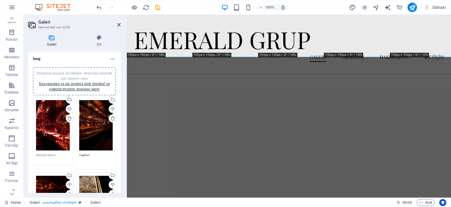
drag, startPoint x: 93, startPoint y: 154, endPoint x: 68, endPoint y: 153, distance: 25.3
click at [68, 153] on div "Dosyaları buraya sürükleyin, dosyaları seçmek için tıklayın veya Dosyalardan ya…" at bounding box center [74, 191] width 86 height 192
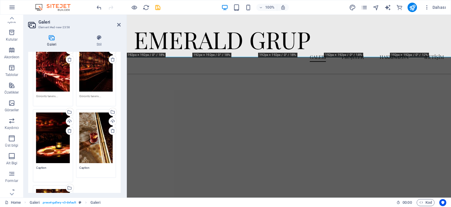
drag, startPoint x: 55, startPoint y: 170, endPoint x: 30, endPoint y: 166, distance: 25.3
click at [30, 166] on div "Dosyaları buraya sürükleyin, dosyaları seçmek için tıklayın veya Dosyalardan ya…" at bounding box center [74, 123] width 93 height 239
drag, startPoint x: 92, startPoint y: 164, endPoint x: 61, endPoint y: 162, distance: 30.6
click at [61, 163] on div "Dosyaları buraya sürükleyin, dosyaları seçmek için tıklayın veya Dosyalardan ya…" at bounding box center [74, 132] width 86 height 192
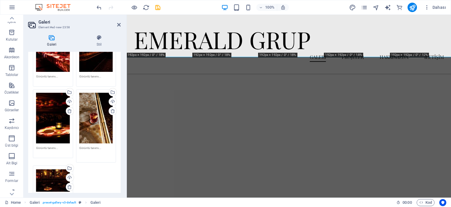
scroll to position [118, 0]
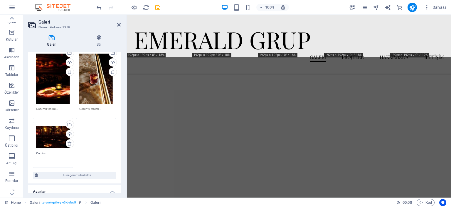
drag, startPoint x: 50, startPoint y: 155, endPoint x: 26, endPoint y: 153, distance: 24.5
click at [26, 153] on div "Galeri Stil İmaj Dosyaları buraya sürükleyin, dosyaları seçmek için tıklayın ve…" at bounding box center [75, 113] width 102 height 167
click at [107, 145] on div "Dosyaları buraya sürükleyin, dosyaları seçmek için tıklayın veya Dosyalardan ya…" at bounding box center [74, 74] width 86 height 192
click at [120, 24] on icon at bounding box center [119, 24] width 4 height 5
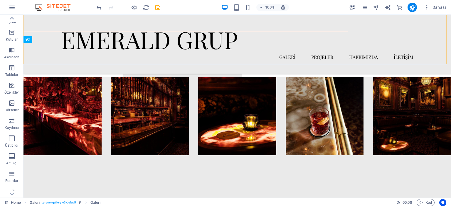
scroll to position [470, 0]
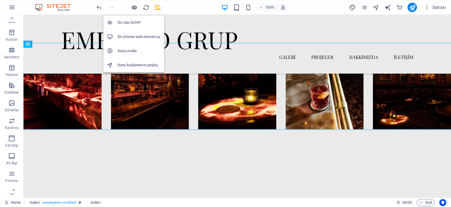
click at [135, 6] on icon "button" at bounding box center [134, 7] width 7 height 7
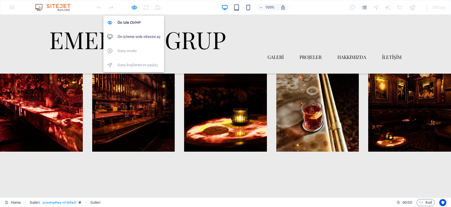
scroll to position [476, 0]
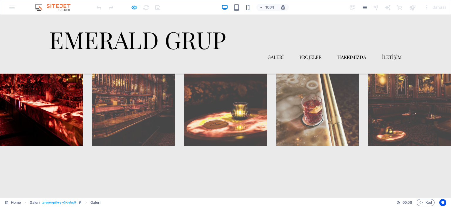
click at [61, 107] on img at bounding box center [41, 104] width 83 height 83
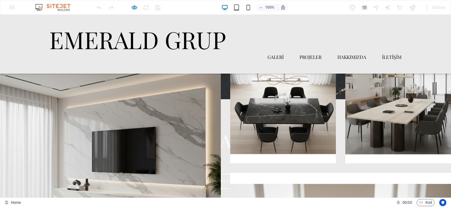
scroll to position [147, 0]
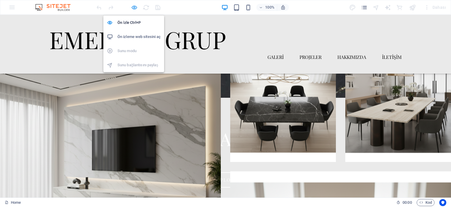
click at [133, 6] on icon "button" at bounding box center [134, 7] width 7 height 7
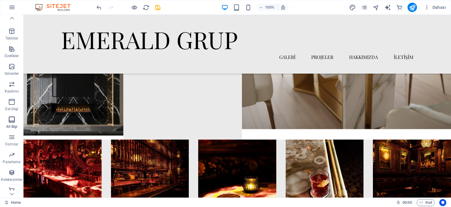
scroll to position [99, 0]
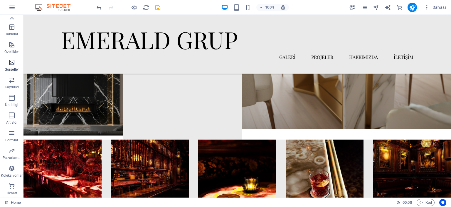
drag, startPoint x: 14, startPoint y: 65, endPoint x: 11, endPoint y: 62, distance: 3.1
click at [14, 63] on icon "button" at bounding box center [11, 62] width 7 height 7
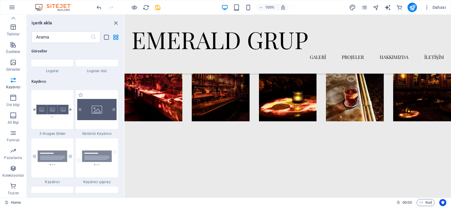
scroll to position [3332, 0]
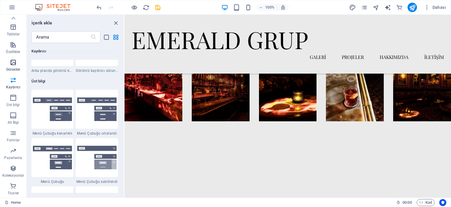
click at [8, 61] on span "Görseller" at bounding box center [13, 66] width 26 height 14
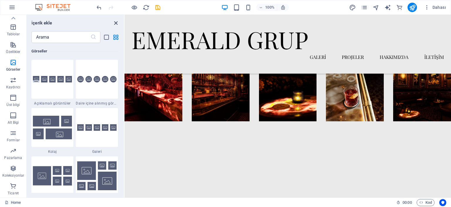
scroll to position [2980, 0]
click at [116, 22] on icon "close panel" at bounding box center [116, 23] width 7 height 7
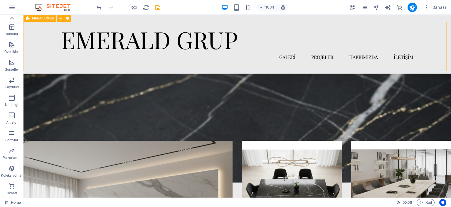
scroll to position [59, 0]
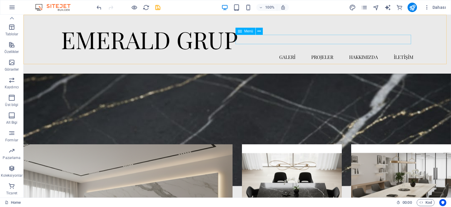
click at [287, 52] on nav "GALERİ PROJELER HAKKIMIZDA İLETİŞİM" at bounding box center [237, 56] width 353 height 9
select select "1"
select select
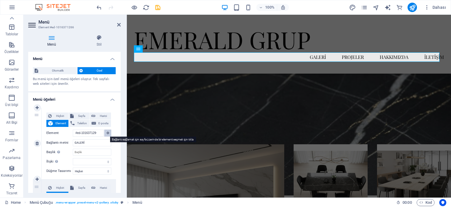
click at [107, 134] on button at bounding box center [107, 132] width 7 height 7
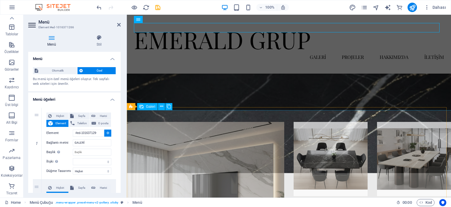
scroll to position [88, 0]
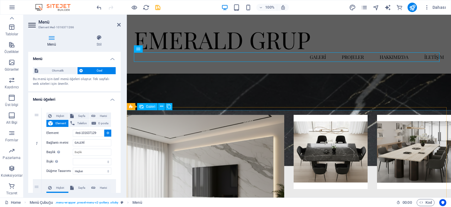
type input "#ed-new-1466"
select select
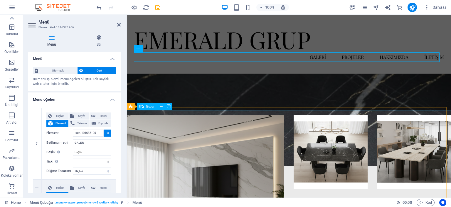
select select
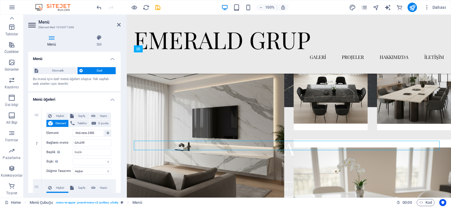
scroll to position [123, 0]
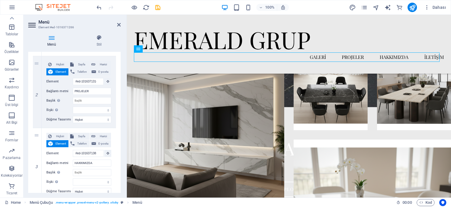
click at [121, 24] on aside "Menü Element #ed-1016371266 Menü Stil Menü Otomatik Özel Bu menü için özel menü…" at bounding box center [75, 106] width 103 height 182
click at [117, 24] on icon at bounding box center [119, 24] width 4 height 5
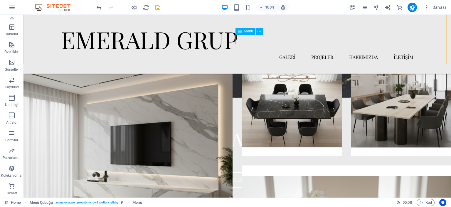
click at [283, 52] on nav "GALERİ PROJELER HAKKIMIZDA İLETİŞİM" at bounding box center [237, 56] width 353 height 9
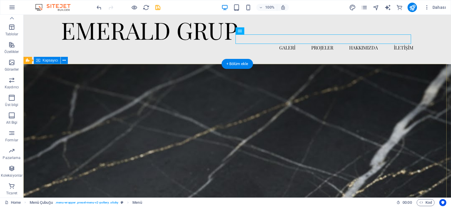
scroll to position [0, 0]
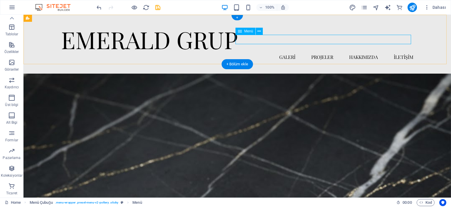
click at [291, 52] on nav "GALERİ PROJELER HAKKIMIZDA İLETİŞİM" at bounding box center [237, 56] width 353 height 9
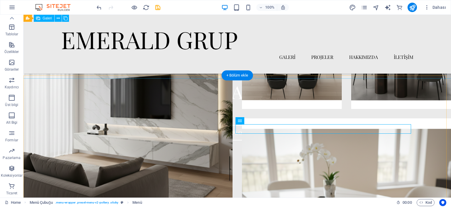
scroll to position [118, 0]
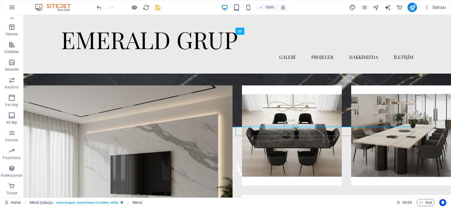
click at [133, 7] on icon "button" at bounding box center [134, 7] width 7 height 7
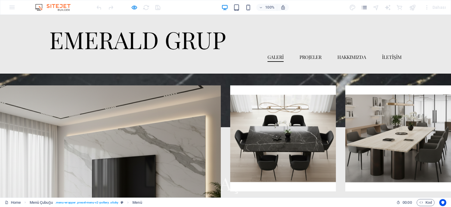
click at [274, 52] on link "GALERİ" at bounding box center [276, 56] width 16 height 9
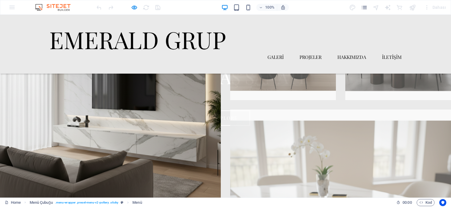
scroll to position [219, 0]
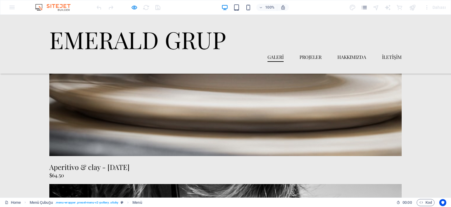
click at [274, 52] on link "GALERİ" at bounding box center [276, 56] width 16 height 9
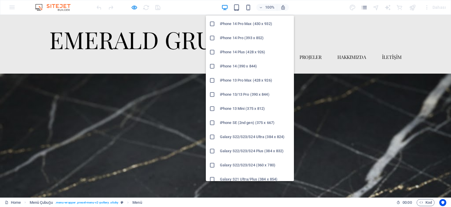
scroll to position [88, 0]
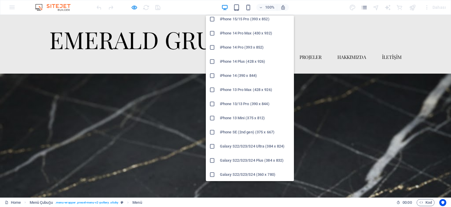
click at [234, 48] on h6 "iPhone 14 Pro (393 x 852)" at bounding box center [255, 47] width 71 height 7
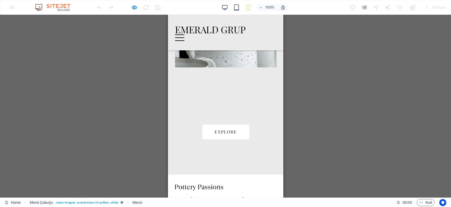
scroll to position [1686, 0]
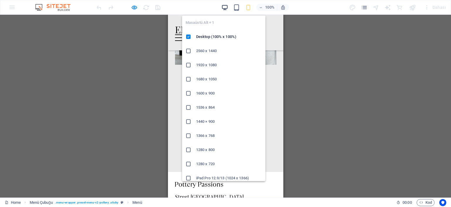
click at [225, 7] on icon "button" at bounding box center [225, 7] width 7 height 7
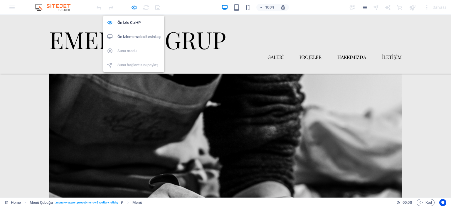
click at [132, 3] on div at bounding box center [129, 7] width 66 height 9
click at [133, 5] on icon "button" at bounding box center [134, 7] width 7 height 7
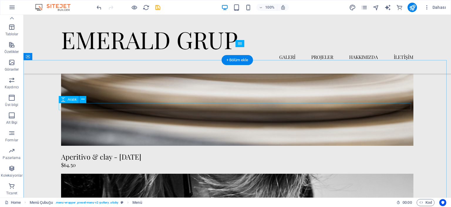
scroll to position [1483, 0]
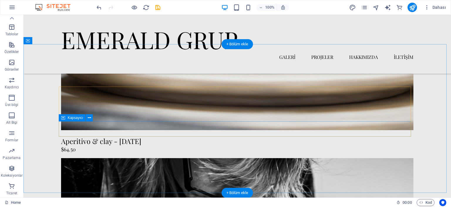
scroll to position [1512, 0]
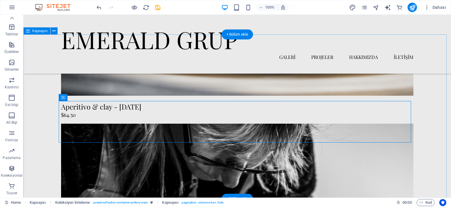
scroll to position [1571, 0]
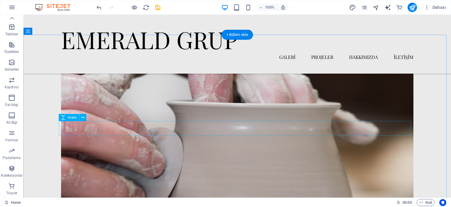
scroll to position [1277, 0]
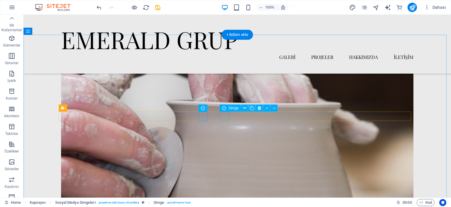
scroll to position [99, 0]
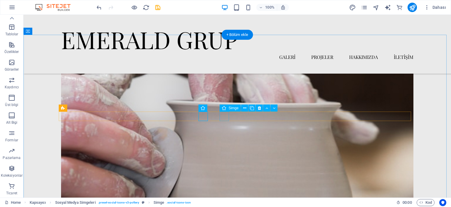
select select "xMidYMid"
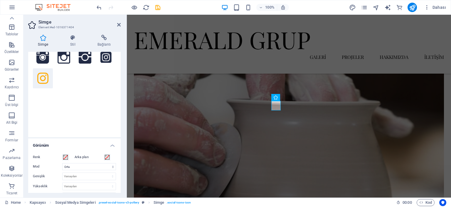
scroll to position [0, 0]
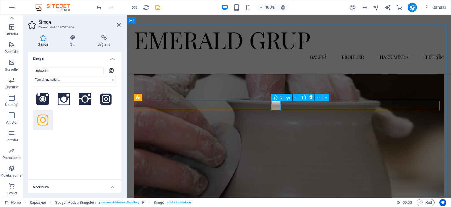
click at [297, 98] on icon at bounding box center [296, 97] width 3 height 6
click at [107, 40] on icon at bounding box center [104, 38] width 33 height 6
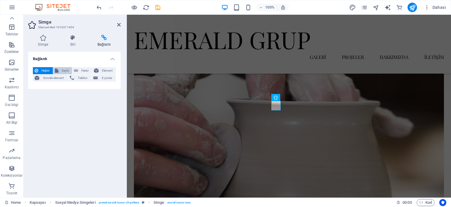
click at [61, 70] on span "Sayfa" at bounding box center [65, 70] width 10 height 7
select select
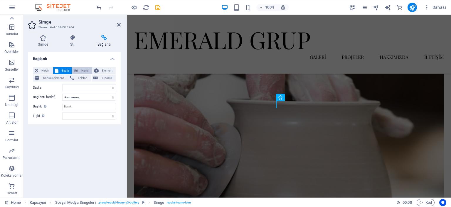
click at [87, 71] on span "Harici" at bounding box center [85, 70] width 10 height 7
select select "blank"
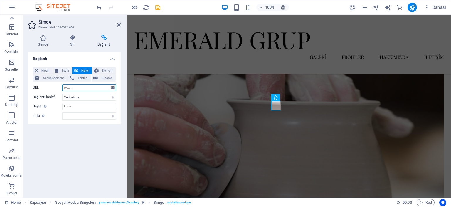
click at [78, 86] on input "URL" at bounding box center [89, 87] width 54 height 7
paste input "https://www.instagram.com/emerald_grup?utm_source=ig_web_button_share_sheet&igs…"
type input "https://www.instagram.com/emerald_grup?utm_source=ig_web_button_share_sheet&igs…"
click at [64, 136] on div "Bağlantı Hiçbiri Sayfa Harici Element Sonraki element Telefon E-posta Sayfa Hom…" at bounding box center [74, 122] width 93 height 141
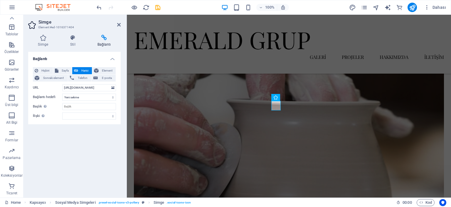
scroll to position [0, 0]
click at [120, 25] on icon at bounding box center [119, 24] width 4 height 5
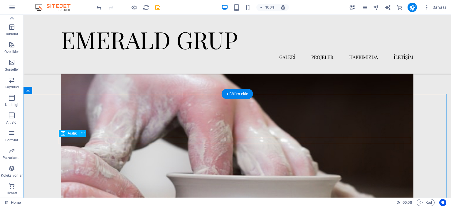
scroll to position [1219, 0]
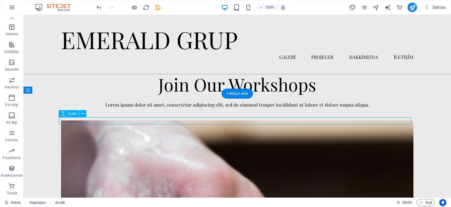
select select "px"
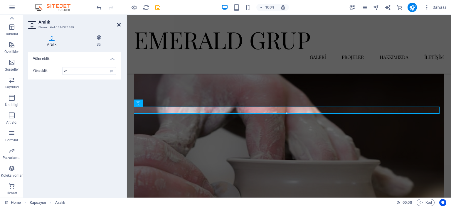
click at [118, 24] on icon at bounding box center [119, 24] width 4 height 5
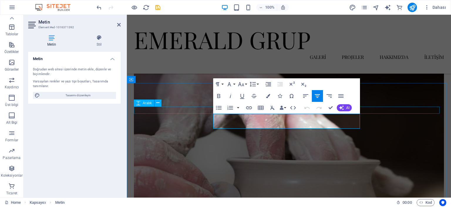
drag, startPoint x: 353, startPoint y: 126, endPoint x: 200, endPoint y: 113, distance: 153.4
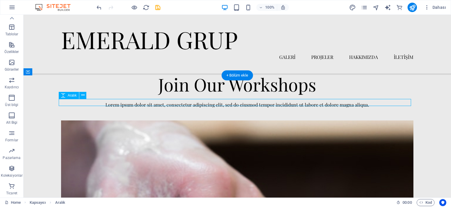
scroll to position [1237, 0]
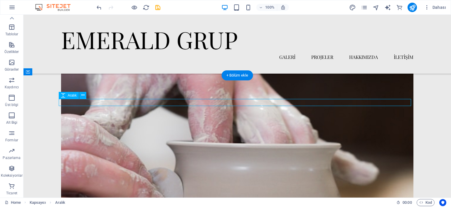
select select "px"
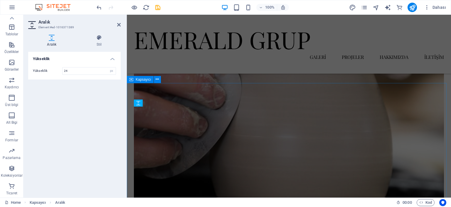
scroll to position [1120, 0]
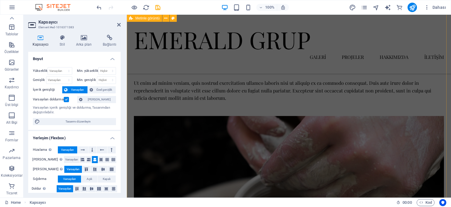
scroll to position [679, 0]
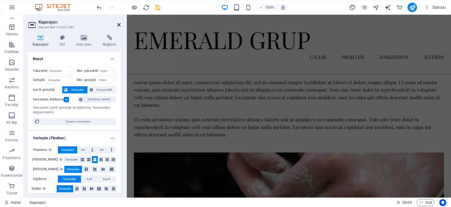
click at [118, 24] on icon at bounding box center [119, 24] width 4 height 5
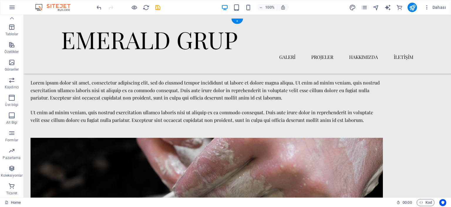
scroll to position [784, 0]
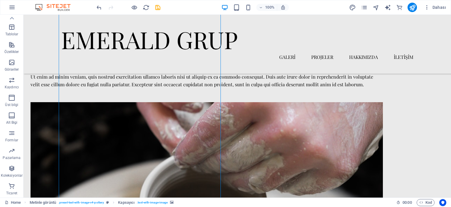
scroll to position [813, 0]
click at [148, 110] on figure at bounding box center [207, 197] width 353 height 191
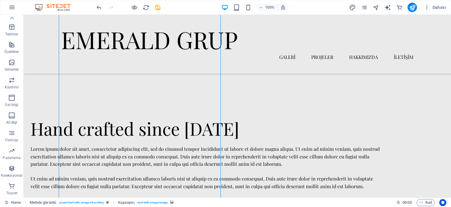
select select "px"
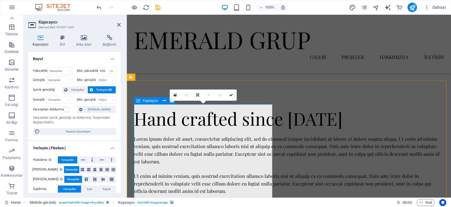
scroll to position [652, 0]
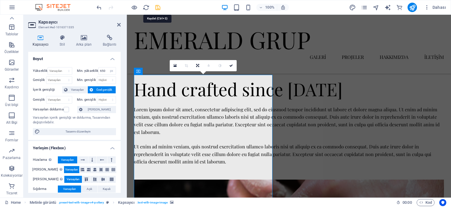
click at [159, 8] on icon "save" at bounding box center [158, 7] width 7 height 7
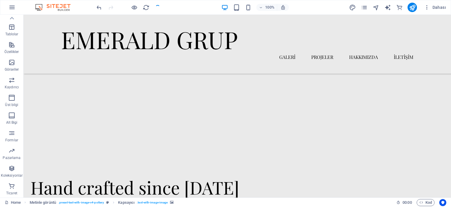
scroll to position [751, 0]
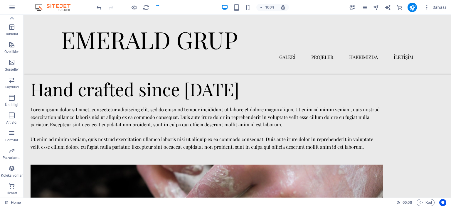
checkbox input "false"
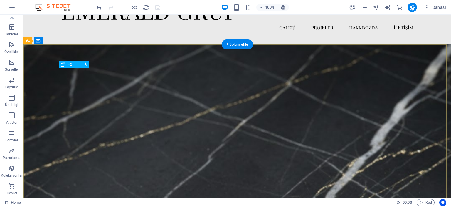
scroll to position [0, 0]
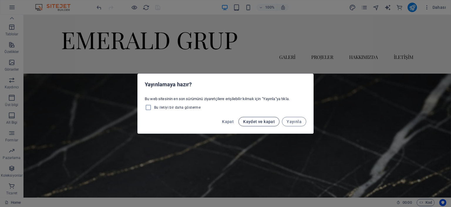
click at [268, 121] on span "Kaydet ve kapat" at bounding box center [259, 121] width 32 height 5
